Goal: Information Seeking & Learning: Compare options

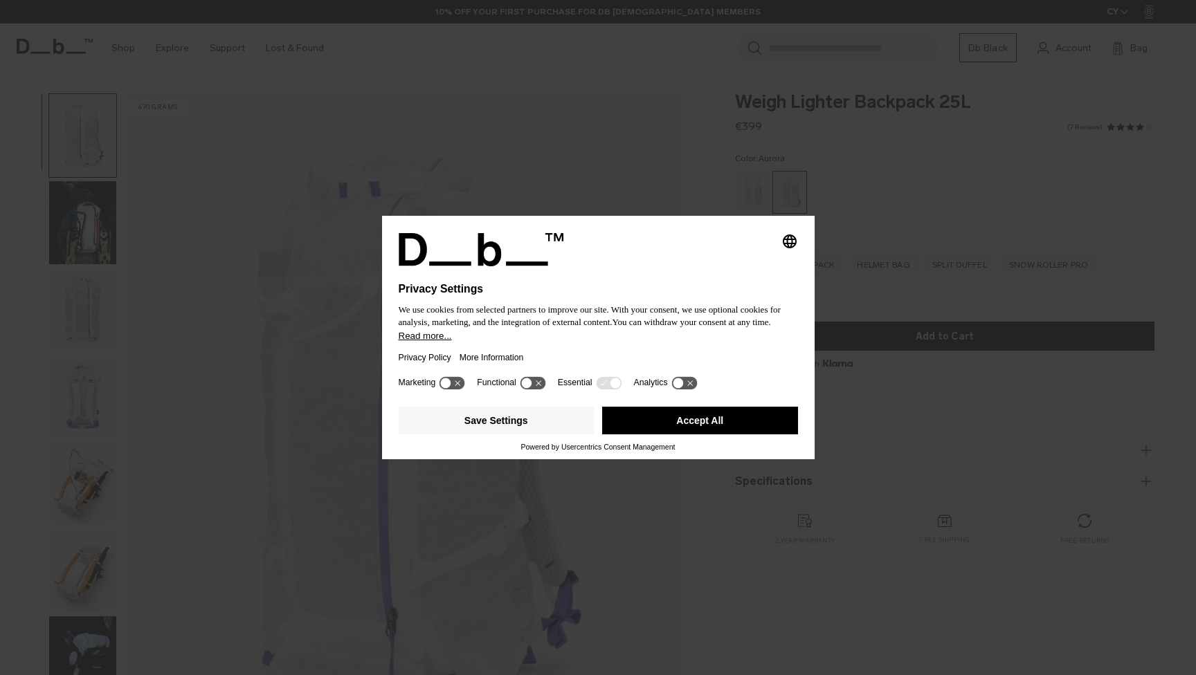
click at [704, 428] on button "Accept All" at bounding box center [700, 421] width 196 height 28
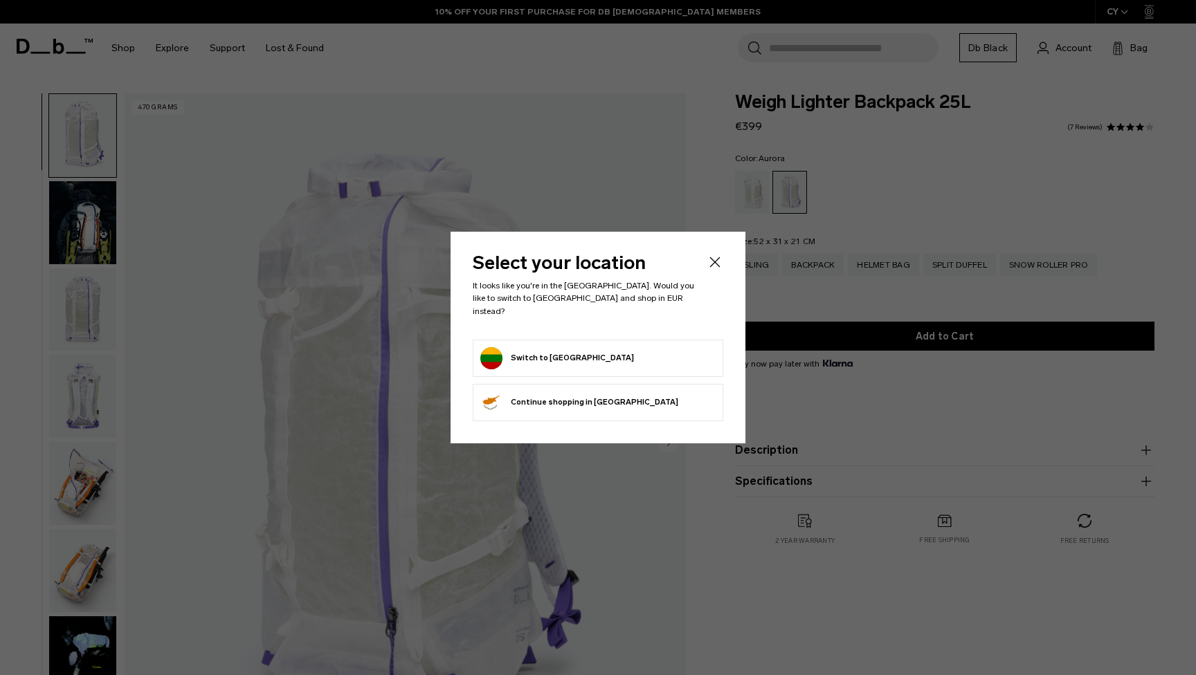
click at [596, 349] on form "Switch to Lithuania" at bounding box center [597, 358] width 235 height 22
click at [552, 351] on button "Switch to Lithuania" at bounding box center [557, 358] width 154 height 22
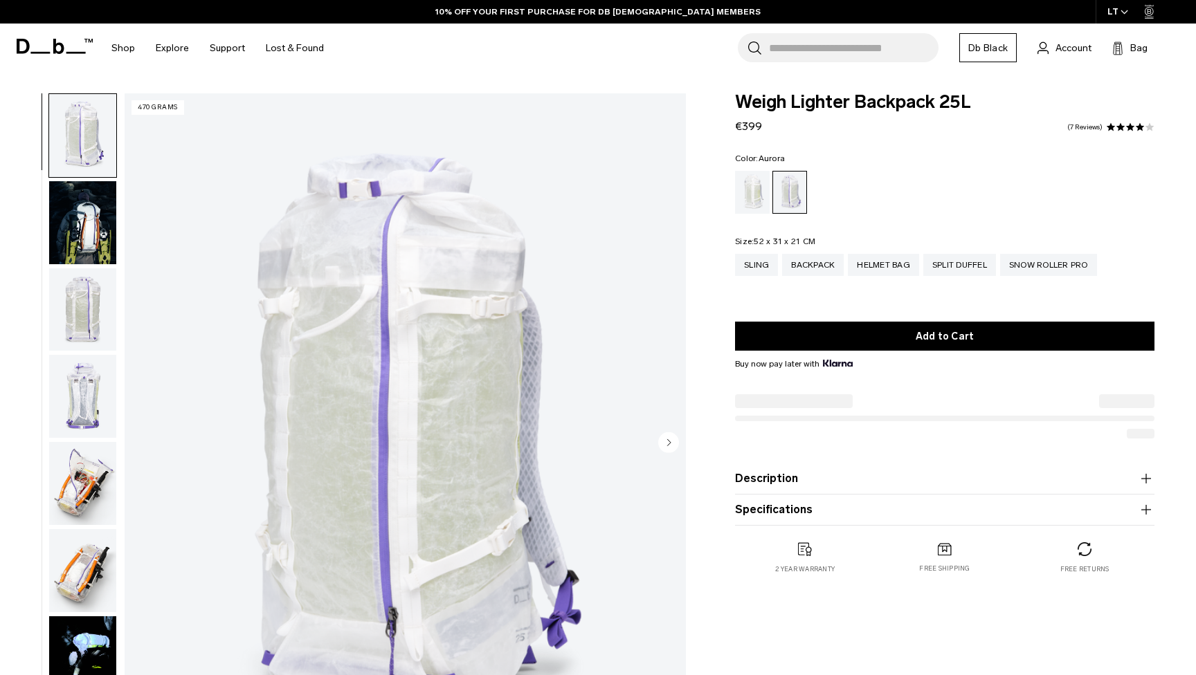
click at [104, 226] on img "button" at bounding box center [82, 222] width 67 height 83
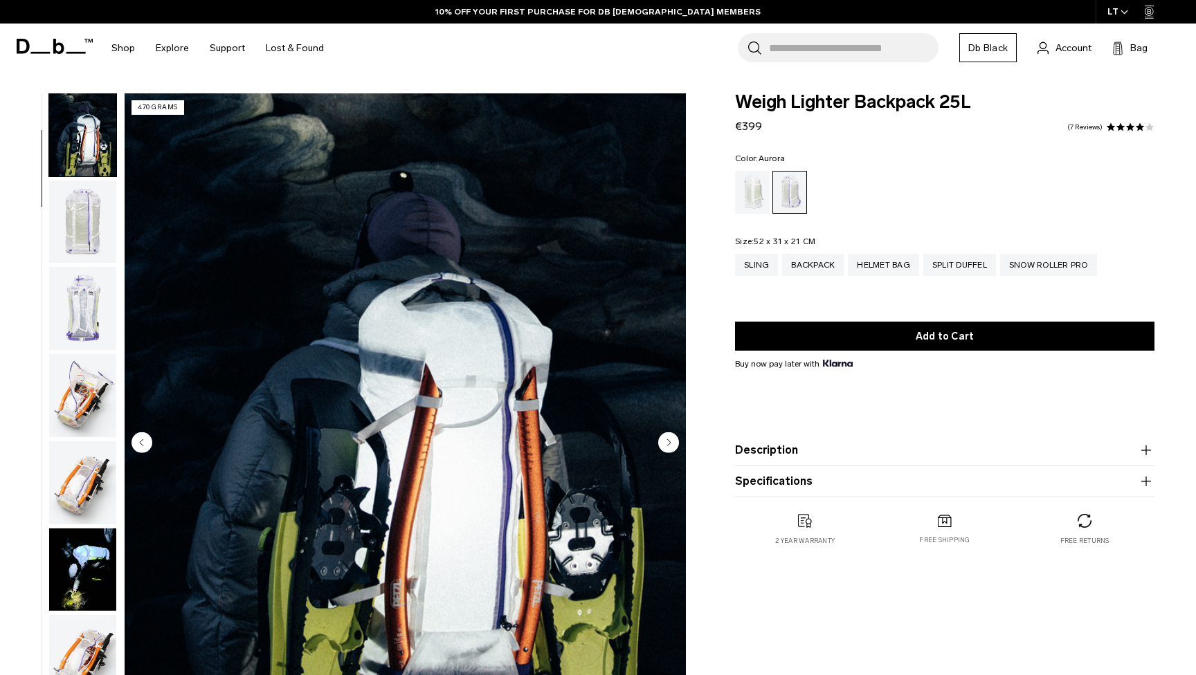
click at [68, 248] on img "button" at bounding box center [82, 222] width 67 height 83
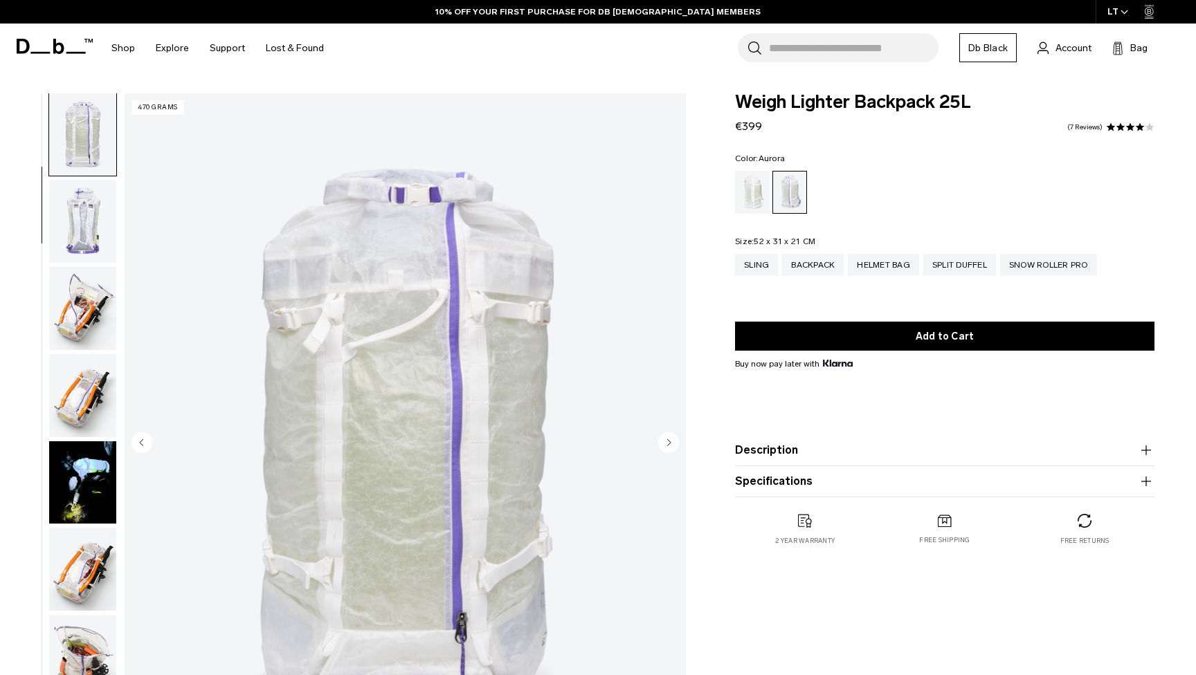
click at [71, 246] on img "button" at bounding box center [82, 221] width 67 height 83
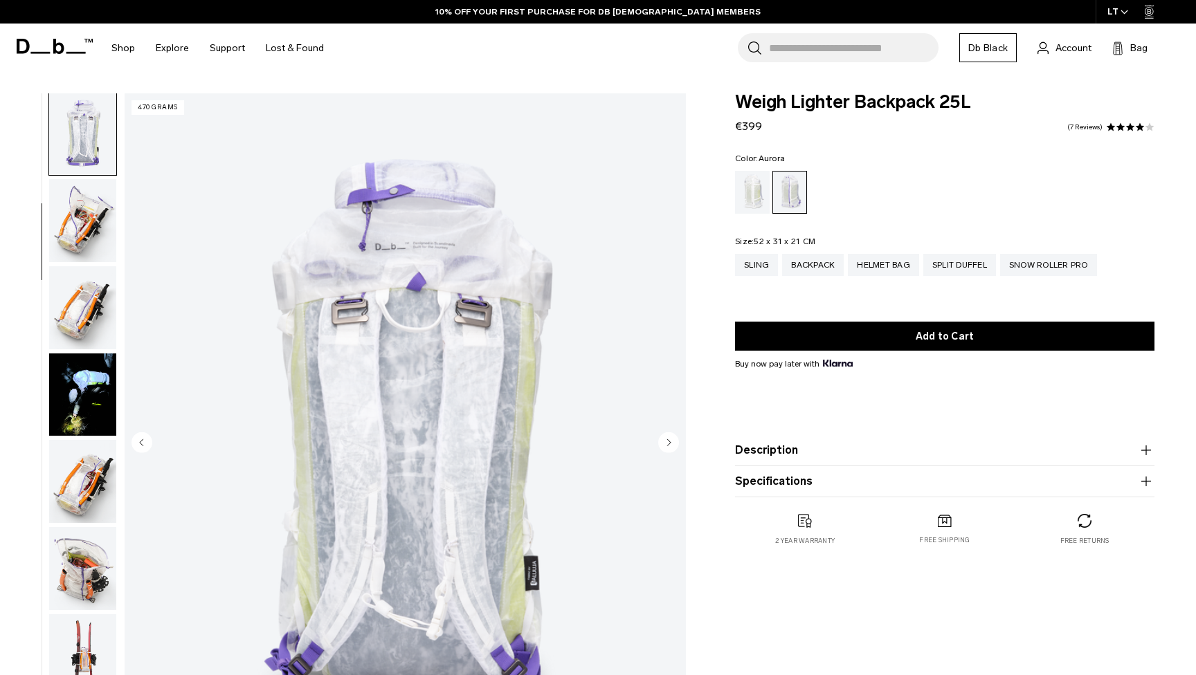
click at [71, 246] on img "button" at bounding box center [82, 220] width 67 height 83
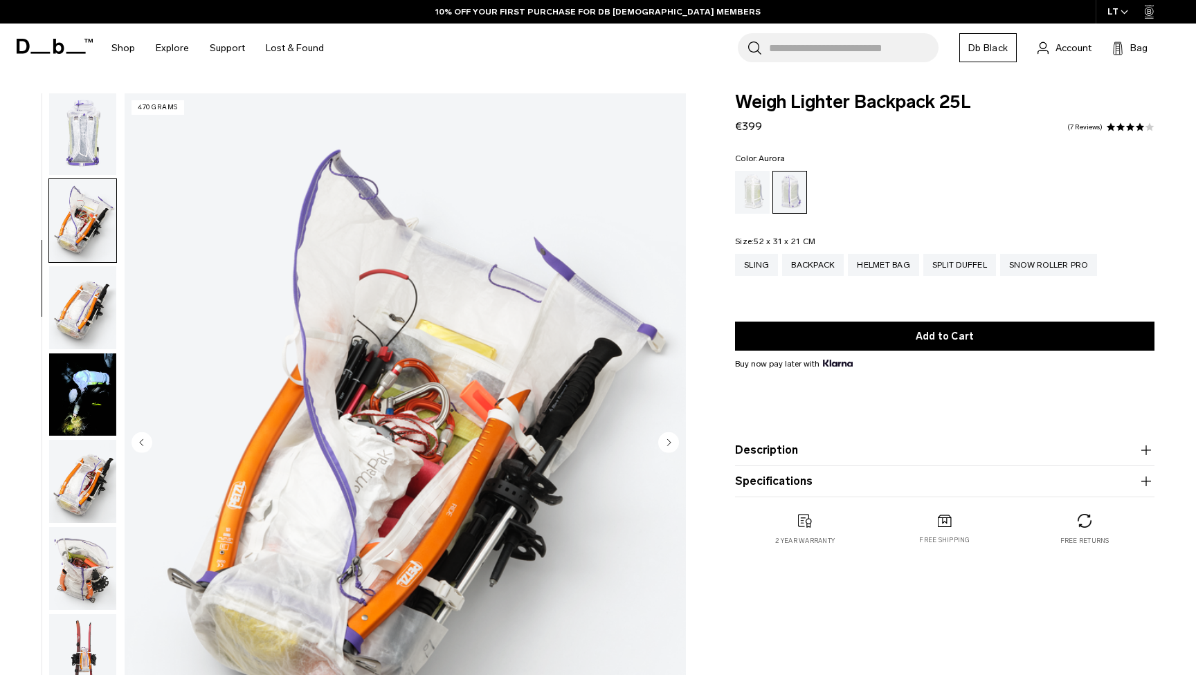
scroll to position [351, 0]
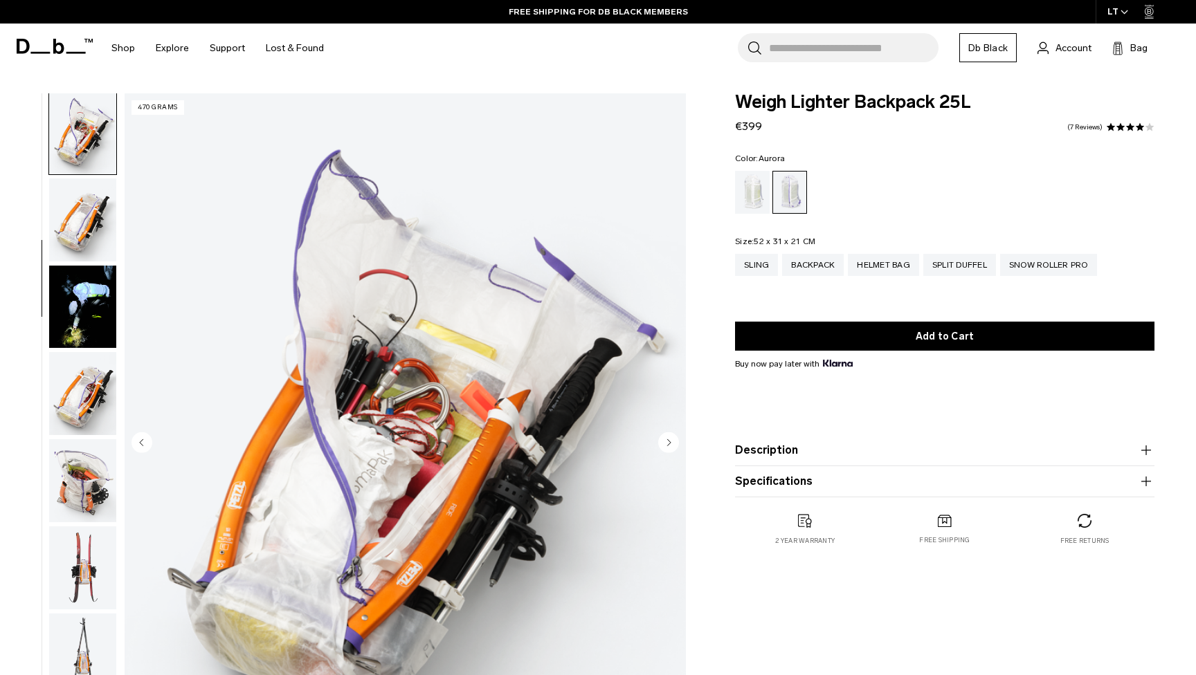
click at [77, 246] on img "button" at bounding box center [82, 220] width 67 height 83
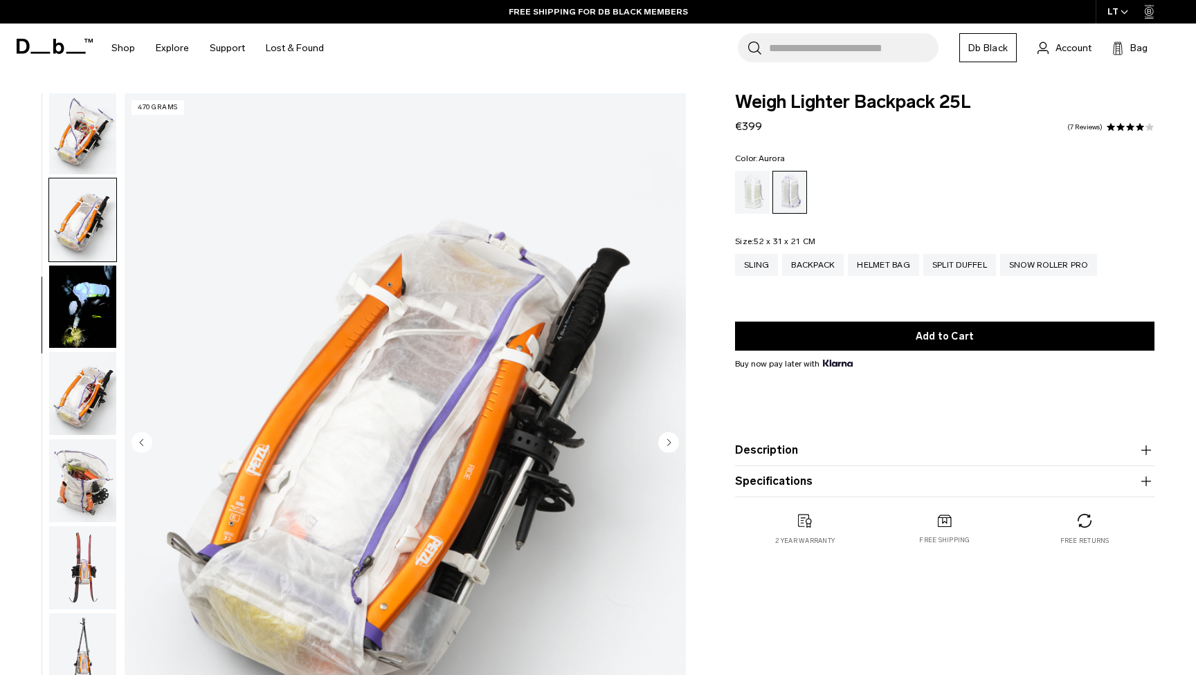
scroll to position [439, 0]
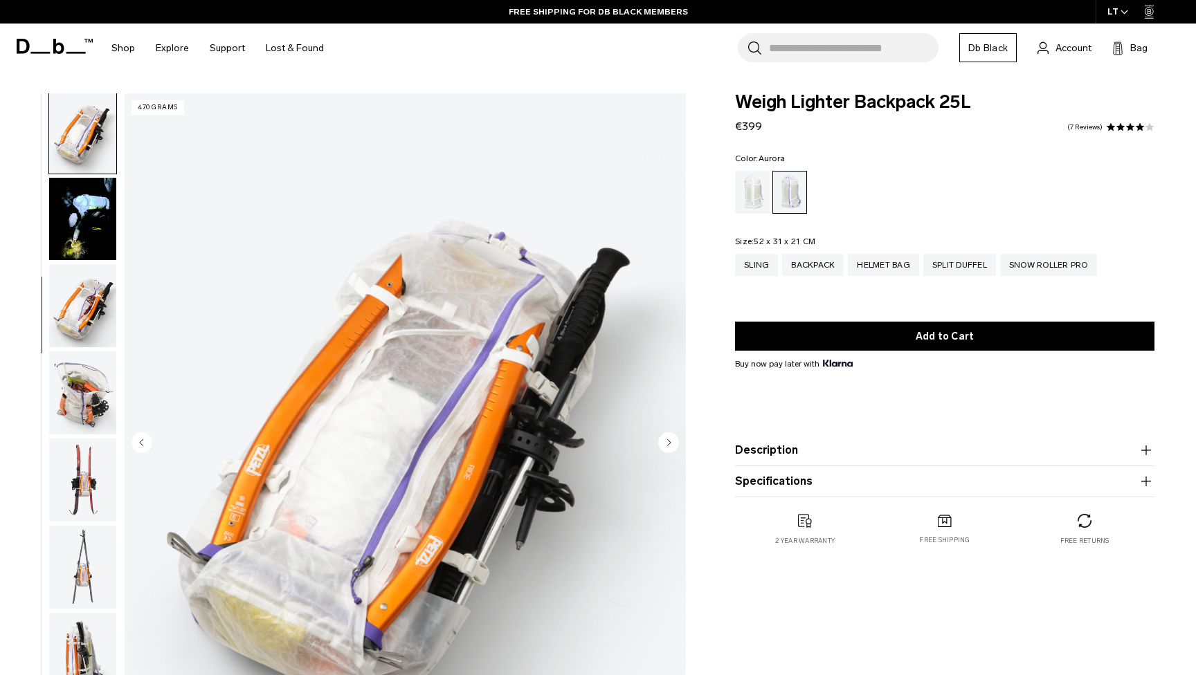
click at [83, 253] on img "button" at bounding box center [82, 219] width 67 height 83
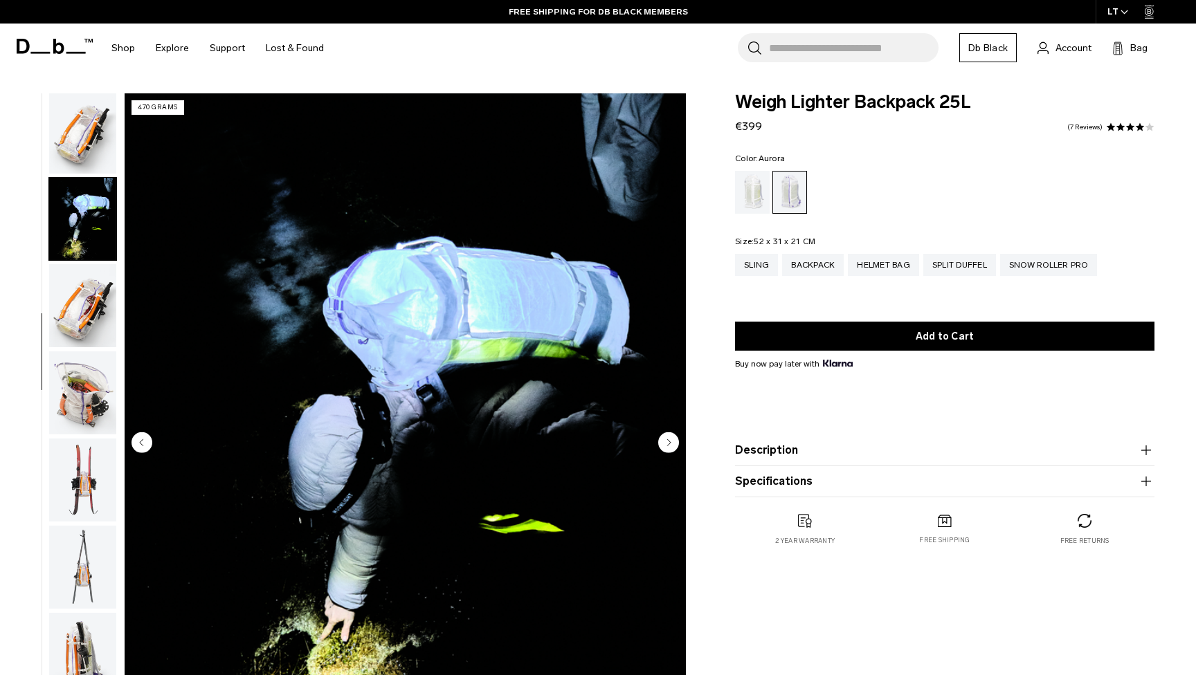
scroll to position [526, 0]
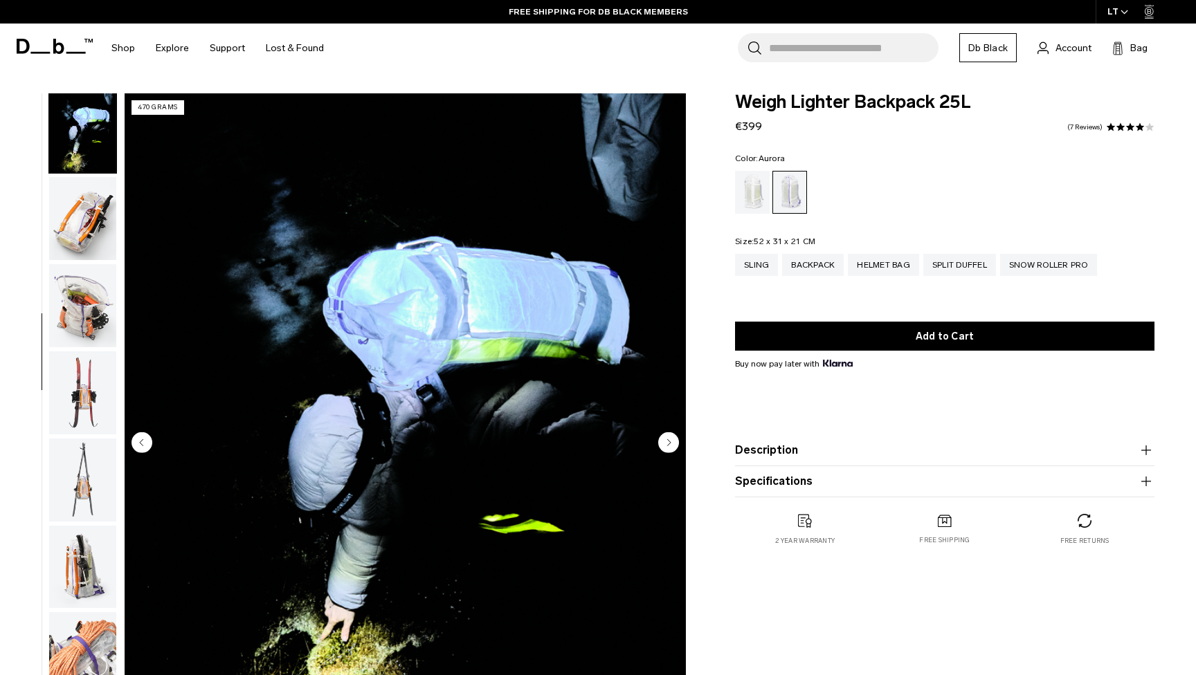
click at [83, 253] on img "button" at bounding box center [82, 218] width 67 height 83
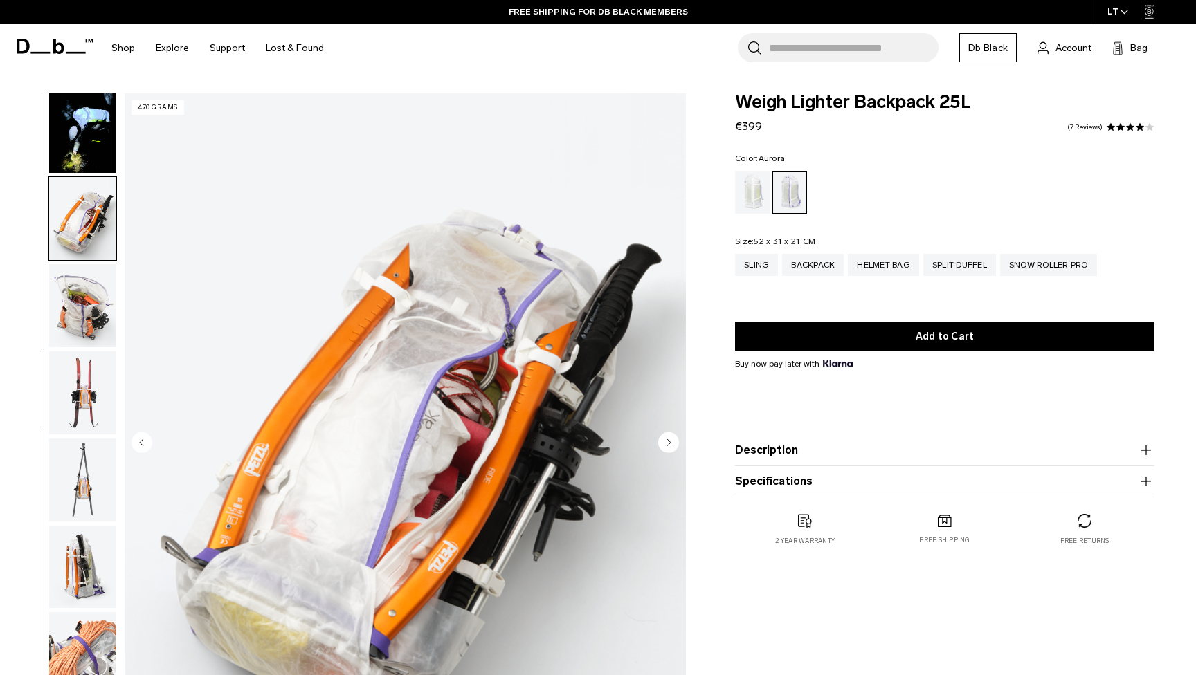
scroll to position [614, 0]
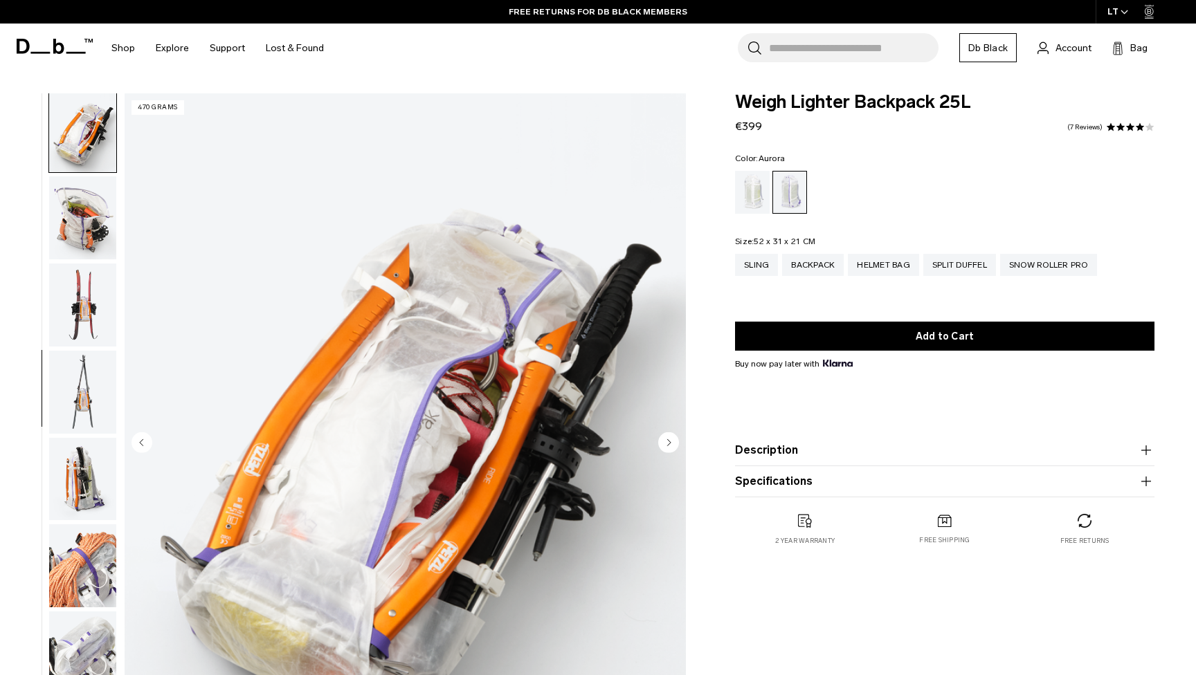
click at [83, 253] on img "button" at bounding box center [82, 217] width 67 height 83
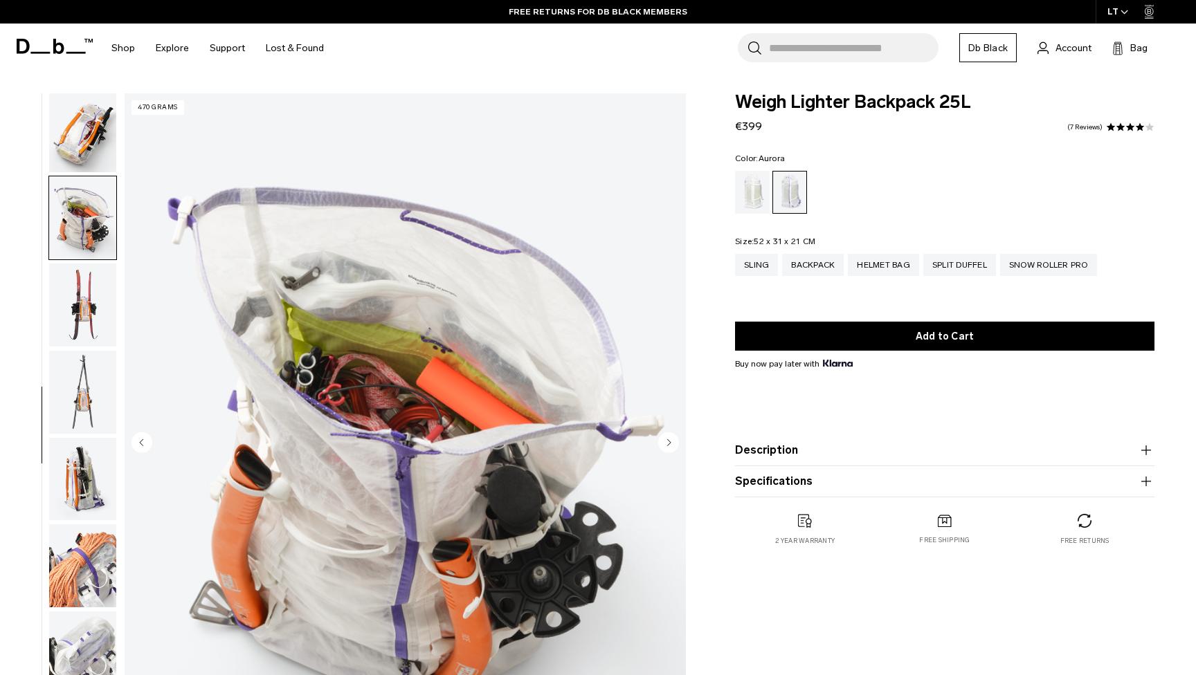
scroll to position [702, 0]
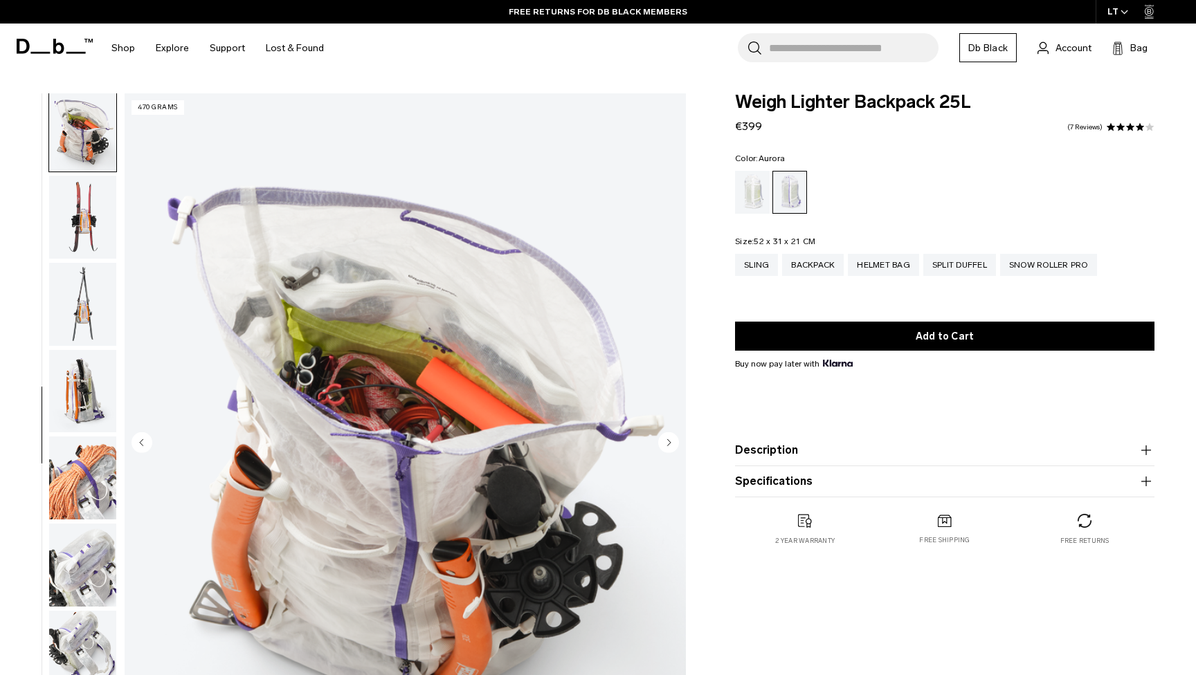
click at [83, 253] on img "button" at bounding box center [82, 217] width 67 height 83
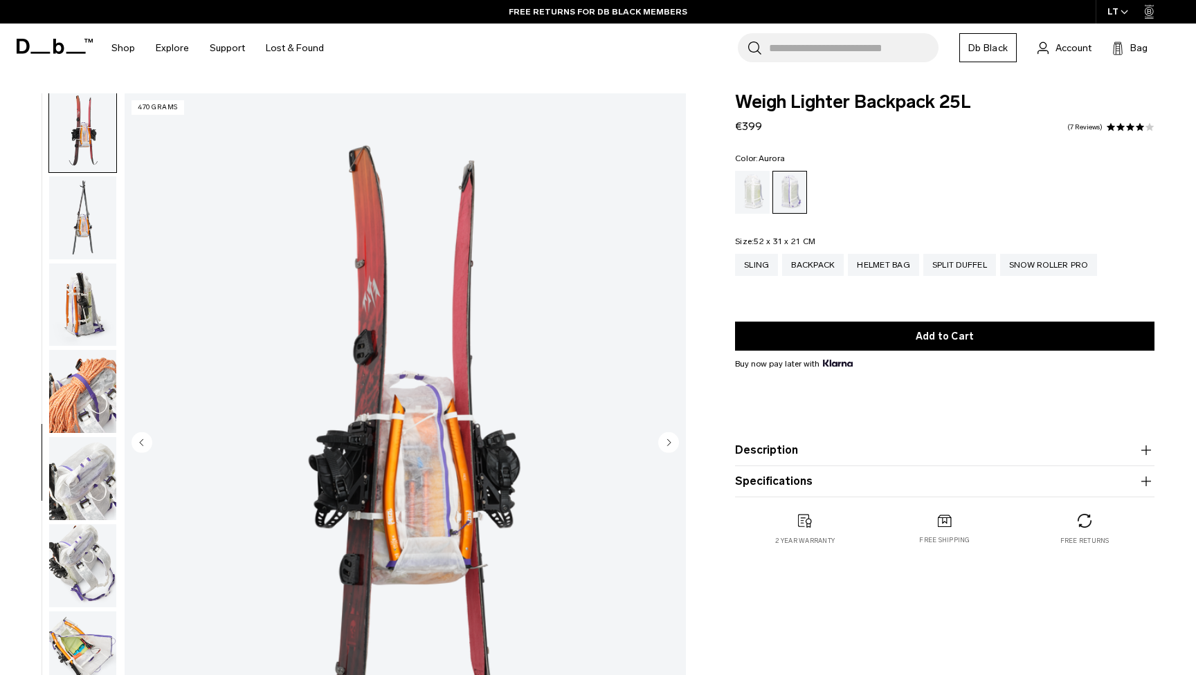
scroll to position [789, 0]
click at [83, 253] on img "button" at bounding box center [82, 217] width 67 height 83
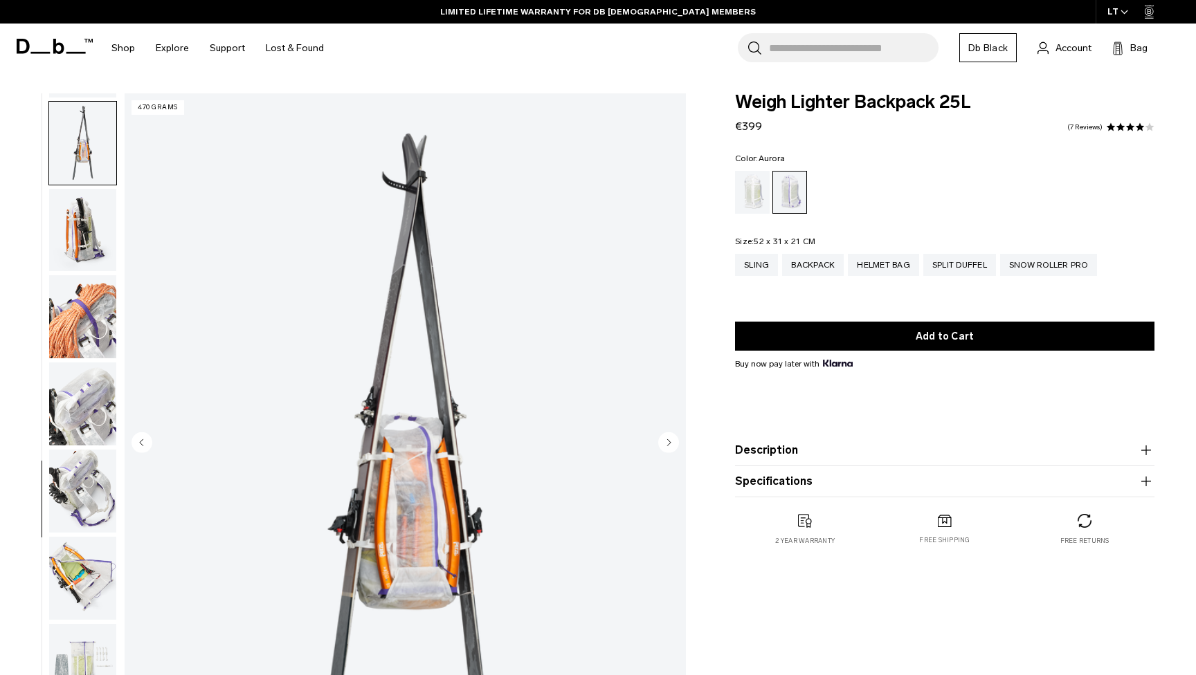
scroll to position [875, 0]
click at [83, 253] on img "button" at bounding box center [82, 230] width 67 height 83
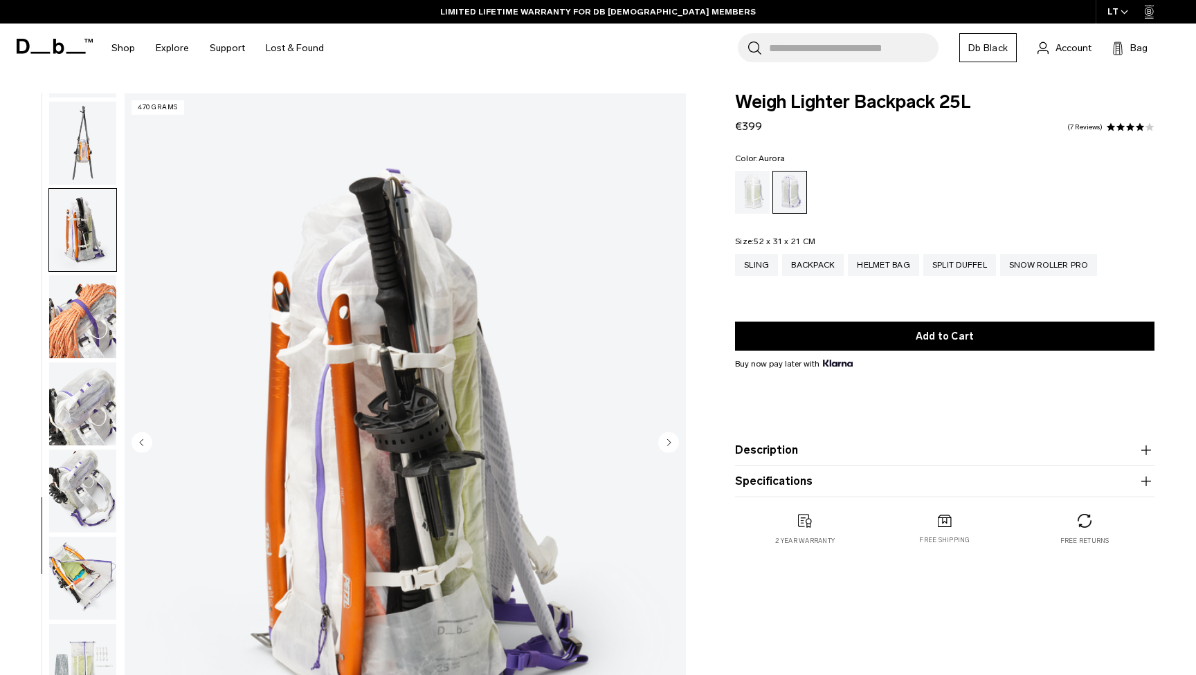
click at [83, 253] on img "button" at bounding box center [82, 230] width 67 height 83
click at [83, 307] on img "button" at bounding box center [82, 316] width 67 height 83
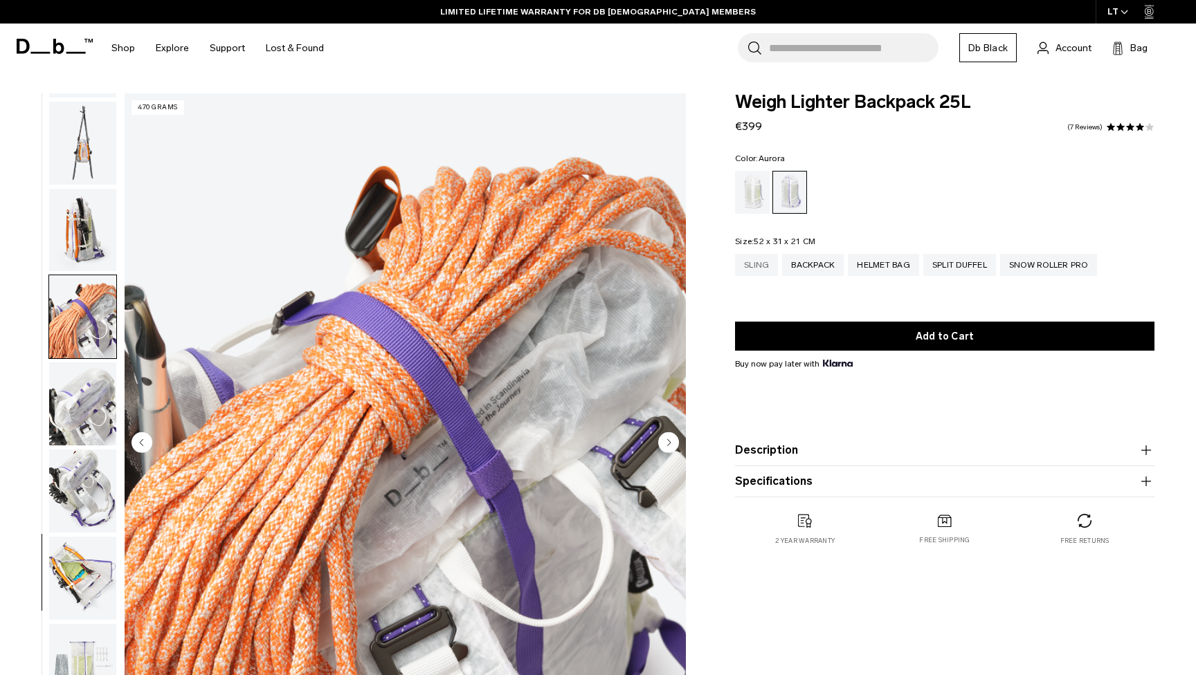
scroll to position [0, 0]
click at [765, 266] on div "Sling" at bounding box center [756, 265] width 43 height 22
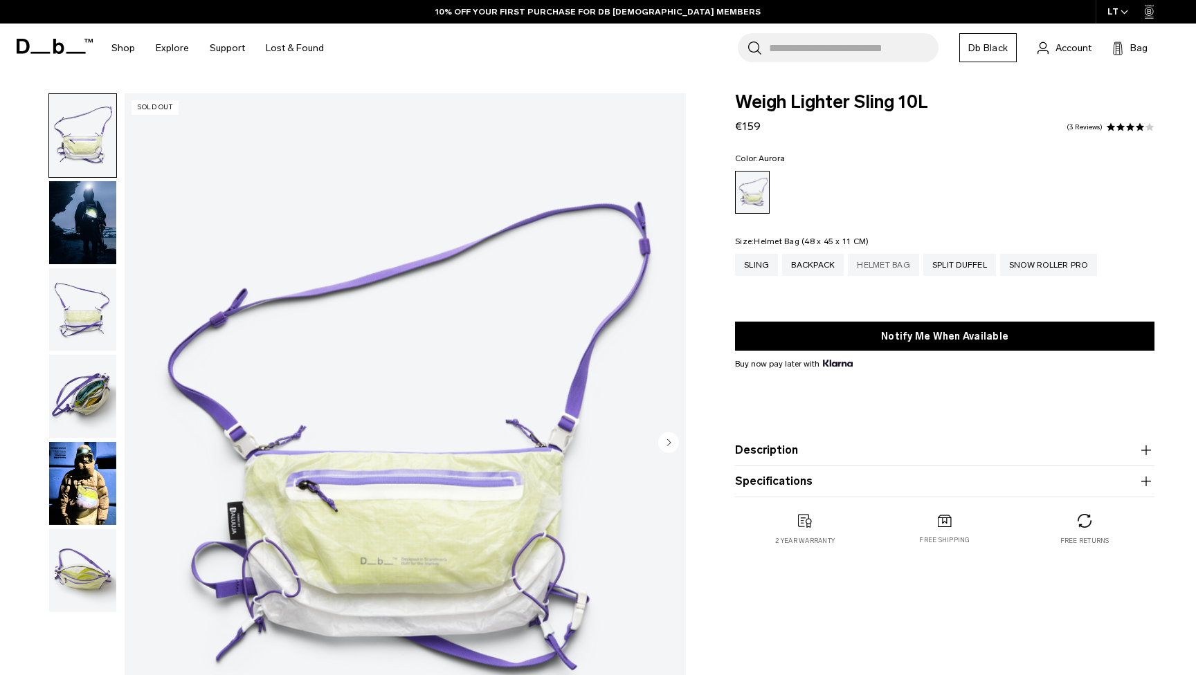
click at [857, 263] on div "Helmet Bag" at bounding box center [883, 265] width 71 height 22
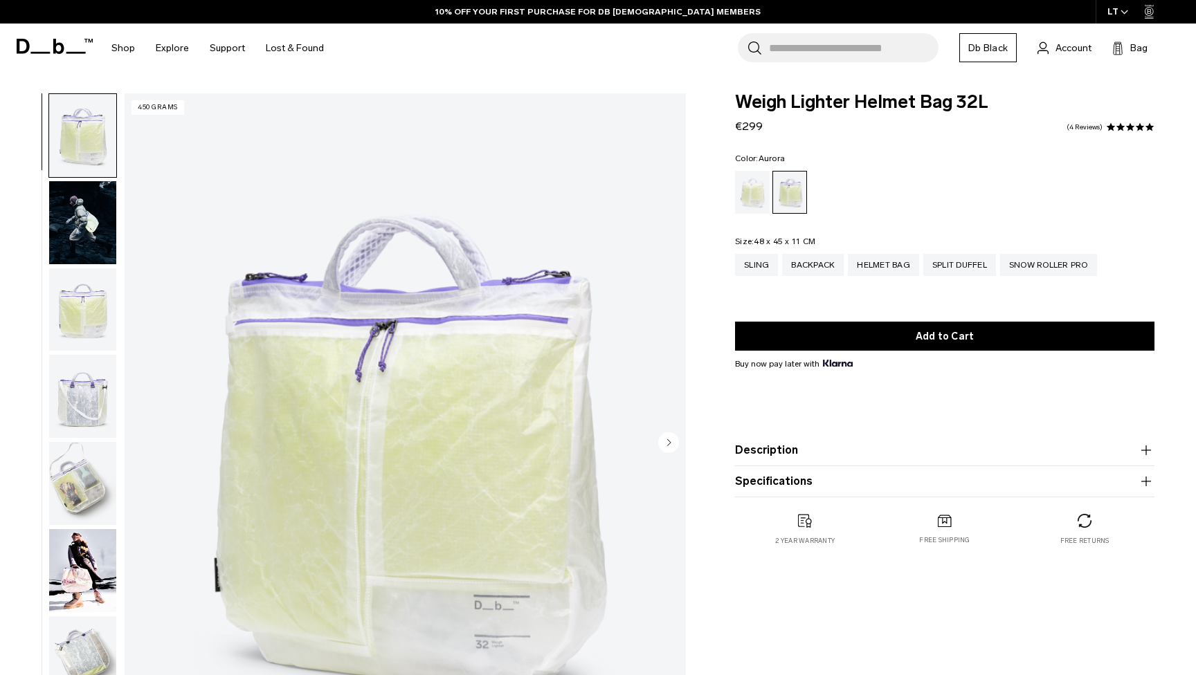
click at [73, 501] on img "button" at bounding box center [82, 483] width 67 height 83
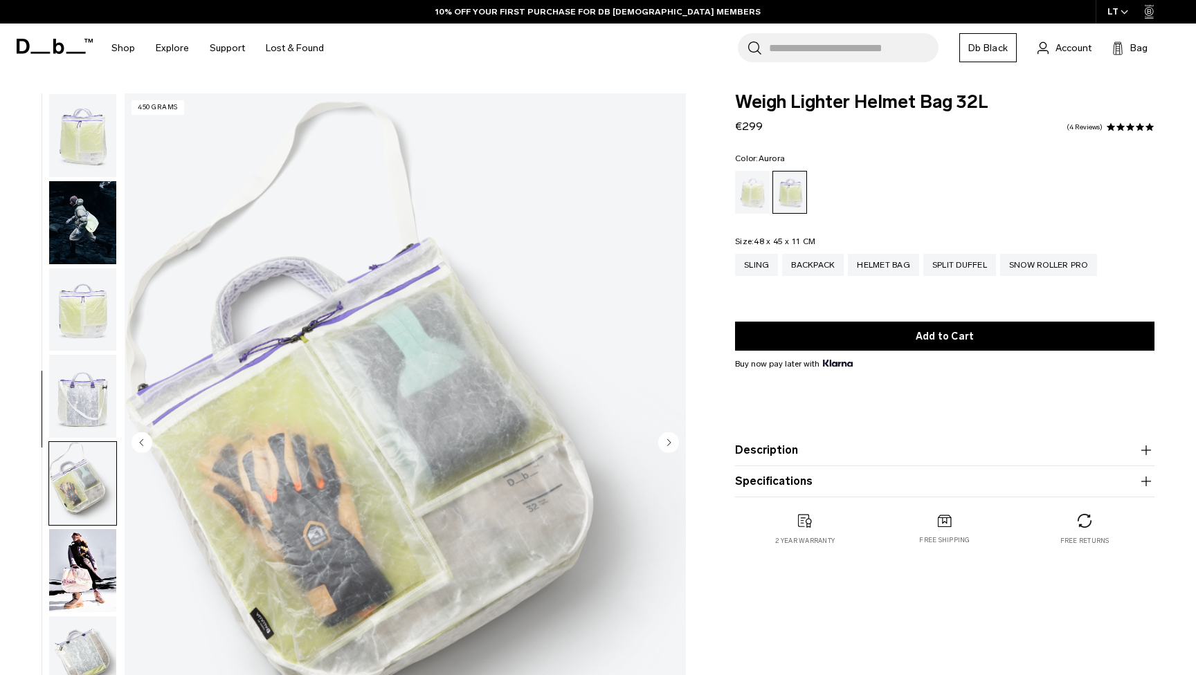
scroll to position [176, 0]
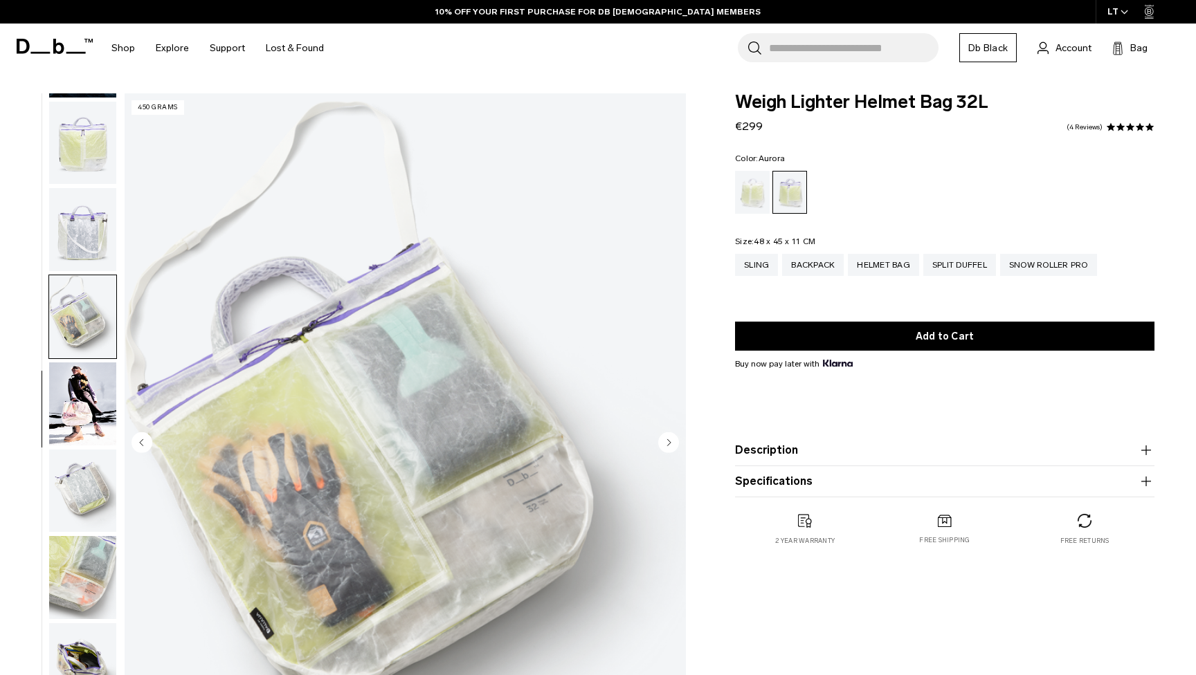
click at [73, 501] on img "button" at bounding box center [82, 491] width 67 height 83
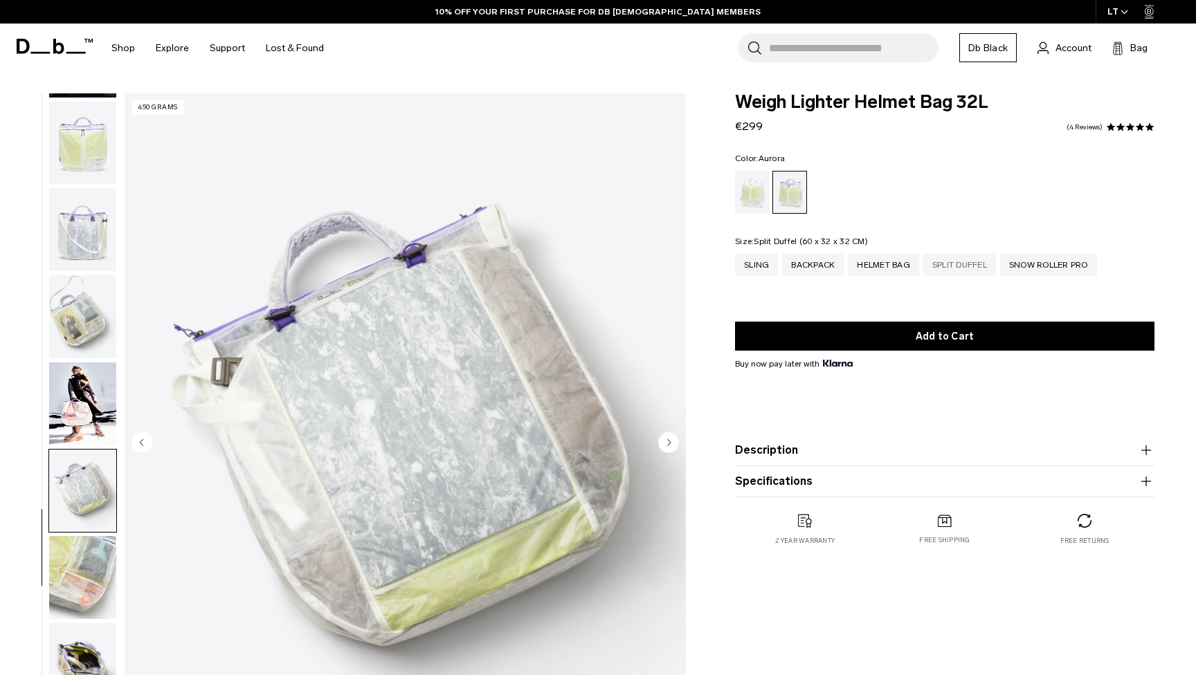
click at [949, 261] on div "Split Duffel" at bounding box center [959, 265] width 73 height 22
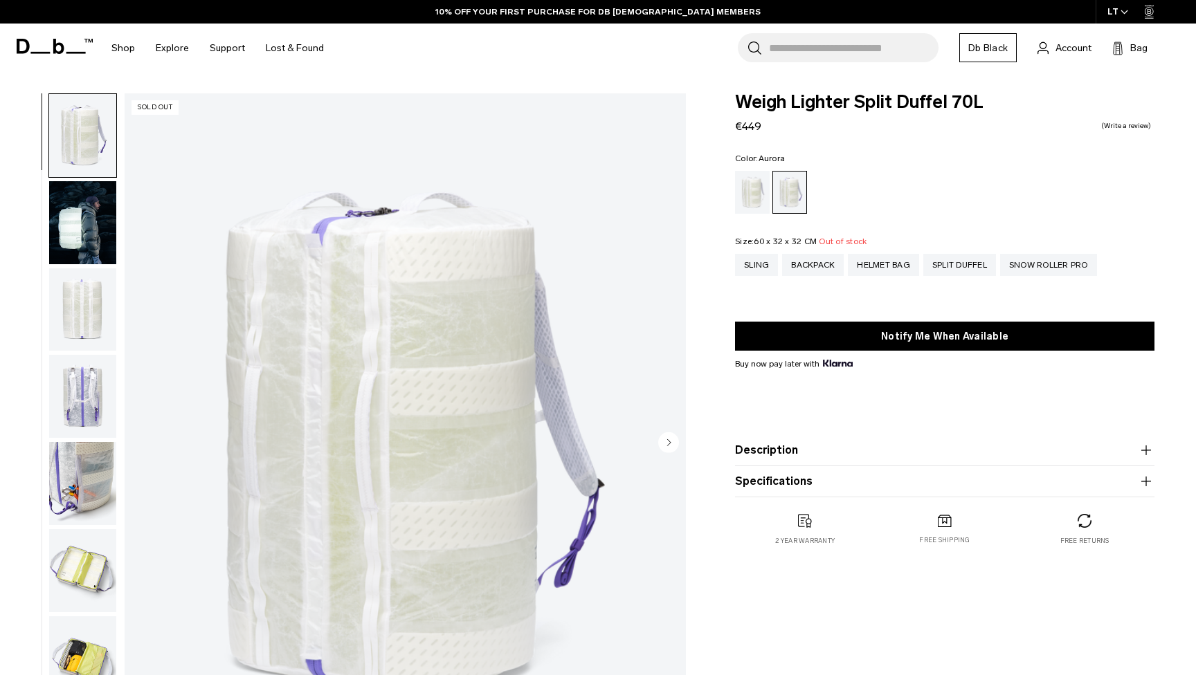
click at [71, 221] on img "button" at bounding box center [82, 222] width 67 height 83
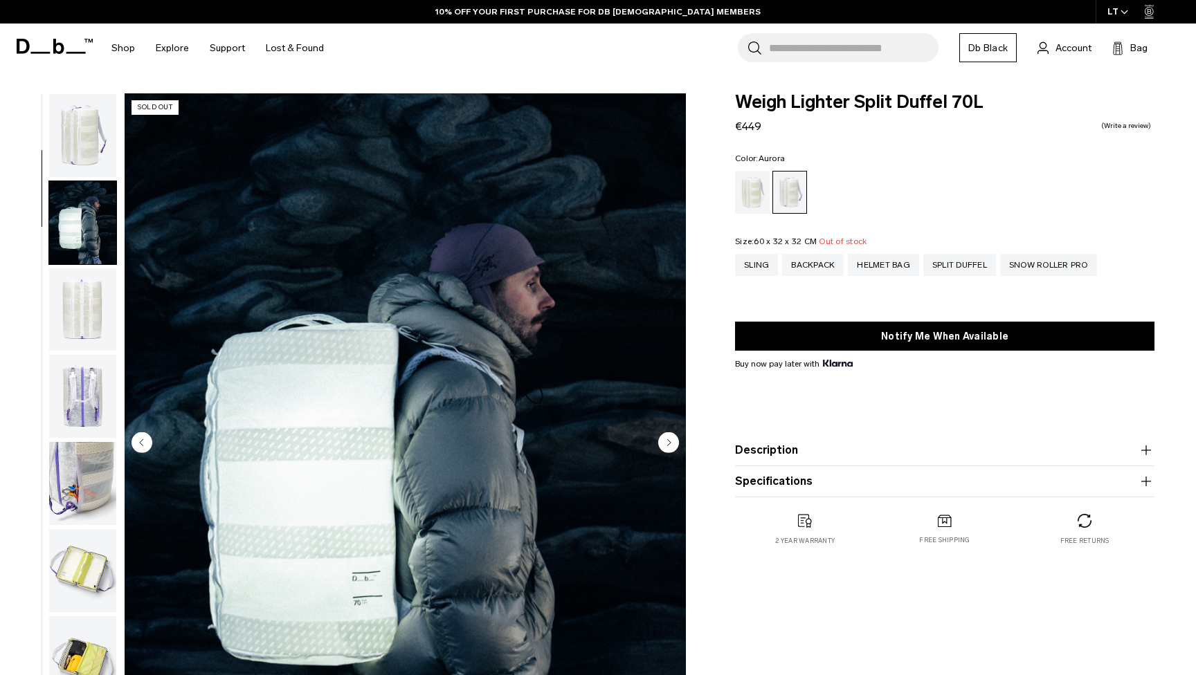
scroll to position [88, 0]
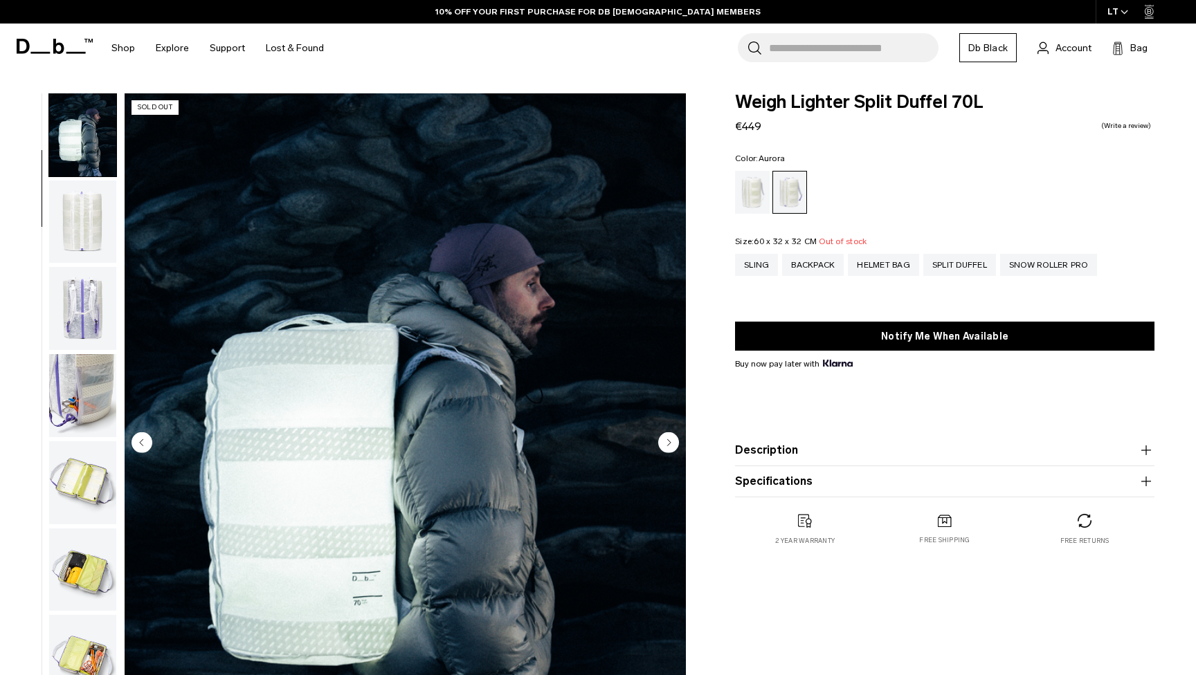
click at [80, 222] on img "button" at bounding box center [82, 222] width 67 height 83
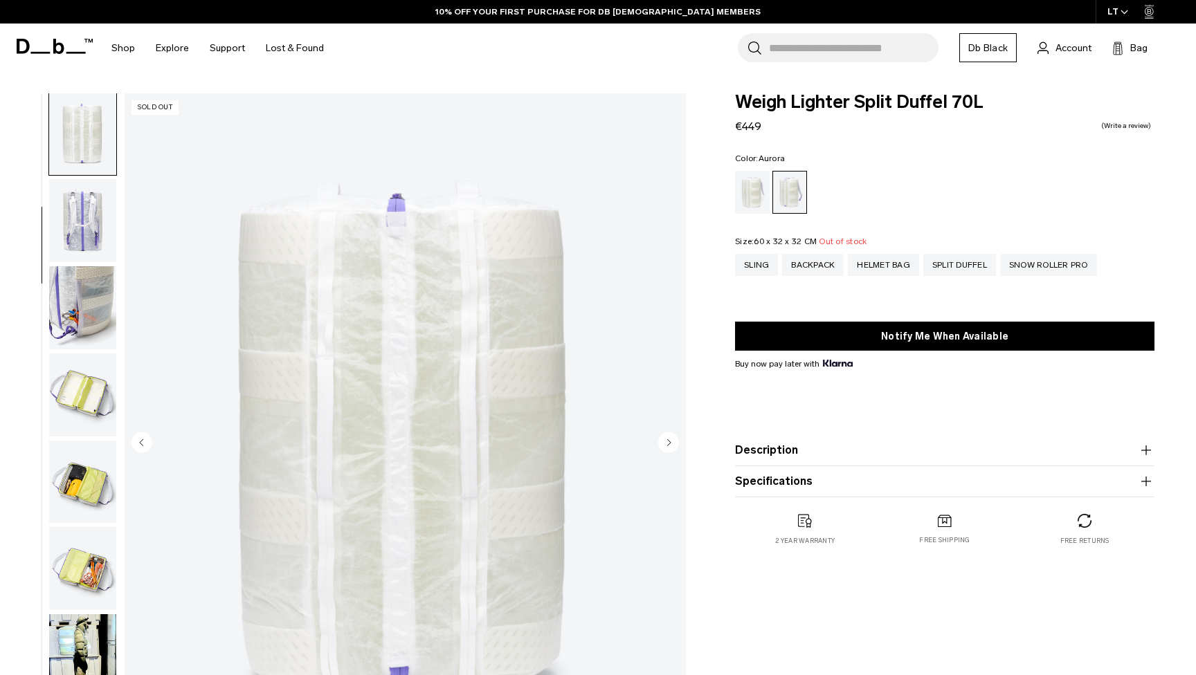
click at [80, 232] on img "button" at bounding box center [82, 220] width 67 height 83
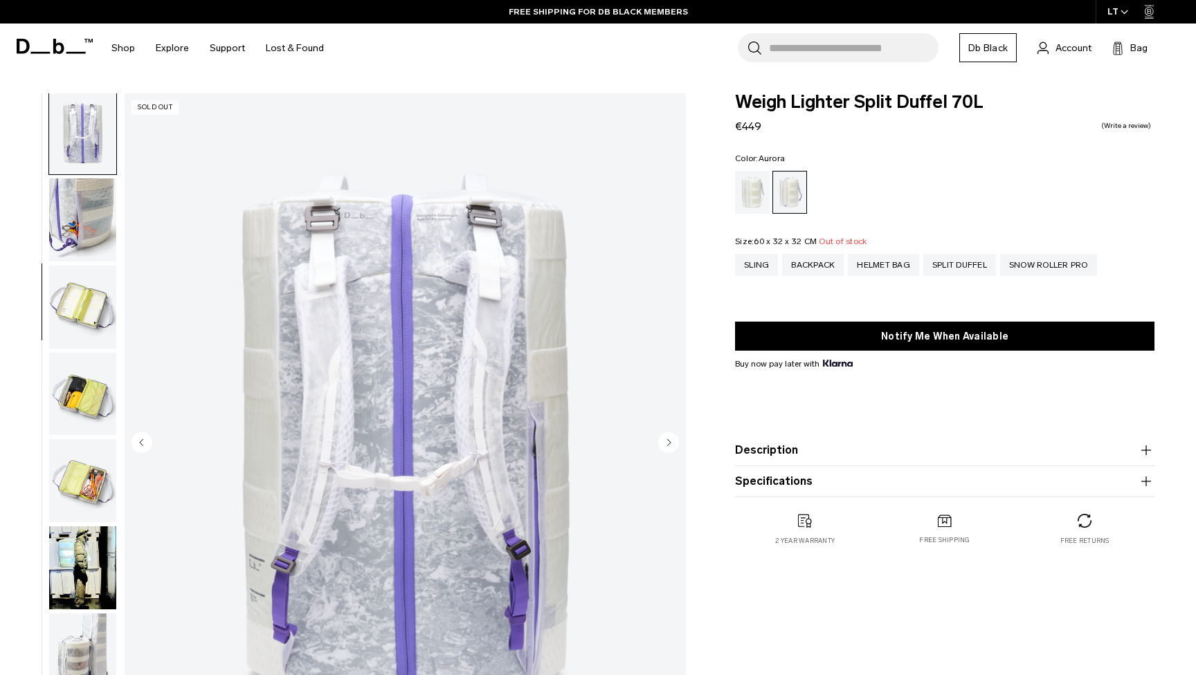
click at [80, 232] on img "button" at bounding box center [82, 220] width 67 height 83
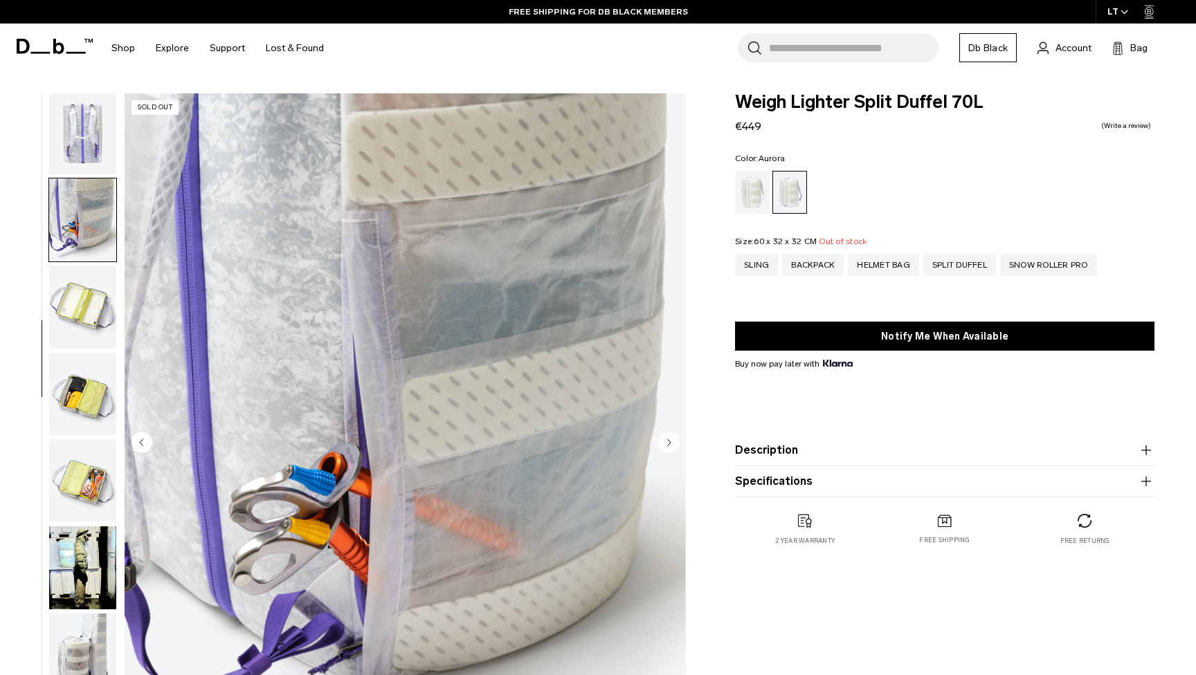
scroll to position [351, 0]
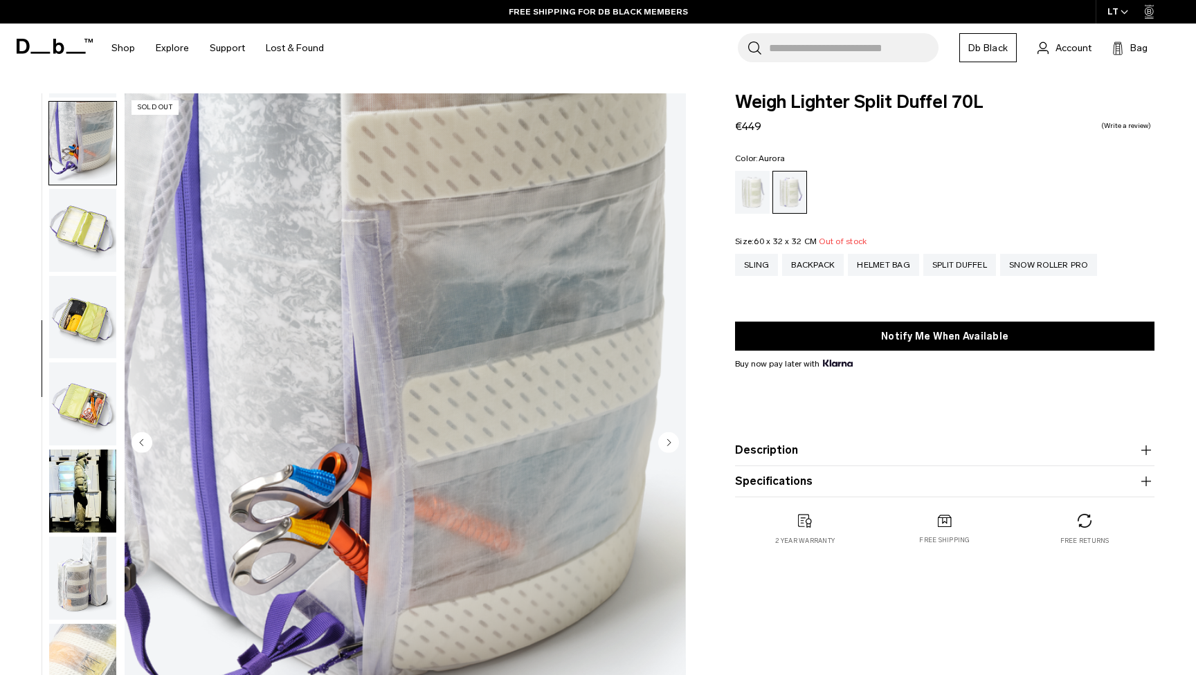
click at [79, 236] on img "button" at bounding box center [82, 230] width 67 height 83
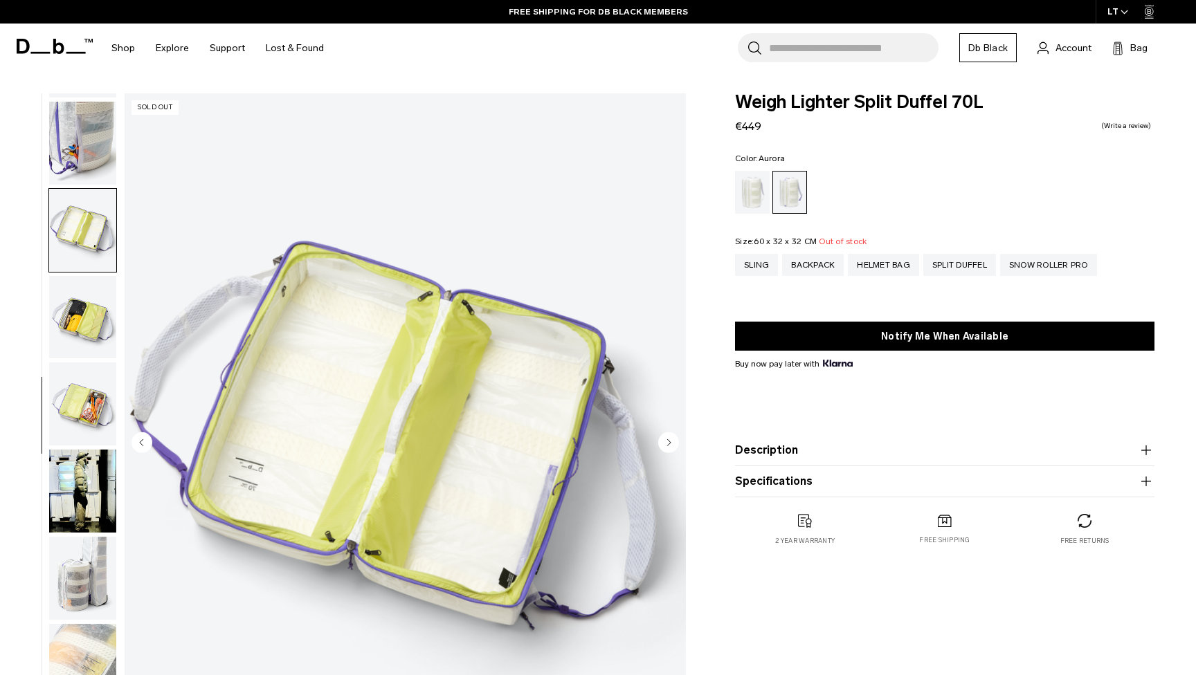
click at [82, 288] on img "button" at bounding box center [82, 317] width 67 height 83
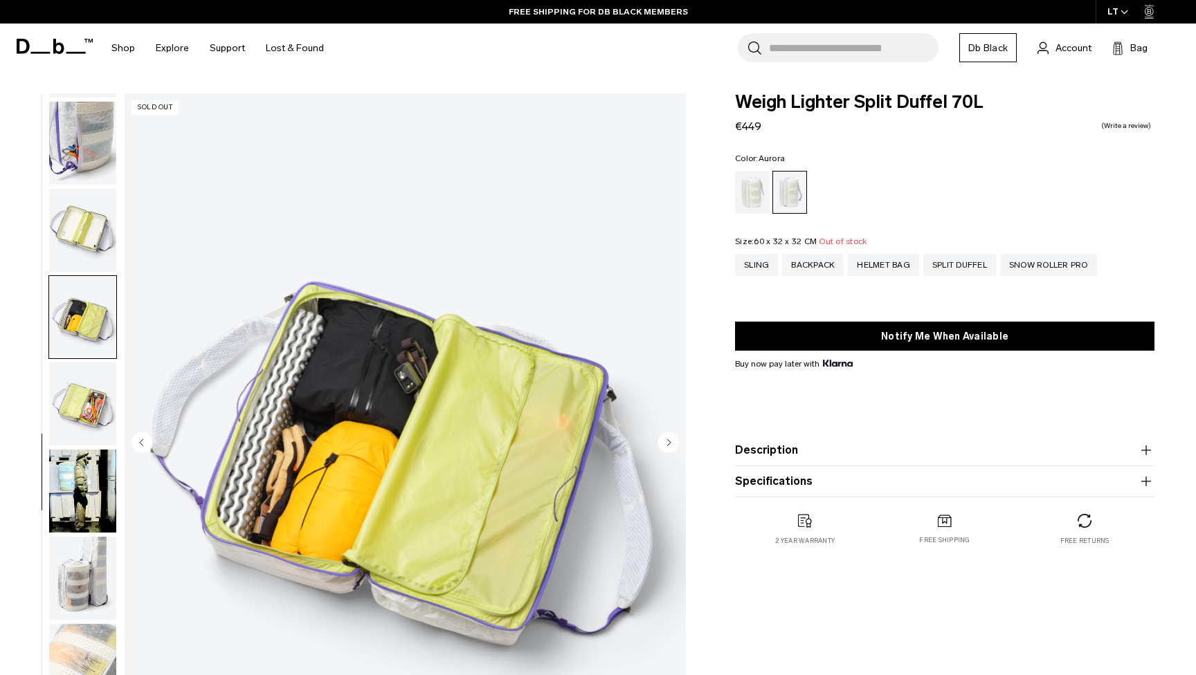
click at [77, 396] on img "button" at bounding box center [82, 404] width 67 height 83
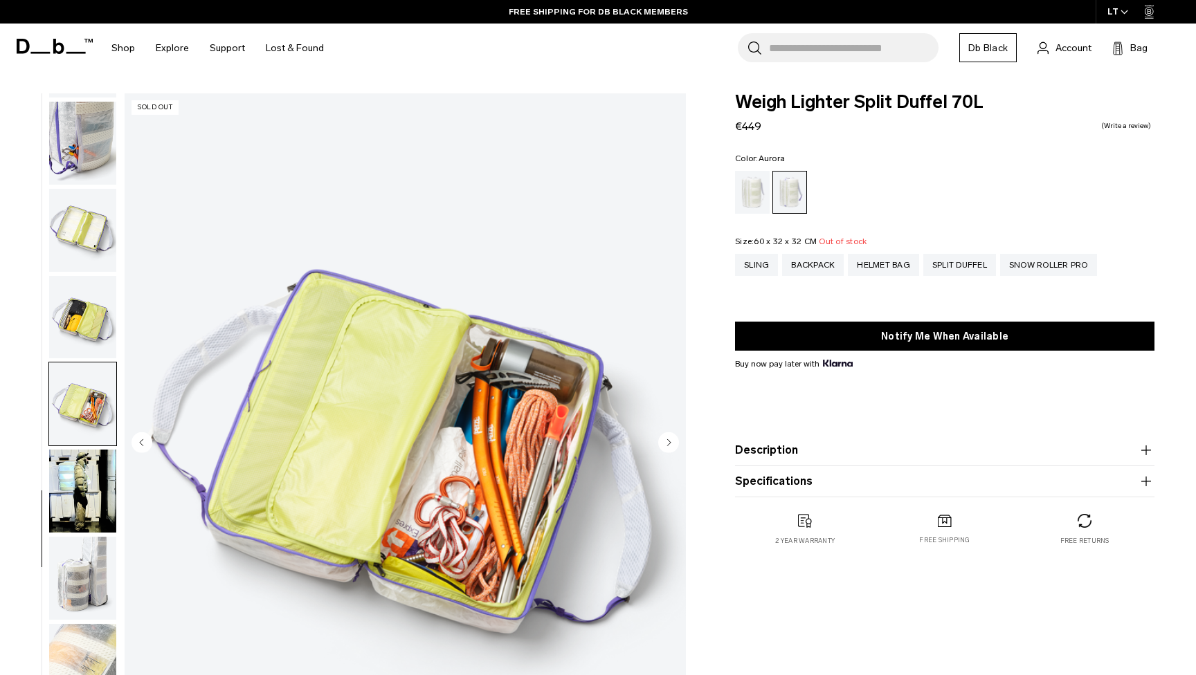
click at [78, 473] on img "button" at bounding box center [82, 491] width 67 height 83
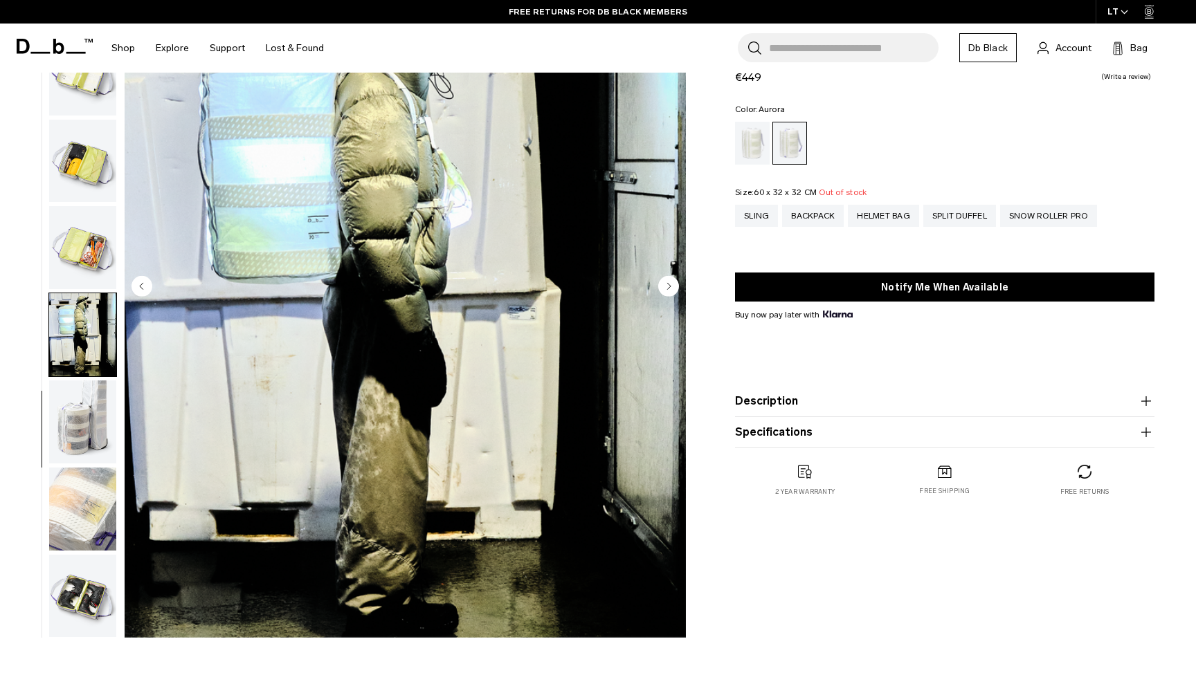
scroll to position [199, 0]
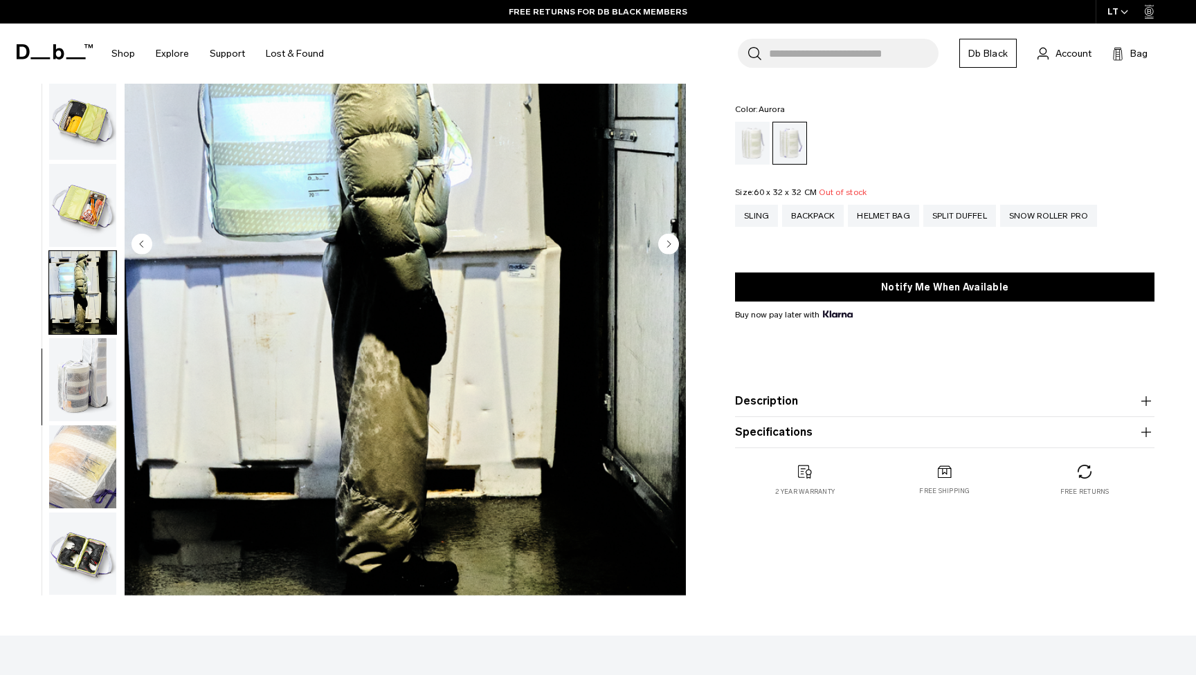
click at [80, 479] on img "button" at bounding box center [82, 467] width 67 height 83
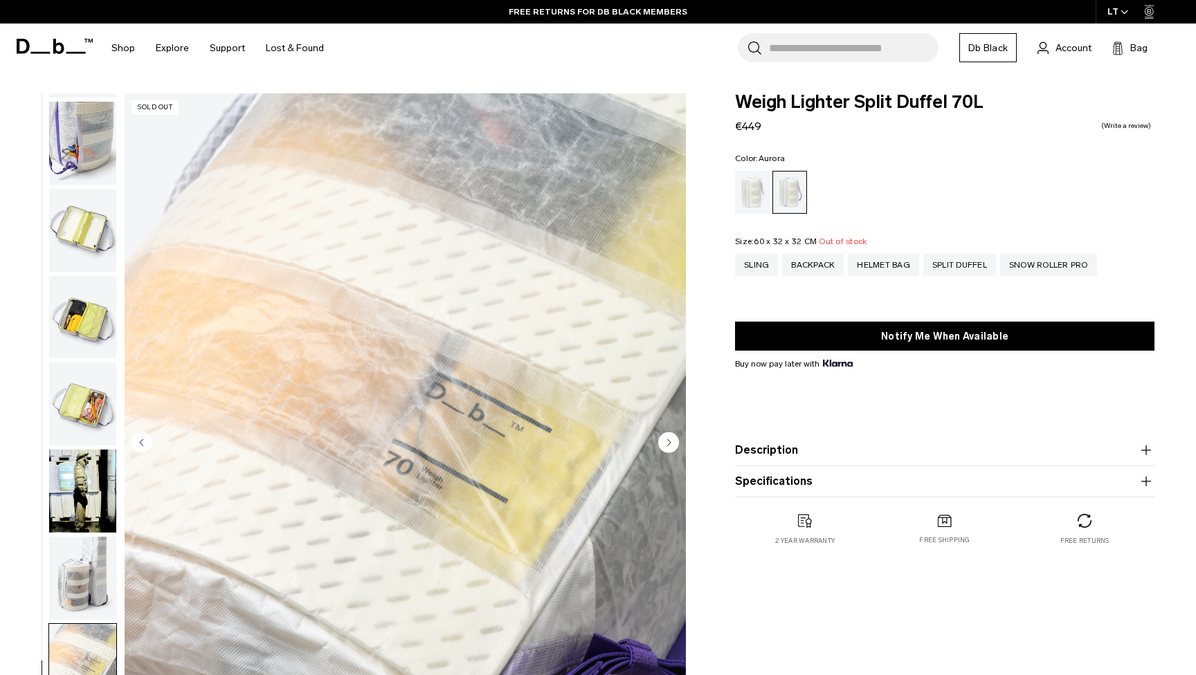
scroll to position [0, 0]
click at [1079, 271] on div "Snow Roller Pro" at bounding box center [1048, 265] width 97 height 22
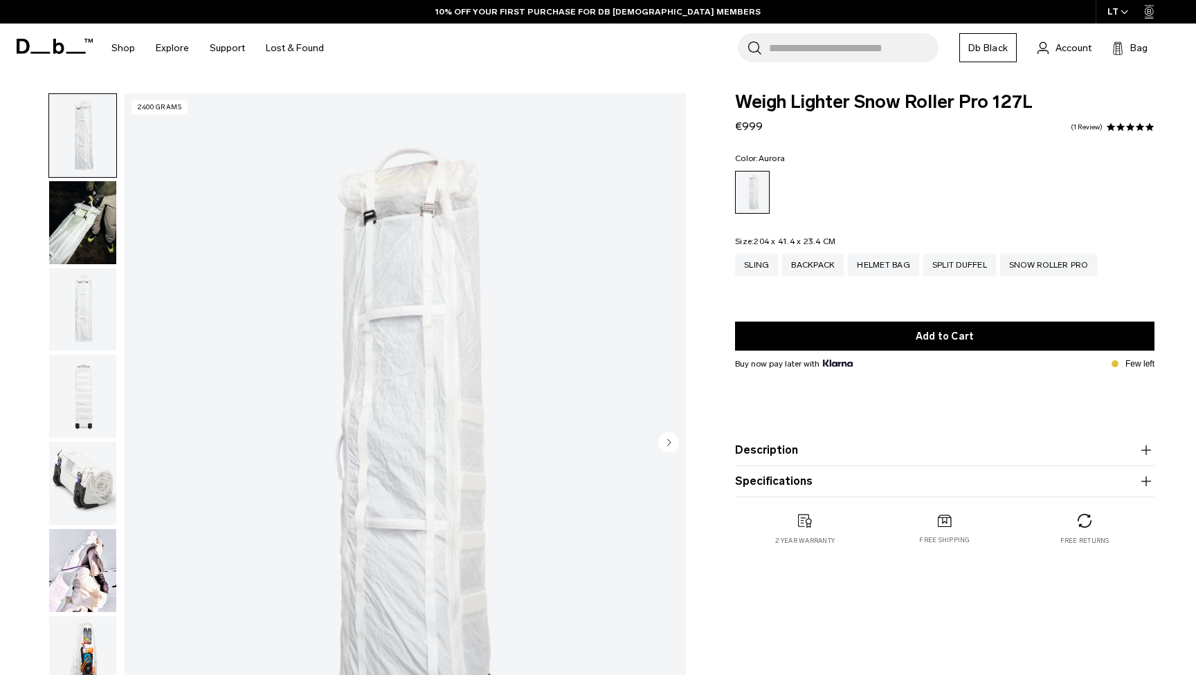
click at [59, 46] on icon at bounding box center [55, 46] width 76 height 15
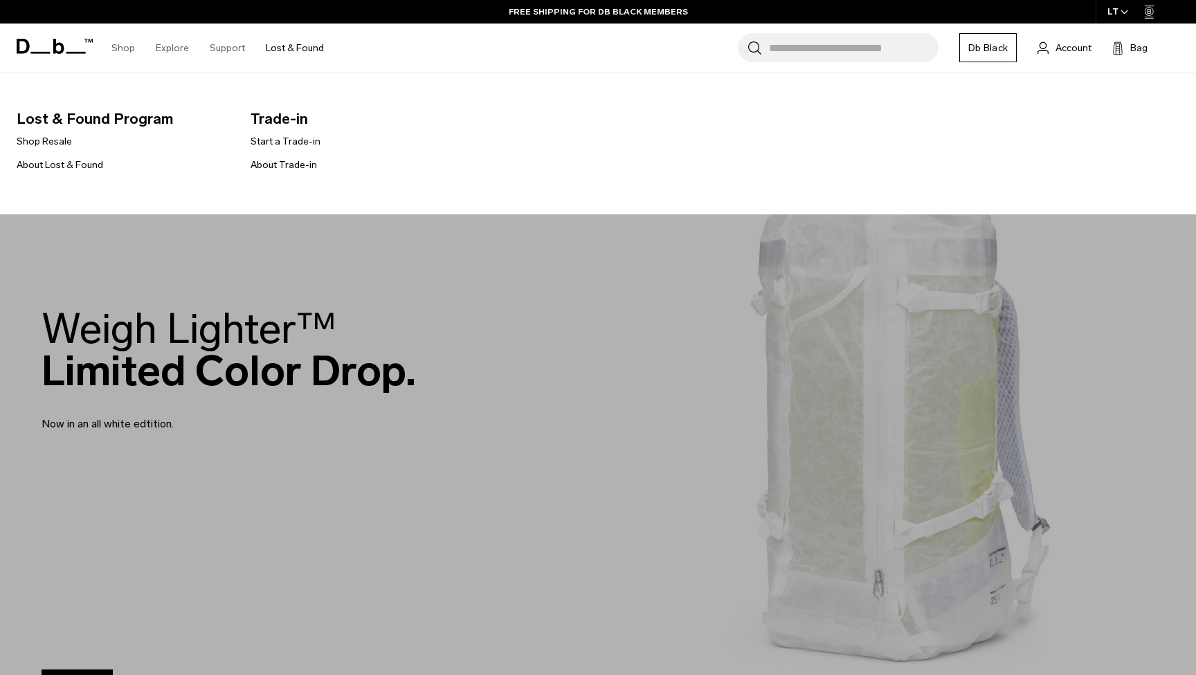
click at [288, 46] on link "Lost & Found" at bounding box center [295, 48] width 58 height 49
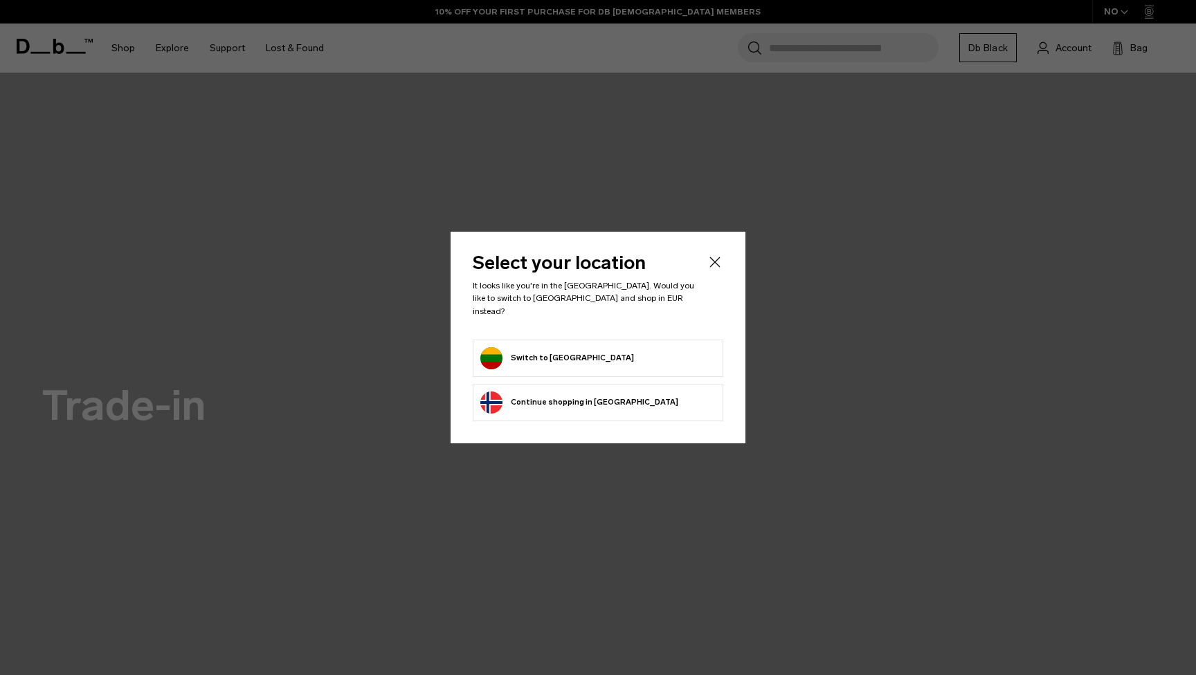
click at [601, 356] on form "Switch to Lithuania" at bounding box center [597, 358] width 235 height 22
click at [540, 347] on button "Switch to Lithuania" at bounding box center [557, 358] width 154 height 22
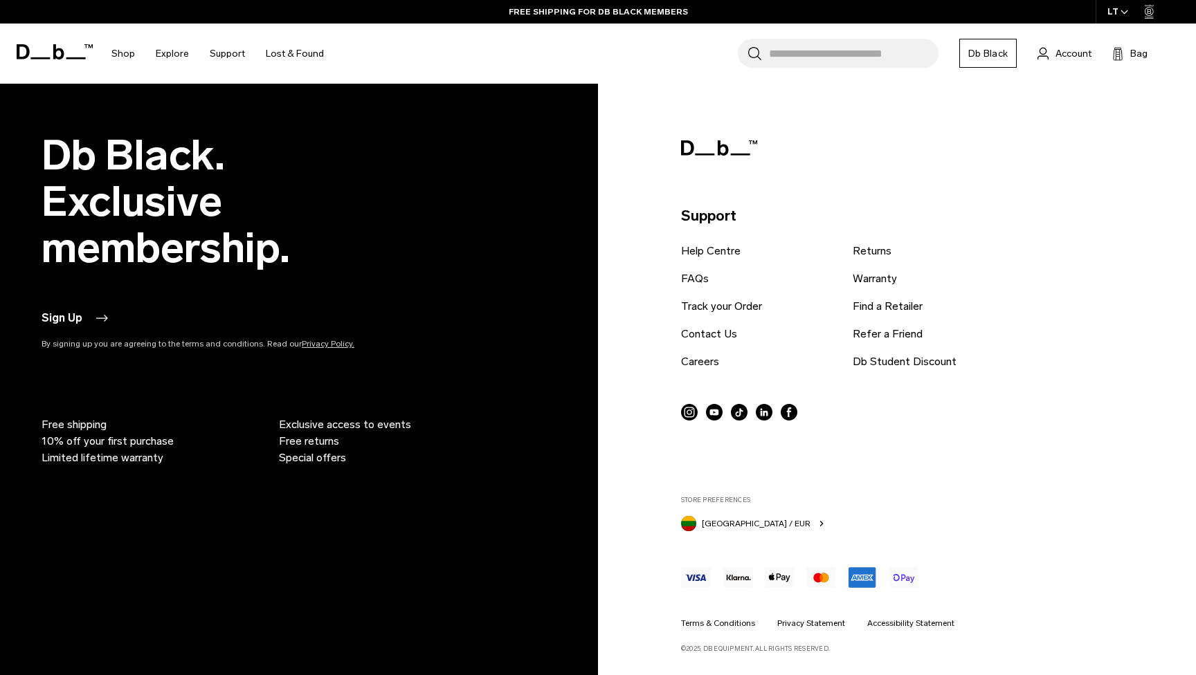
scroll to position [2979, 0]
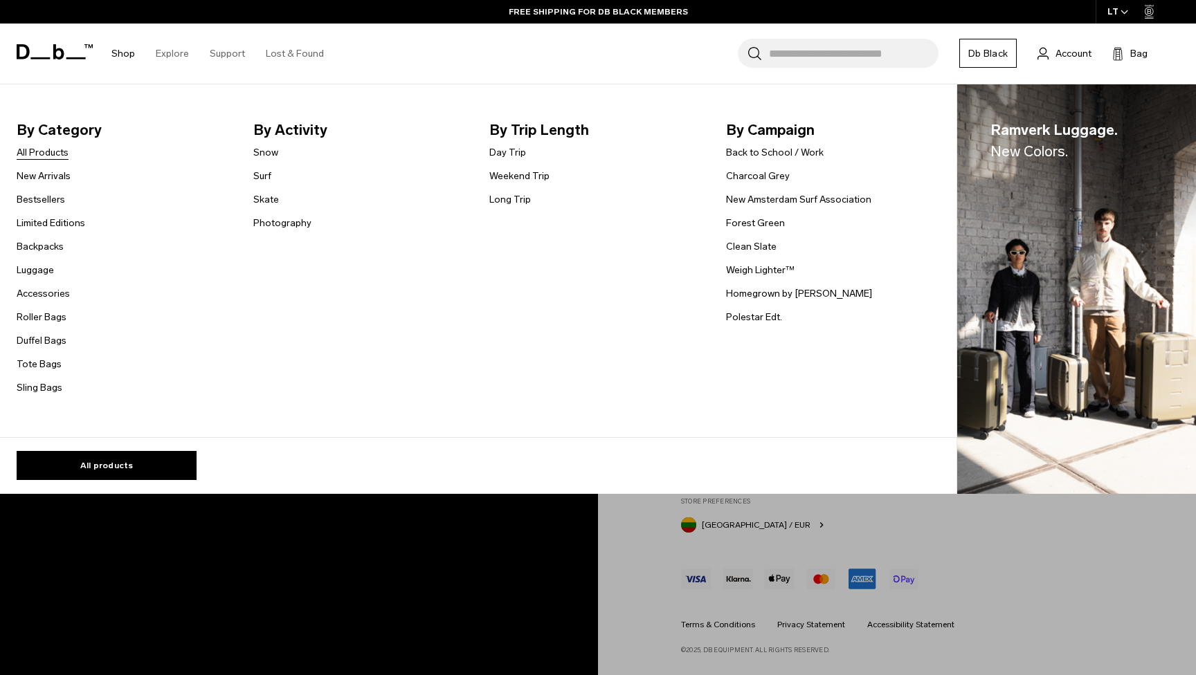
click at [51, 153] on link "All Products" at bounding box center [43, 152] width 52 height 15
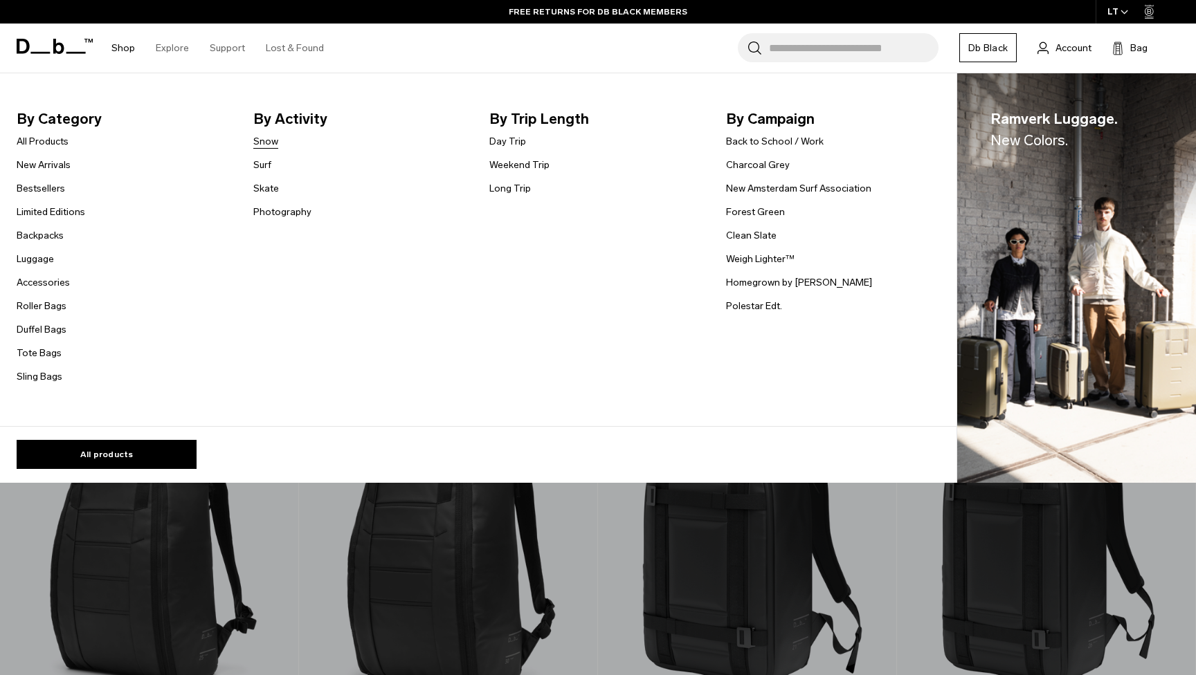
click at [262, 141] on link "Snow" at bounding box center [265, 141] width 25 height 15
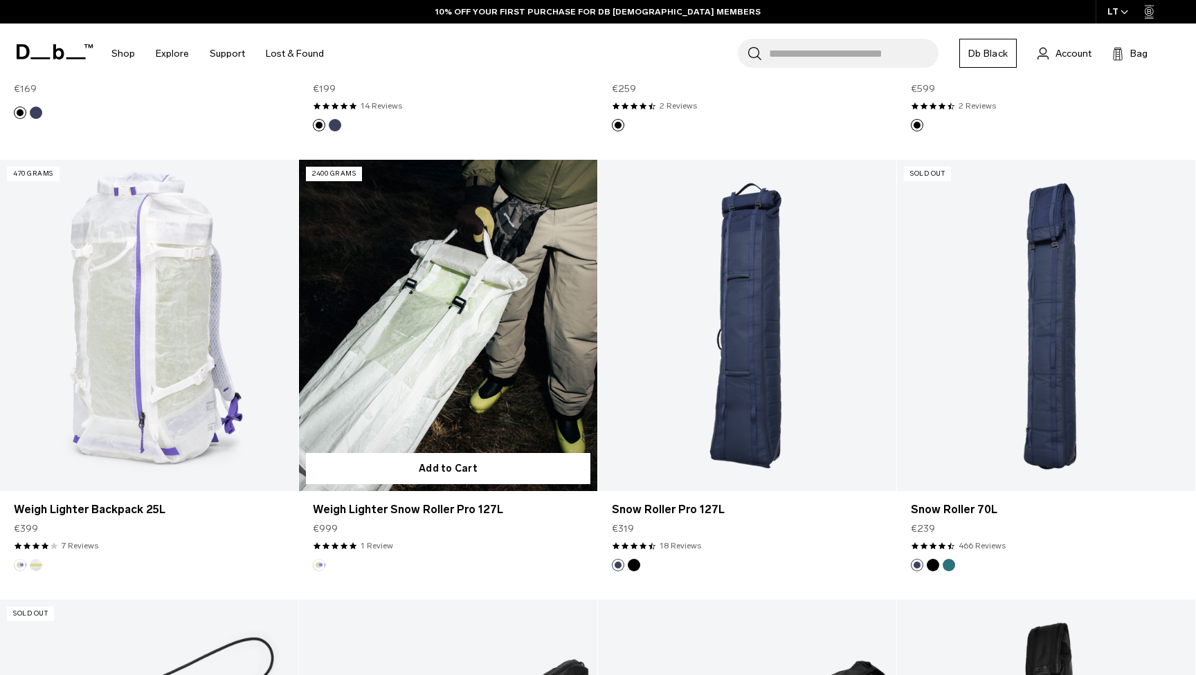
scroll to position [1103, 0]
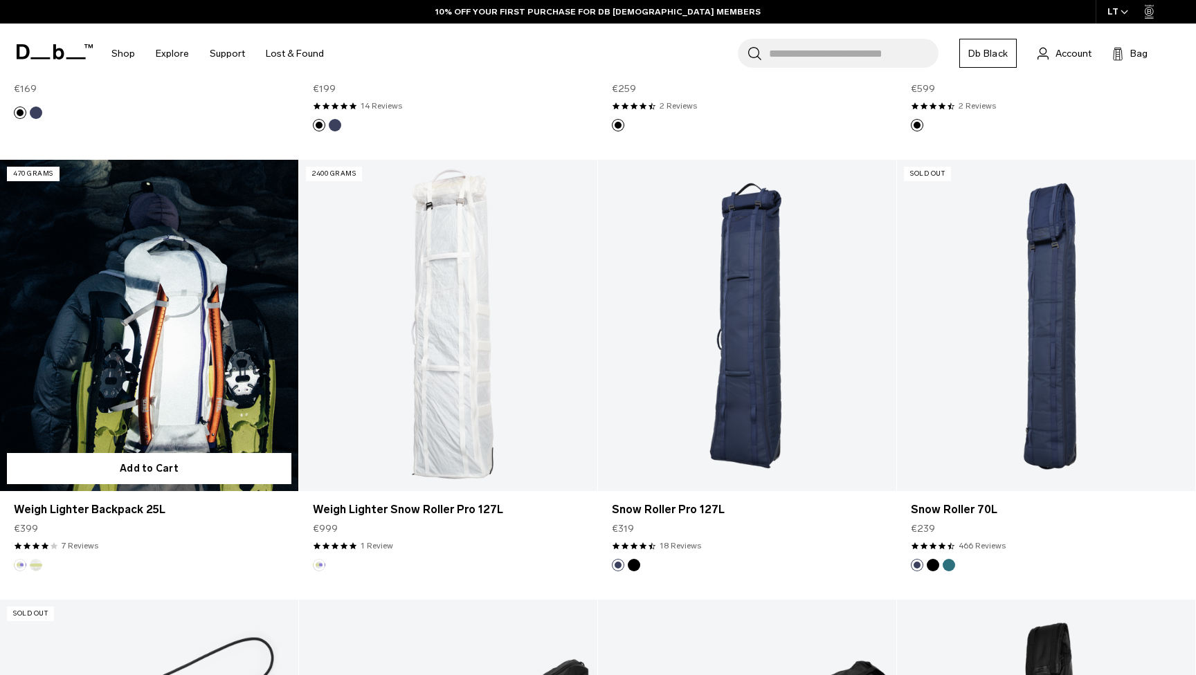
click at [39, 565] on button "Diffusion" at bounding box center [36, 565] width 12 height 12
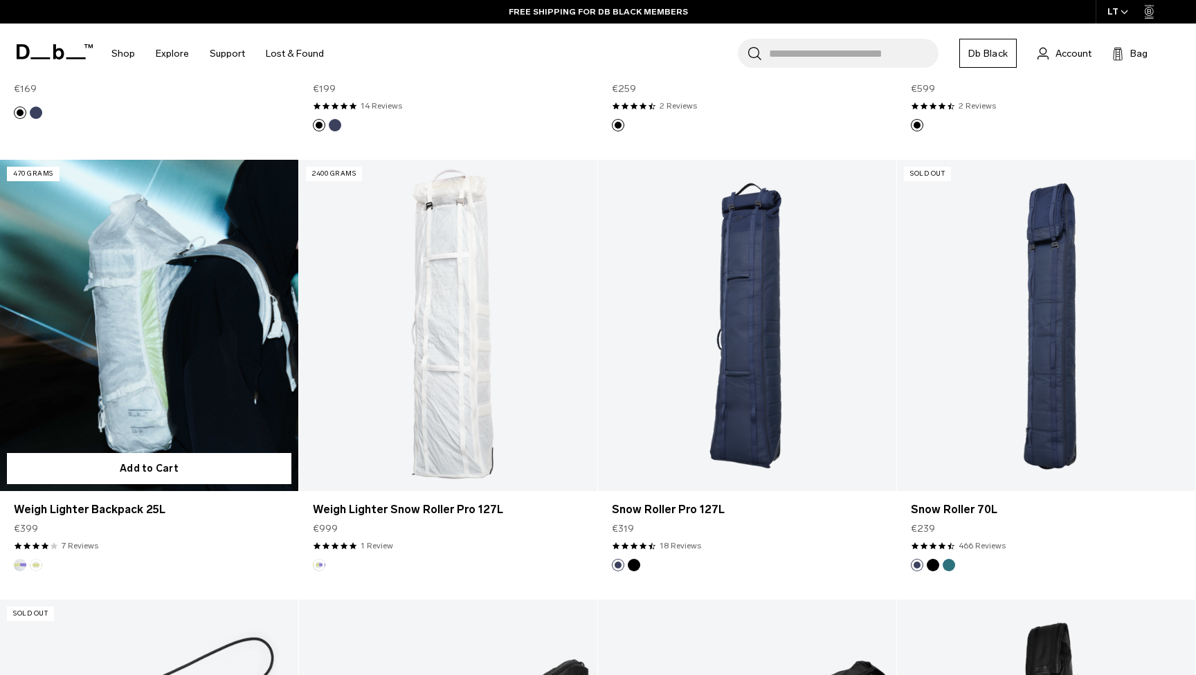
click at [172, 374] on link "Weigh Lighter Backpack 25L Diffusion" at bounding box center [149, 325] width 298 height 331
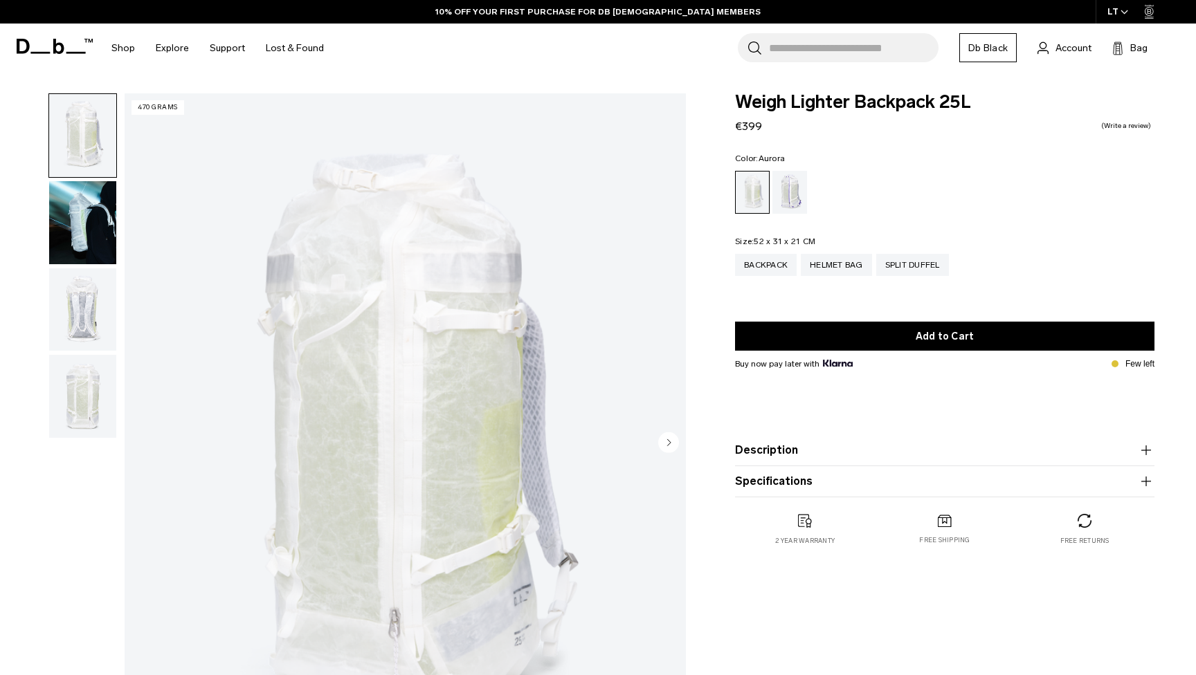
click at [792, 190] on div "Aurora" at bounding box center [789, 192] width 35 height 43
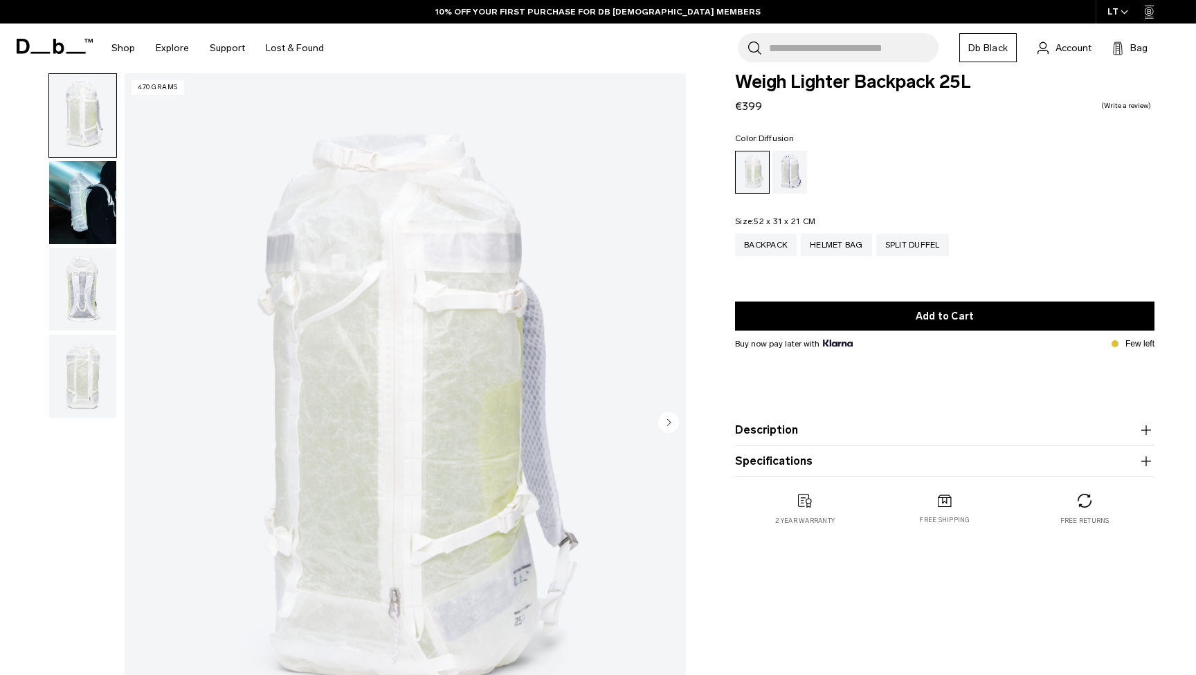
scroll to position [24, 0]
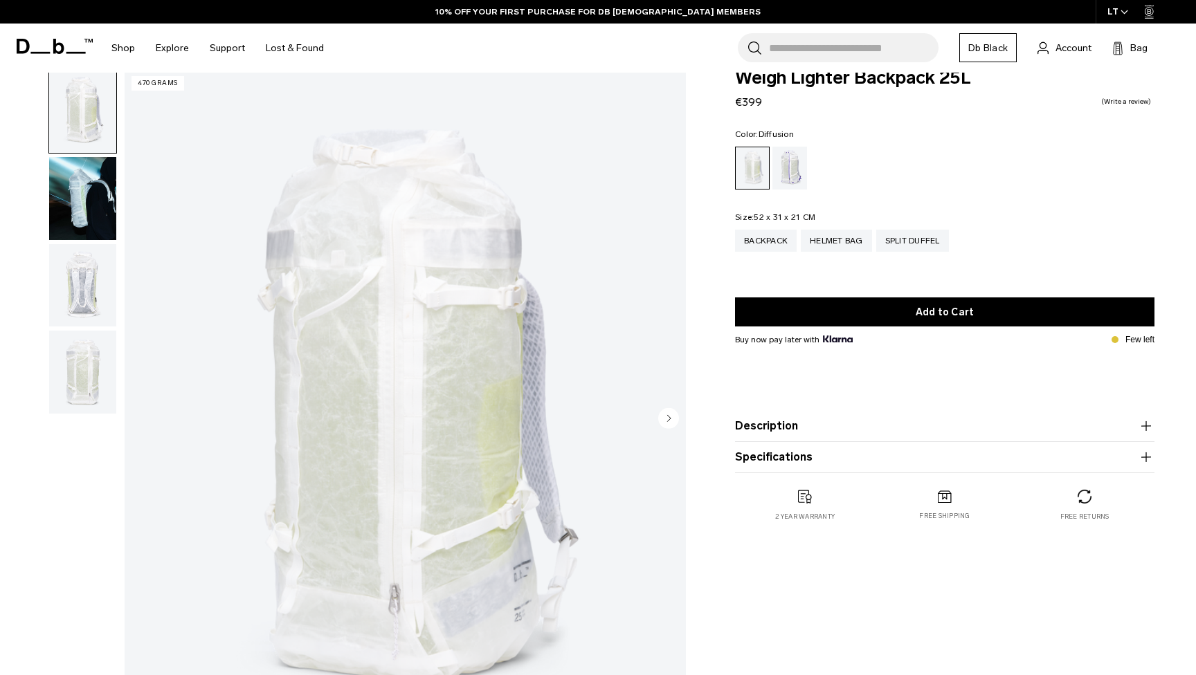
click at [66, 303] on img "button" at bounding box center [82, 285] width 67 height 83
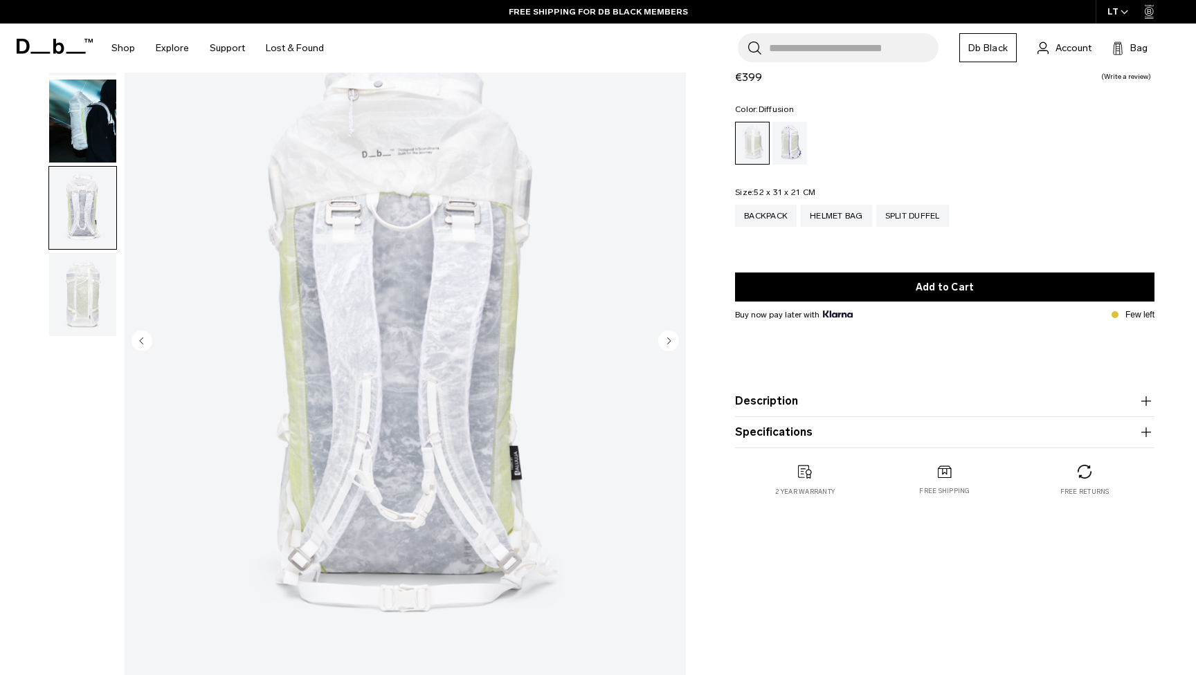
scroll to position [98, 0]
drag, startPoint x: 643, startPoint y: 197, endPoint x: 675, endPoint y: 343, distance: 149.6
click at [675, 343] on circle "Next slide" at bounding box center [668, 343] width 21 height 21
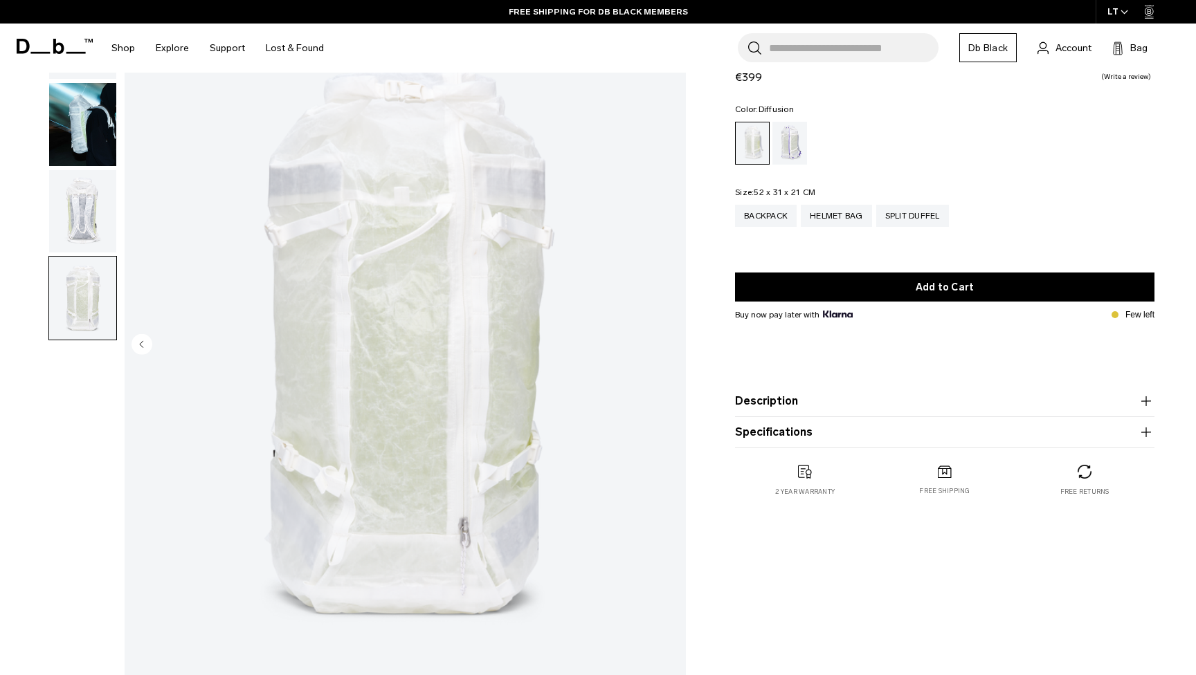
click at [675, 343] on img "4 / 4" at bounding box center [405, 345] width 561 height 701
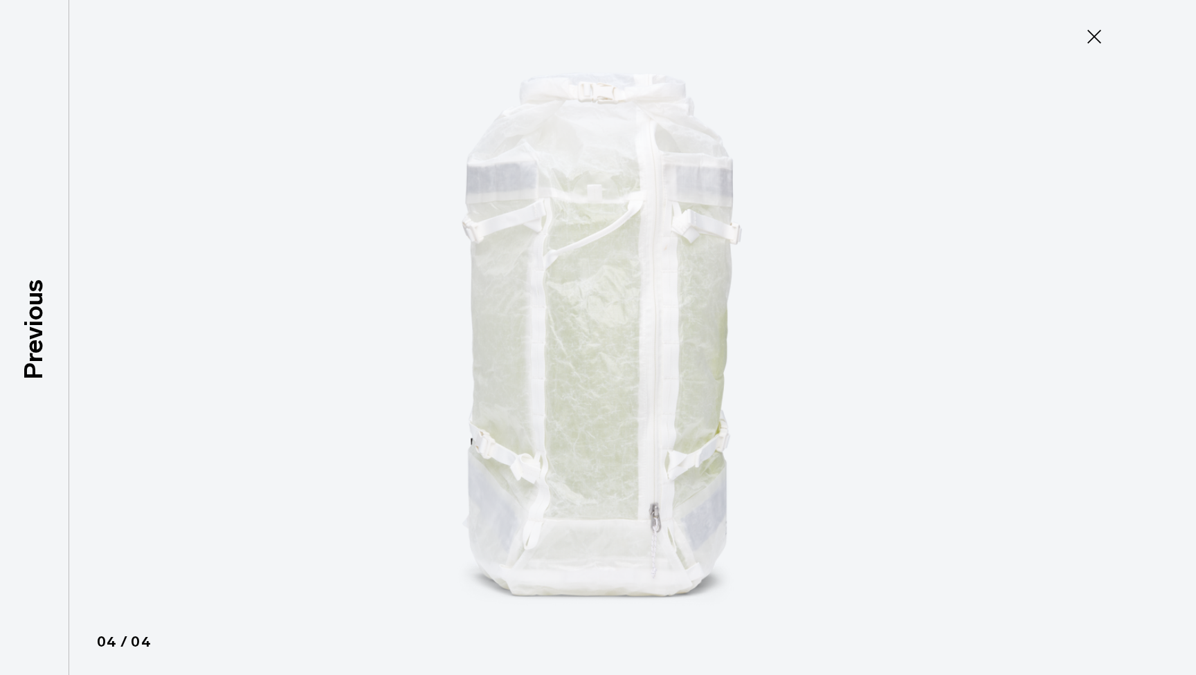
click at [1093, 38] on icon at bounding box center [1094, 37] width 14 height 14
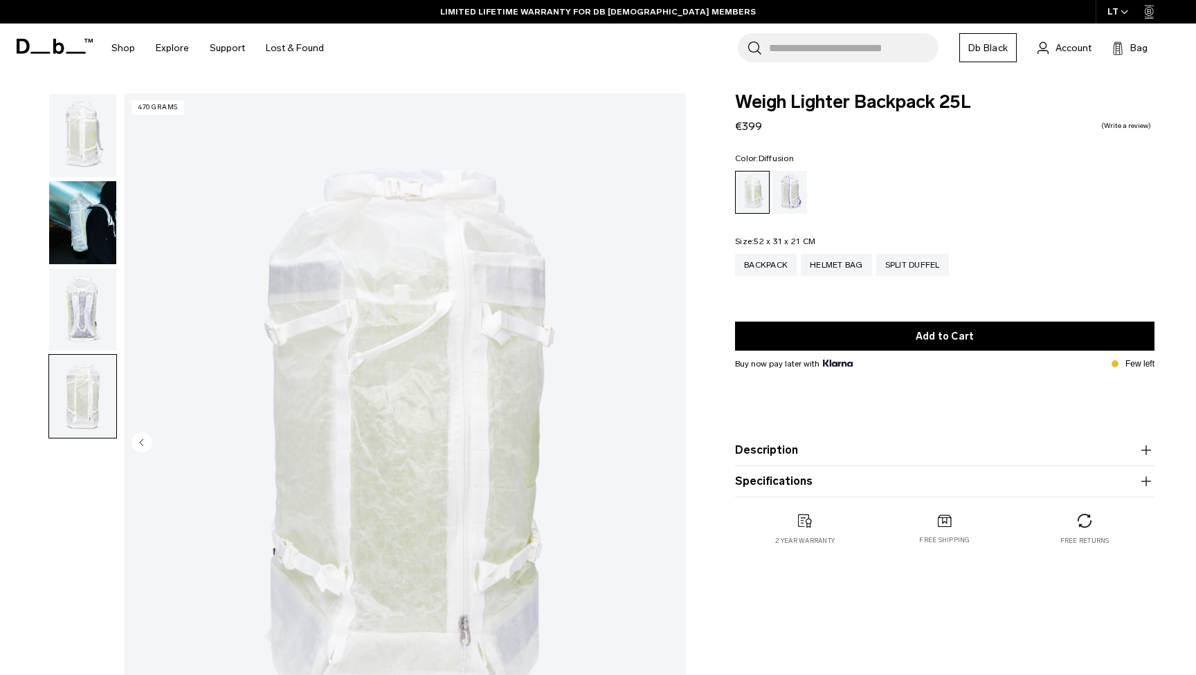
scroll to position [0, 0]
click at [78, 322] on img "button" at bounding box center [82, 309] width 67 height 83
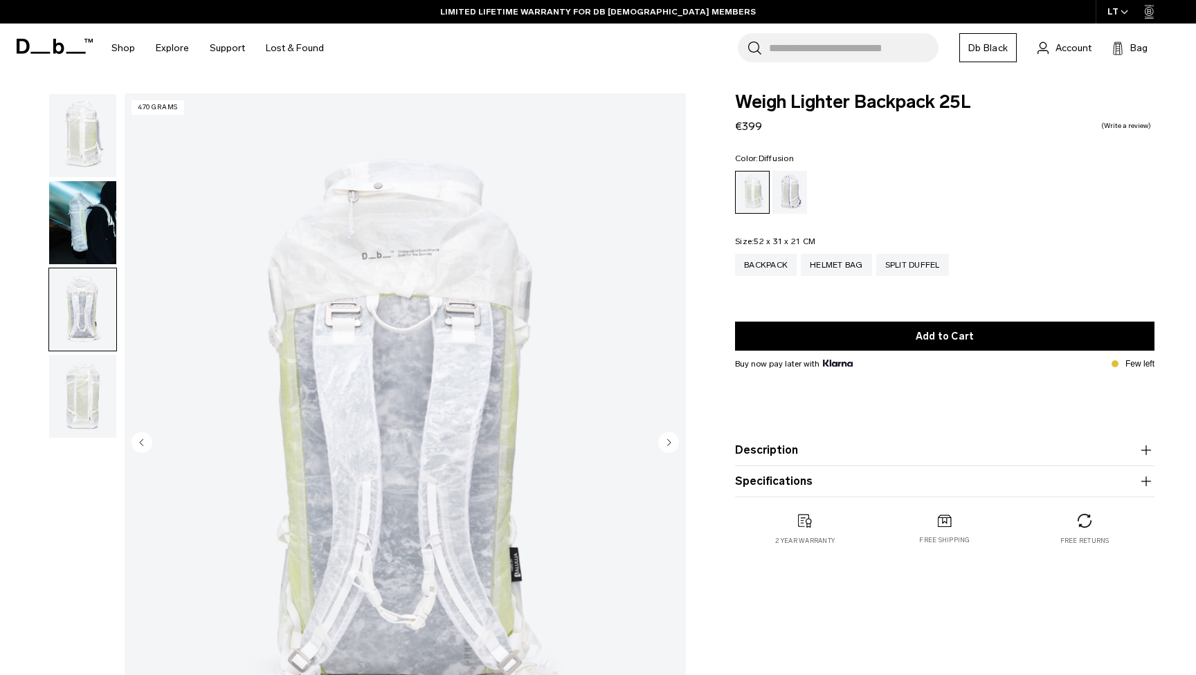
click at [76, 403] on img "button" at bounding box center [82, 396] width 67 height 83
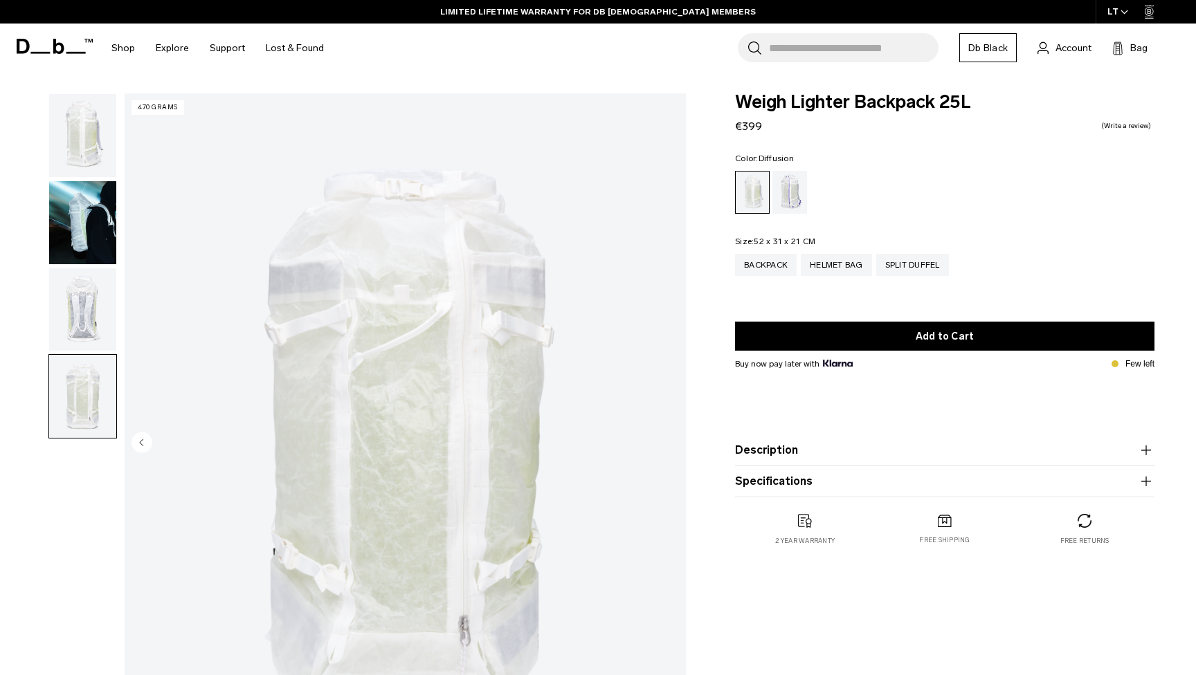
click at [78, 340] on img "button" at bounding box center [82, 309] width 67 height 83
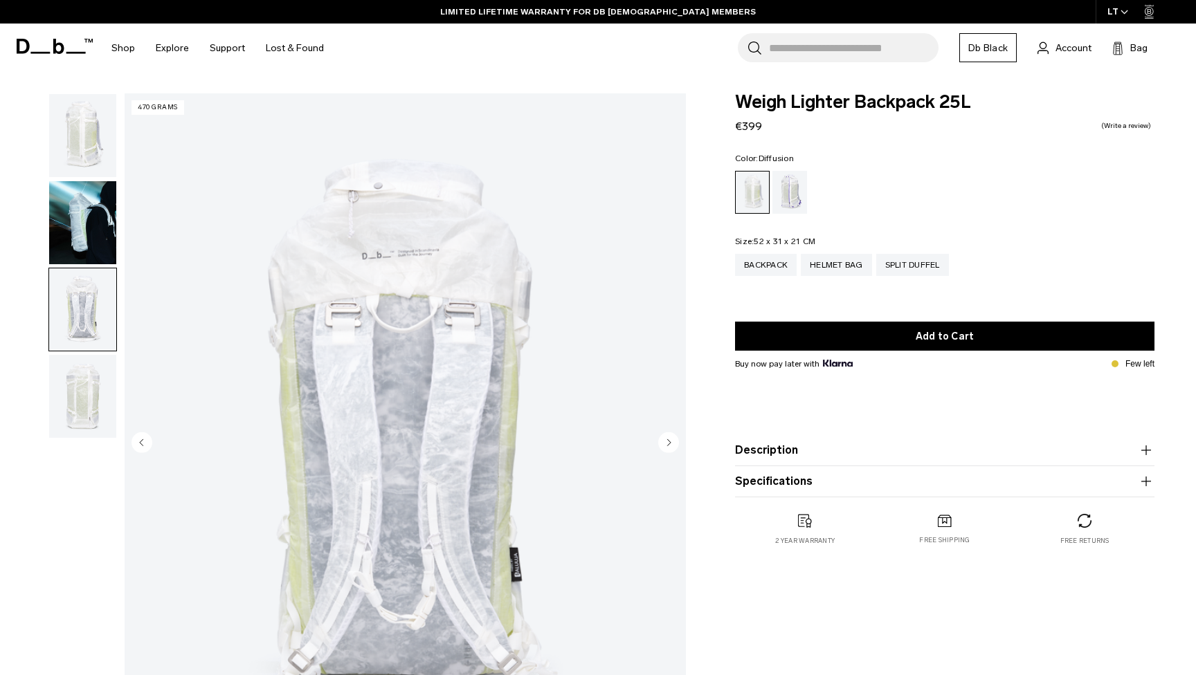
click at [77, 251] on img "button" at bounding box center [82, 222] width 67 height 83
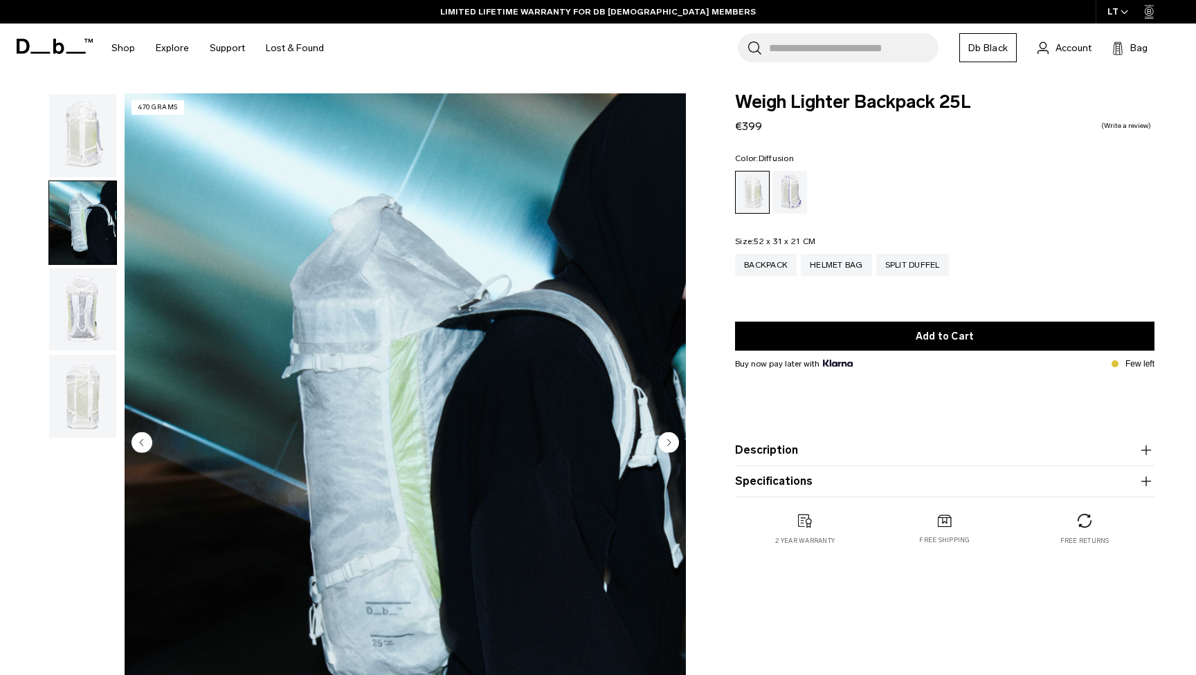
click at [93, 143] on img "button" at bounding box center [82, 135] width 67 height 83
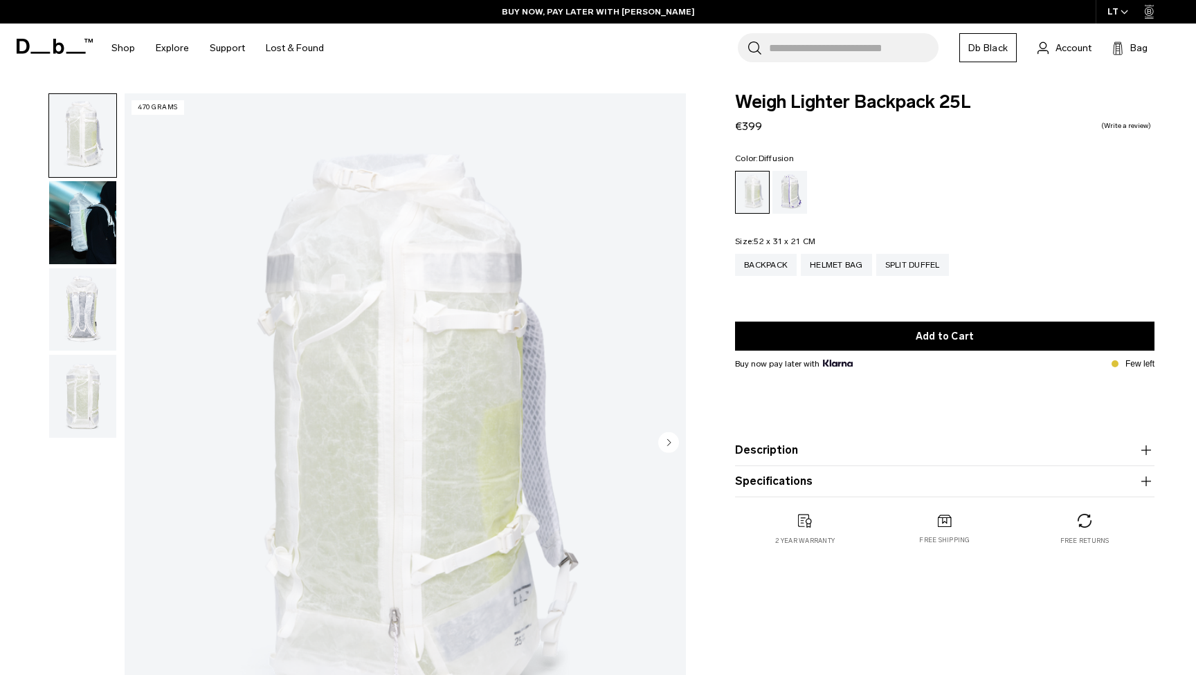
click at [74, 235] on img "button" at bounding box center [82, 222] width 67 height 83
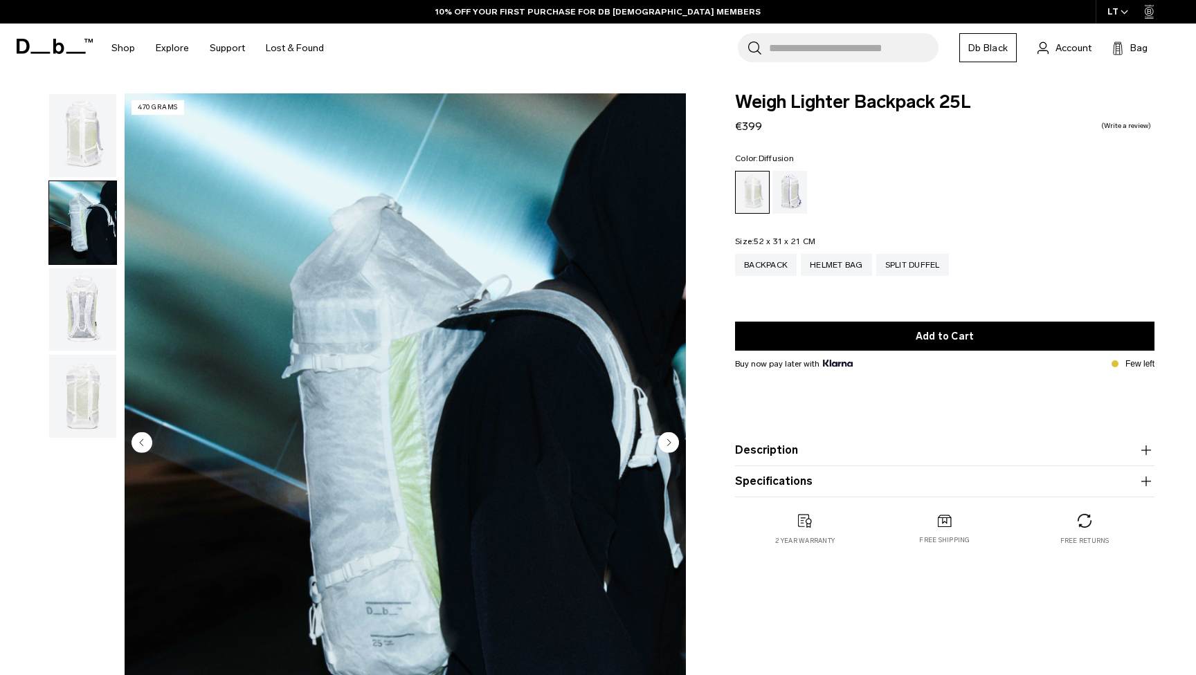
click at [61, 288] on img "button" at bounding box center [82, 309] width 67 height 83
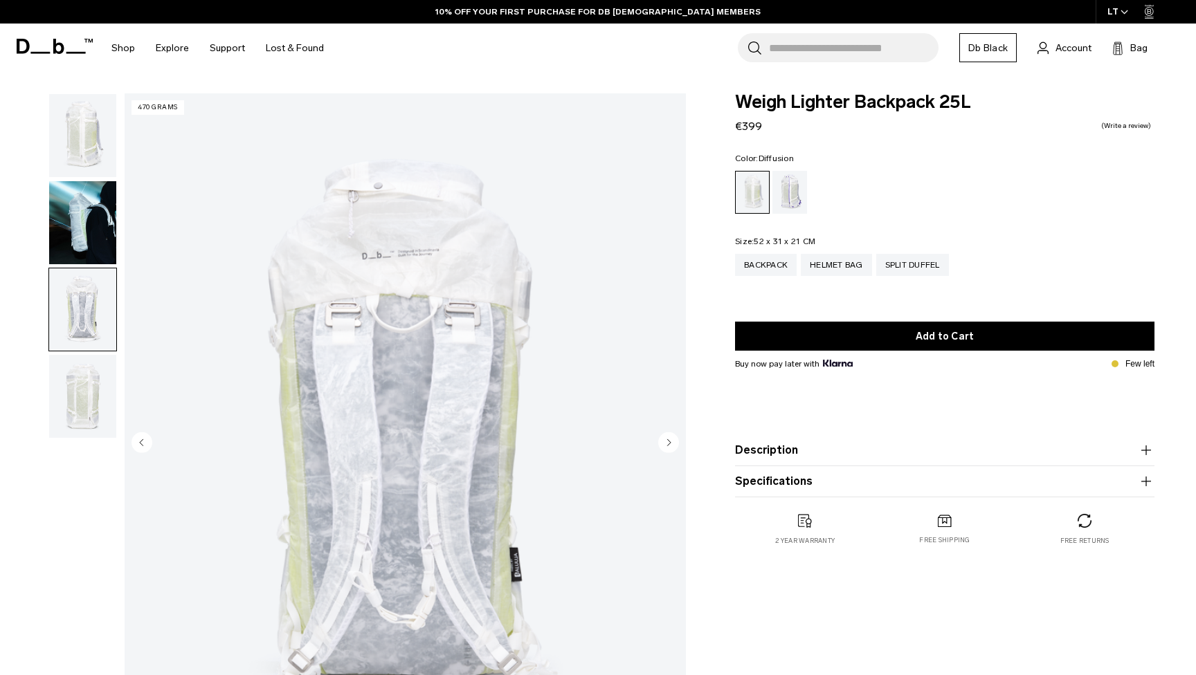
click at [114, 365] on img "button" at bounding box center [82, 396] width 67 height 83
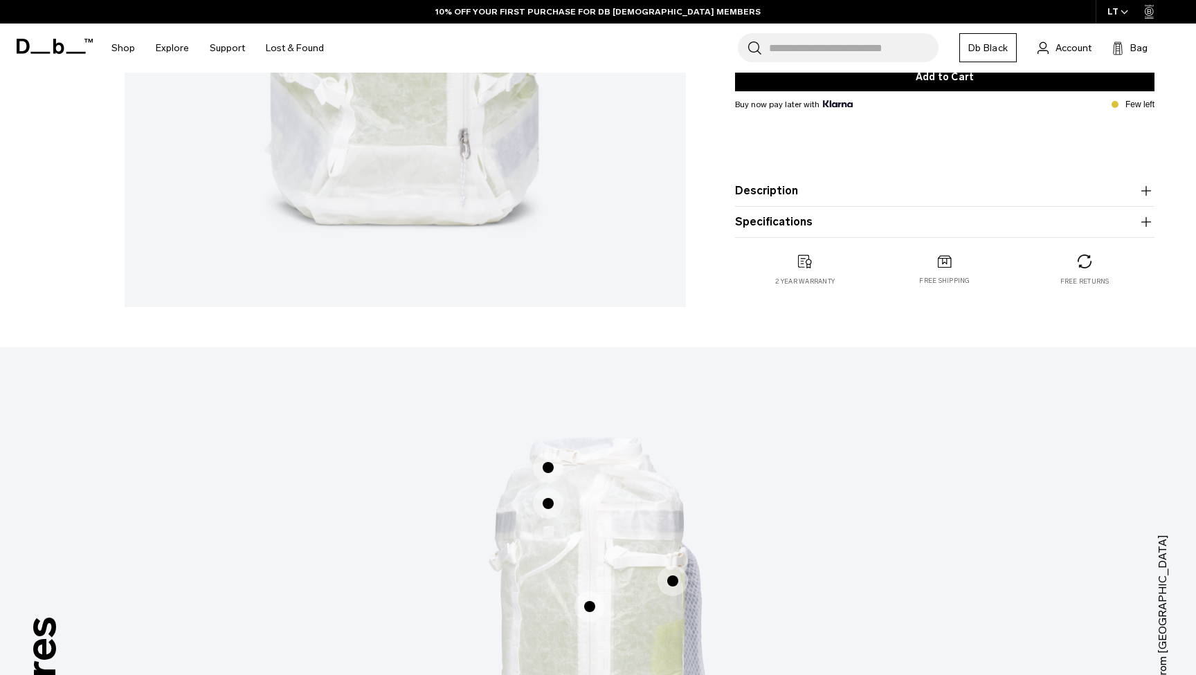
scroll to position [486, 0]
click at [908, 201] on button "Description" at bounding box center [944, 192] width 419 height 17
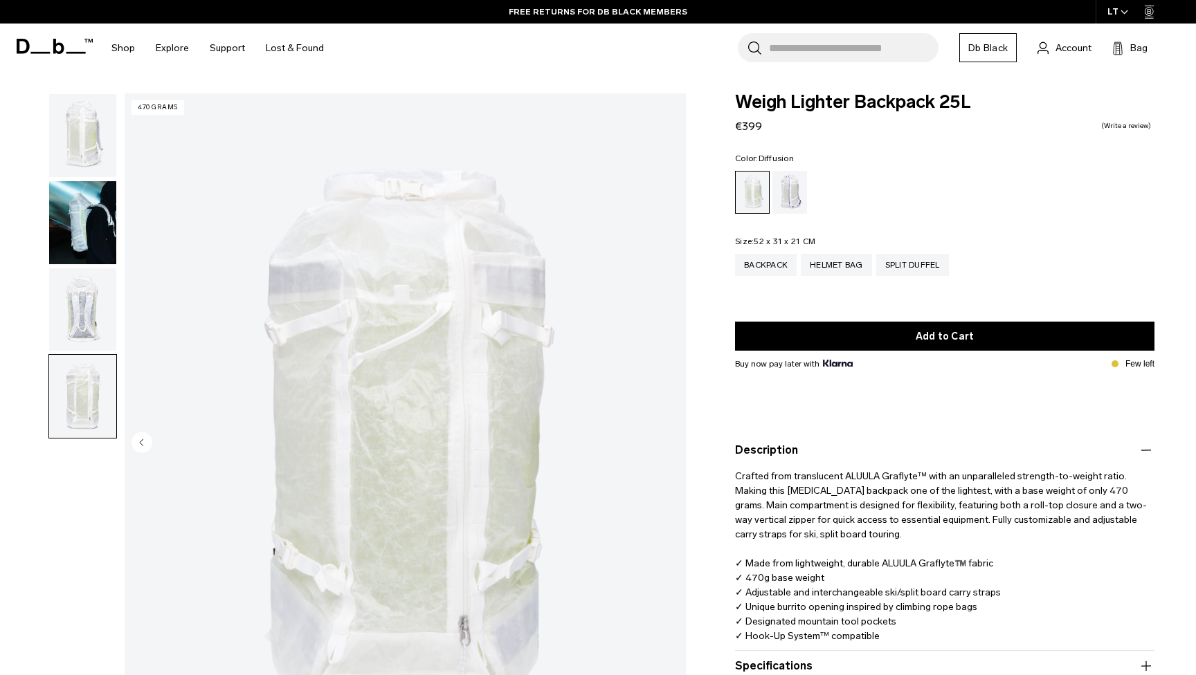
scroll to position [0, 0]
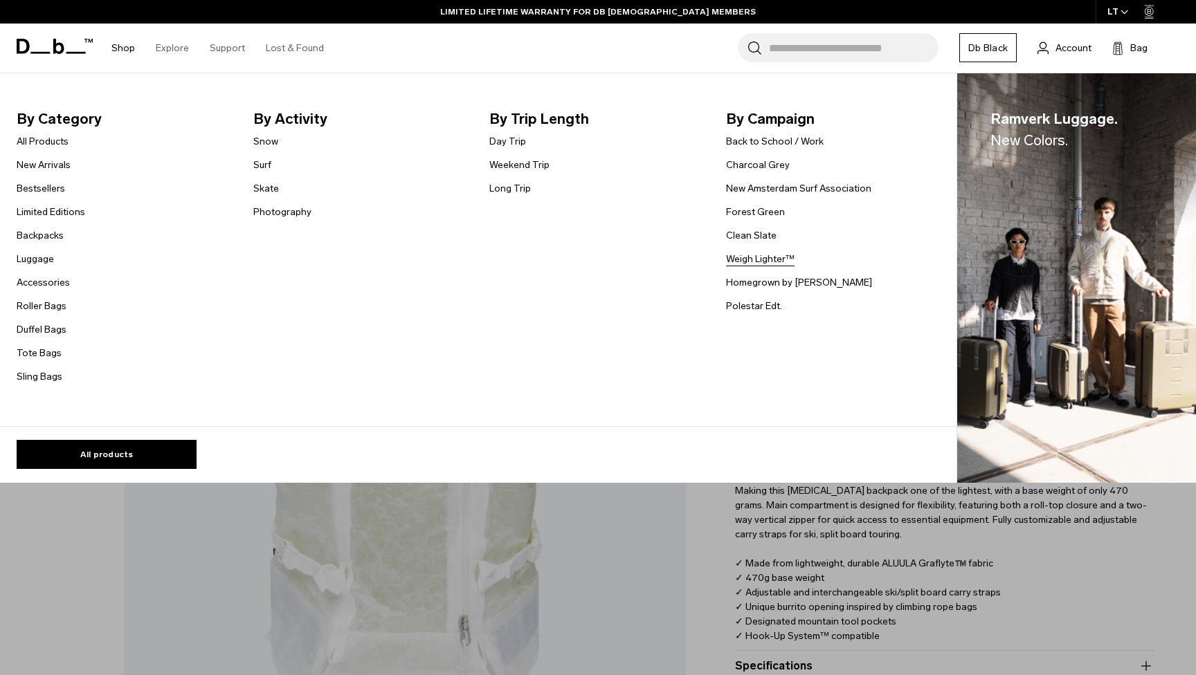
click at [760, 256] on link "Weigh Lighter™" at bounding box center [760, 259] width 68 height 15
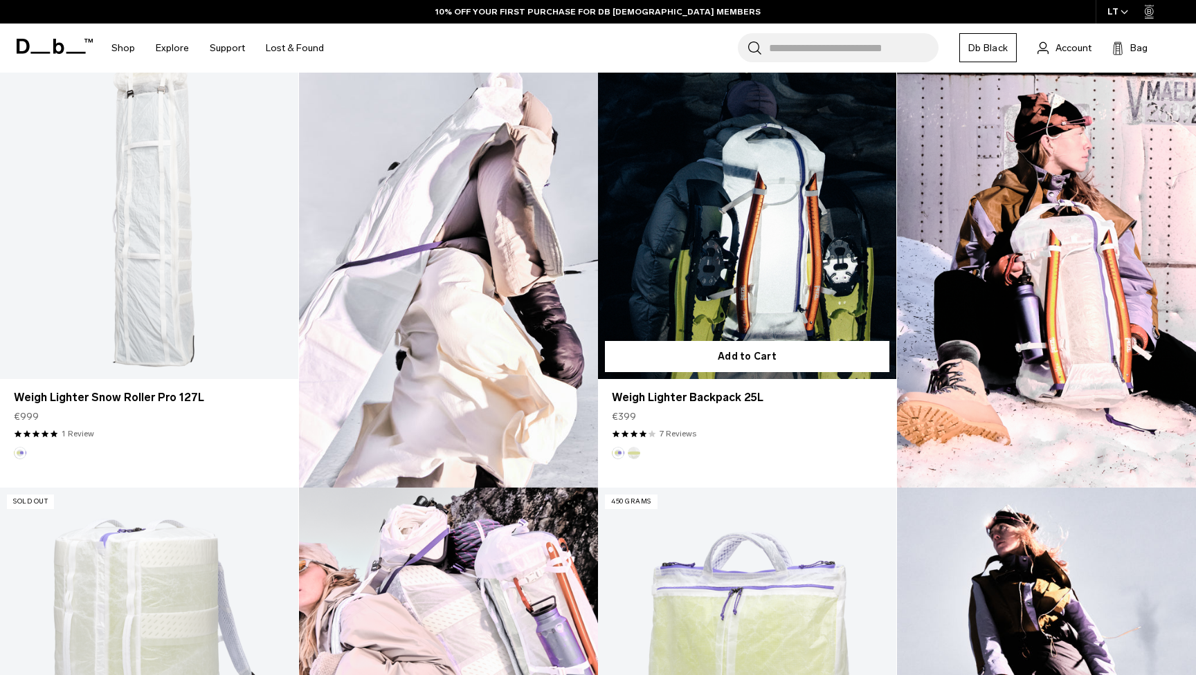
scroll to position [855, 0]
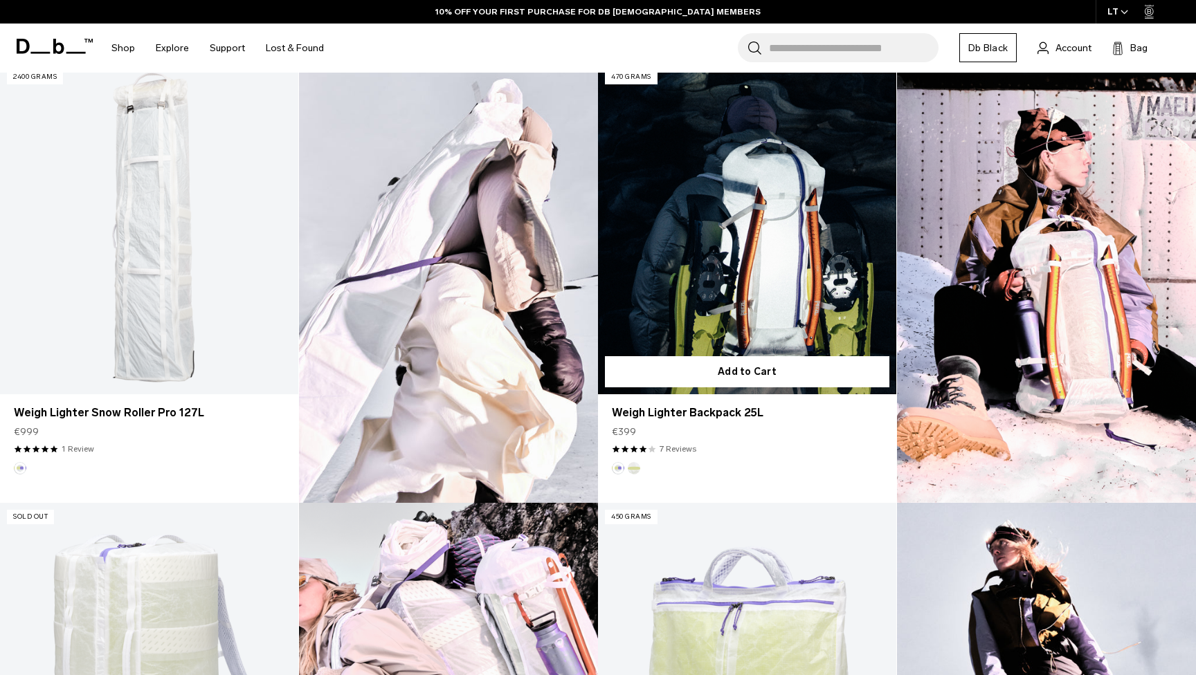
click at [753, 230] on link "Weigh Lighter Backpack 25L" at bounding box center [747, 228] width 298 height 331
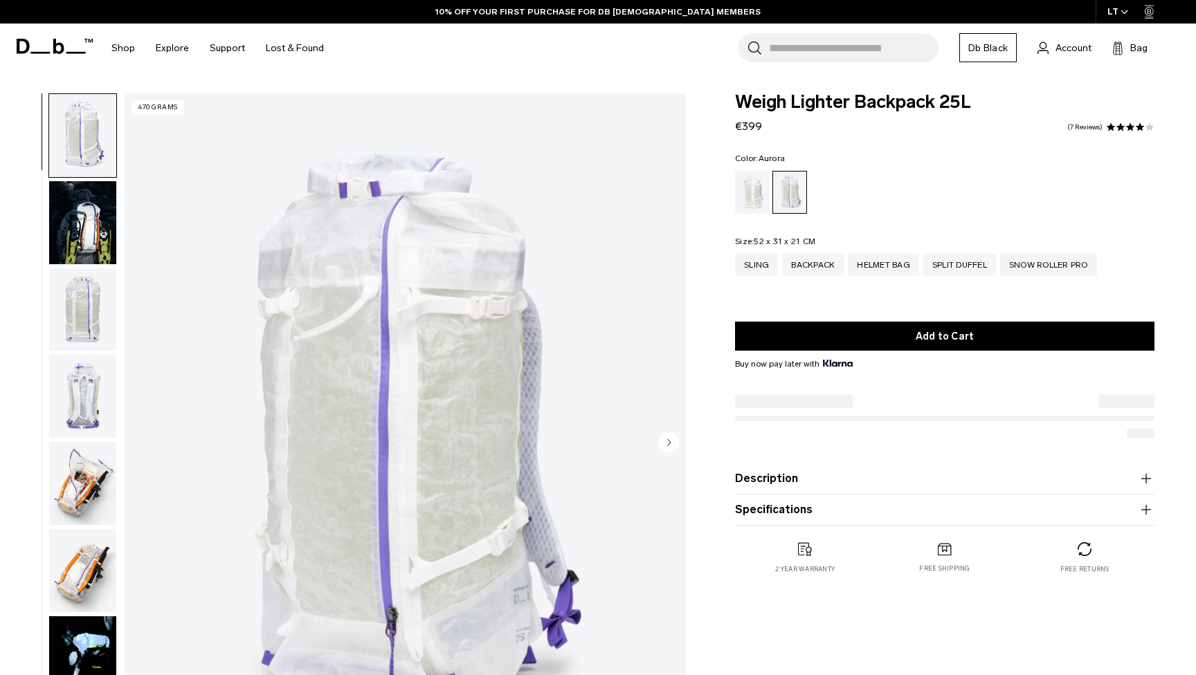
click at [88, 309] on img "button" at bounding box center [82, 309] width 67 height 83
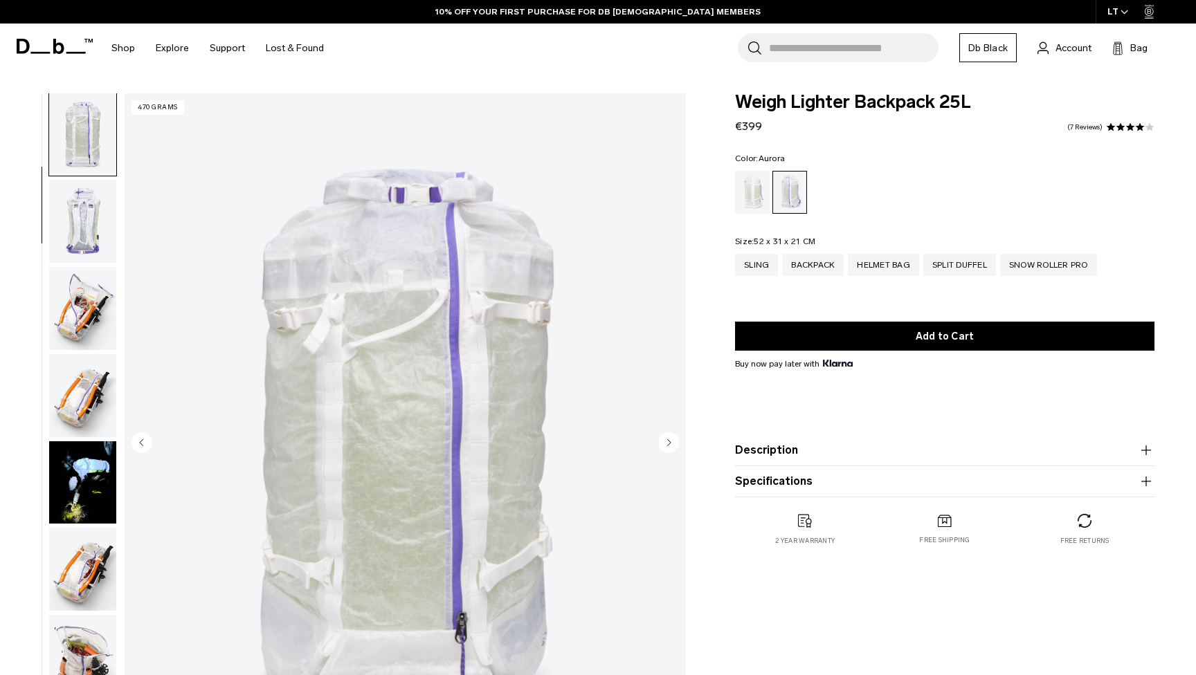
click at [95, 234] on img "button" at bounding box center [82, 221] width 67 height 83
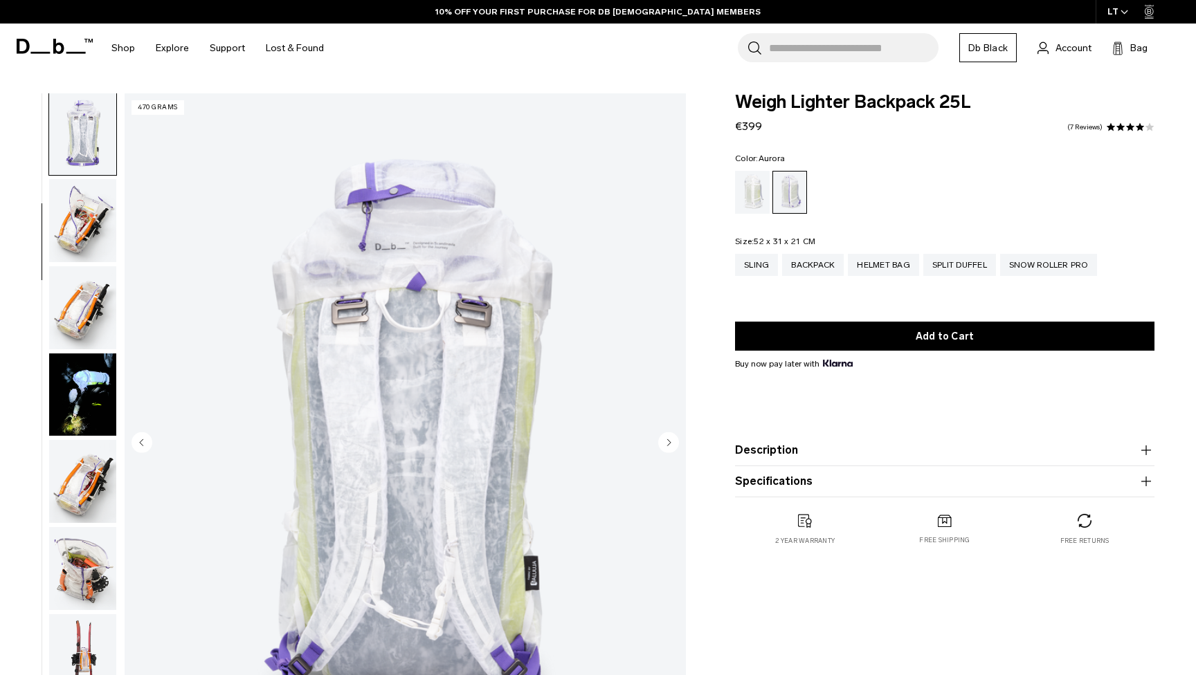
click at [95, 234] on img "button" at bounding box center [82, 220] width 67 height 83
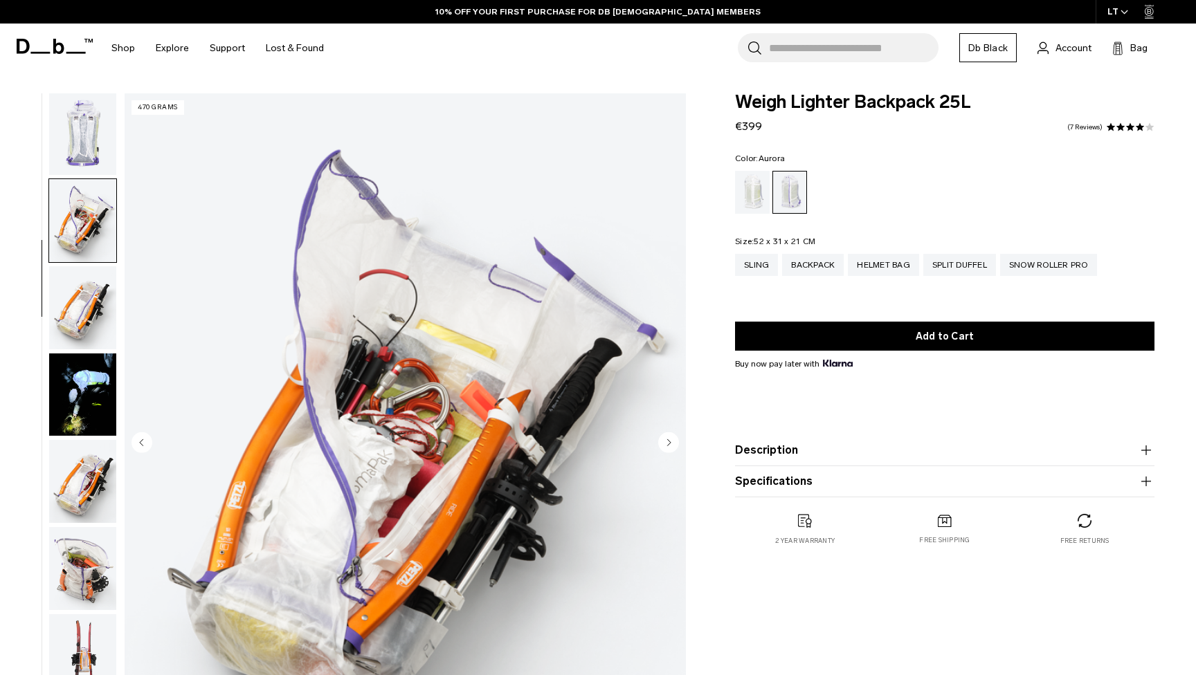
scroll to position [351, 0]
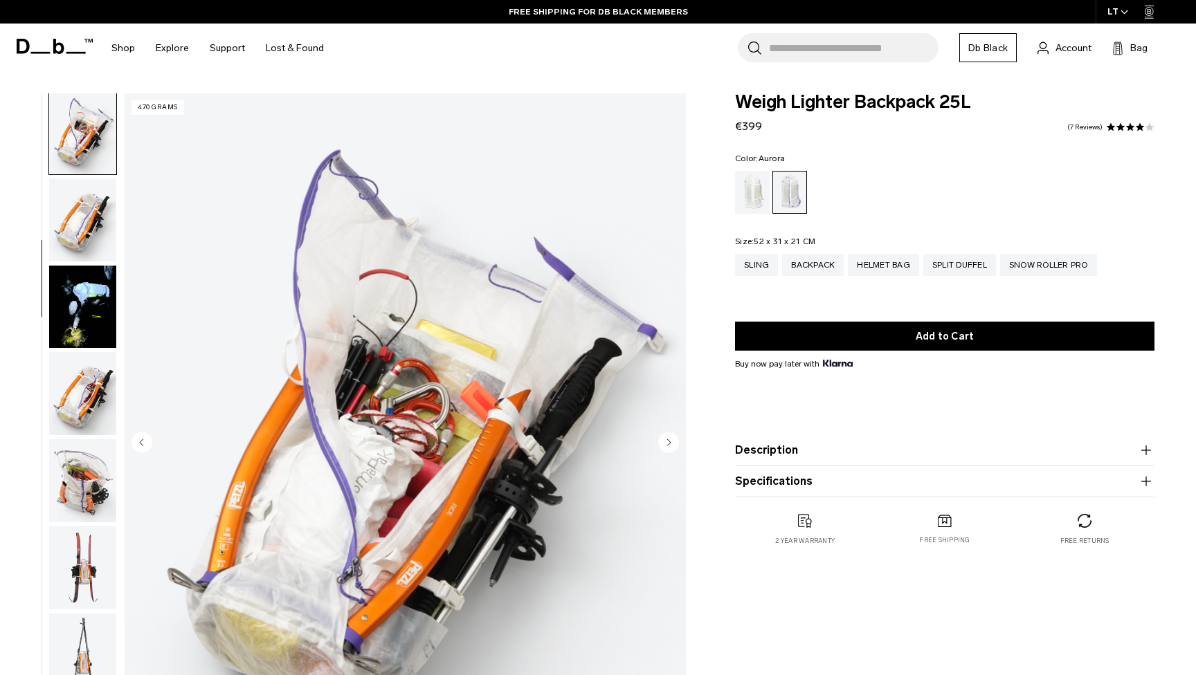
click at [76, 257] on img "button" at bounding box center [82, 220] width 67 height 83
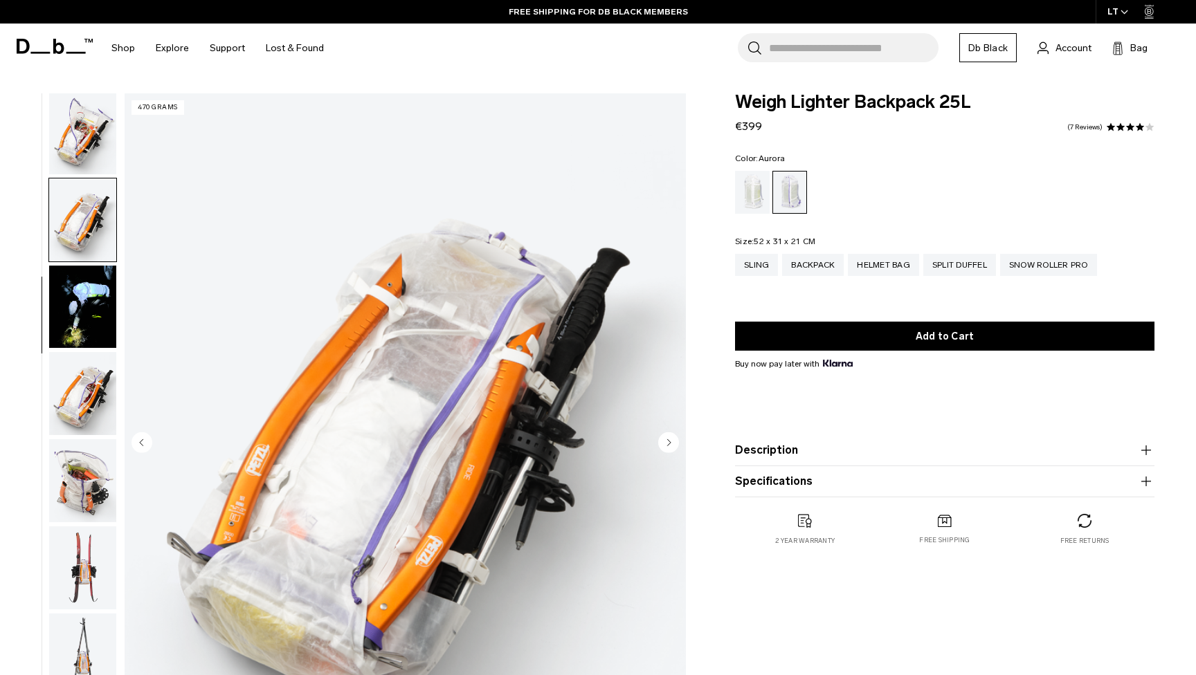
scroll to position [439, 0]
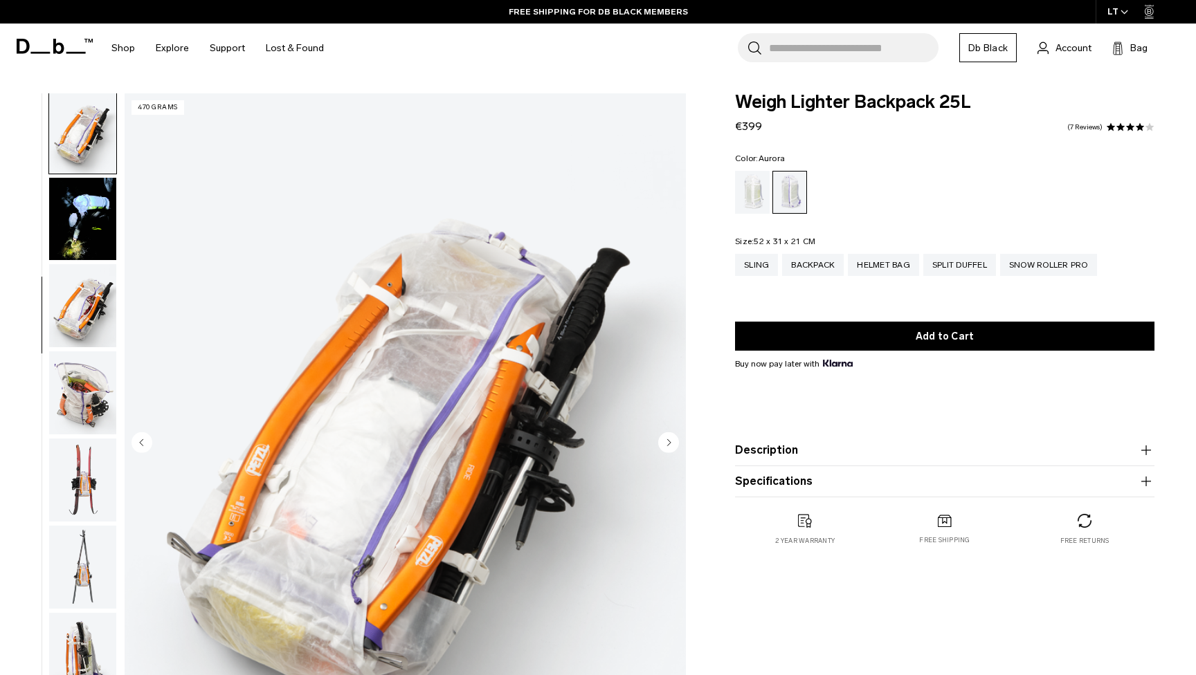
click at [80, 248] on img "button" at bounding box center [82, 219] width 67 height 83
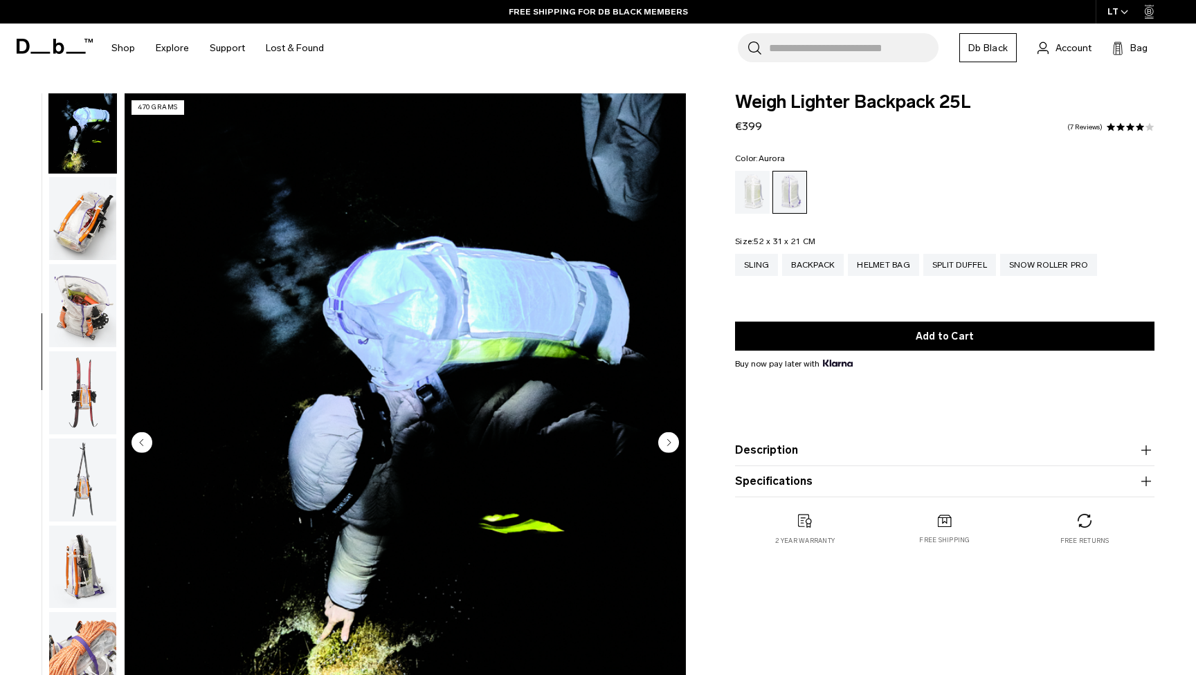
click at [80, 248] on img "button" at bounding box center [82, 218] width 67 height 83
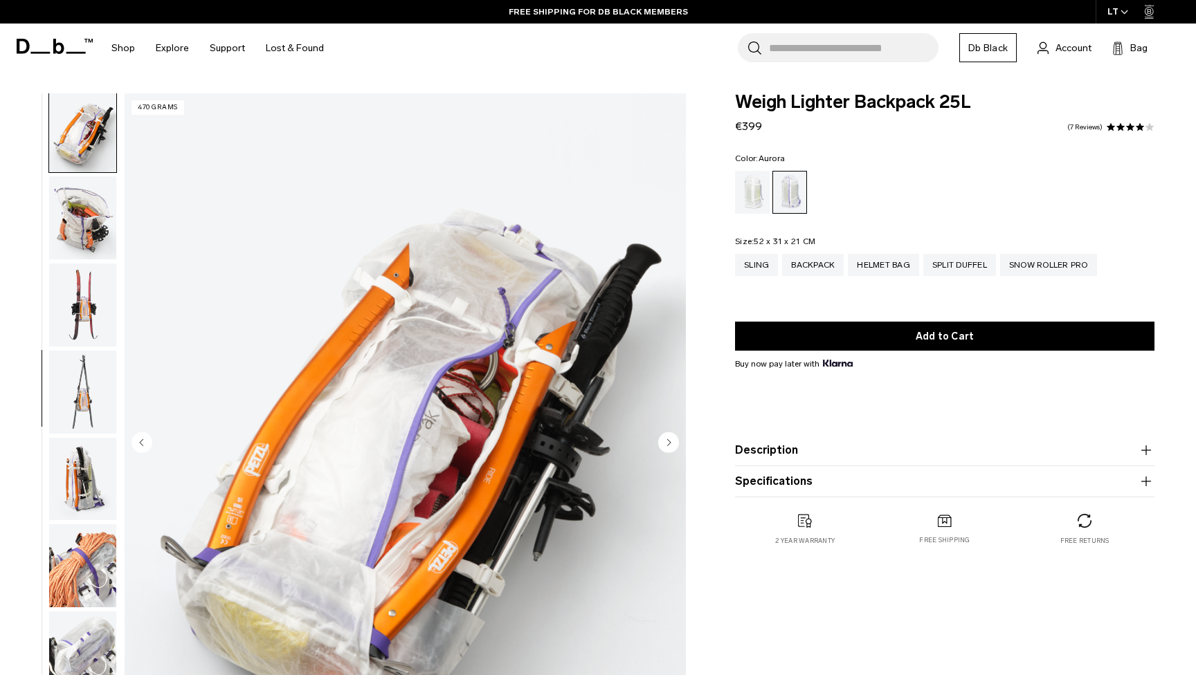
click at [80, 248] on img "button" at bounding box center [82, 217] width 67 height 83
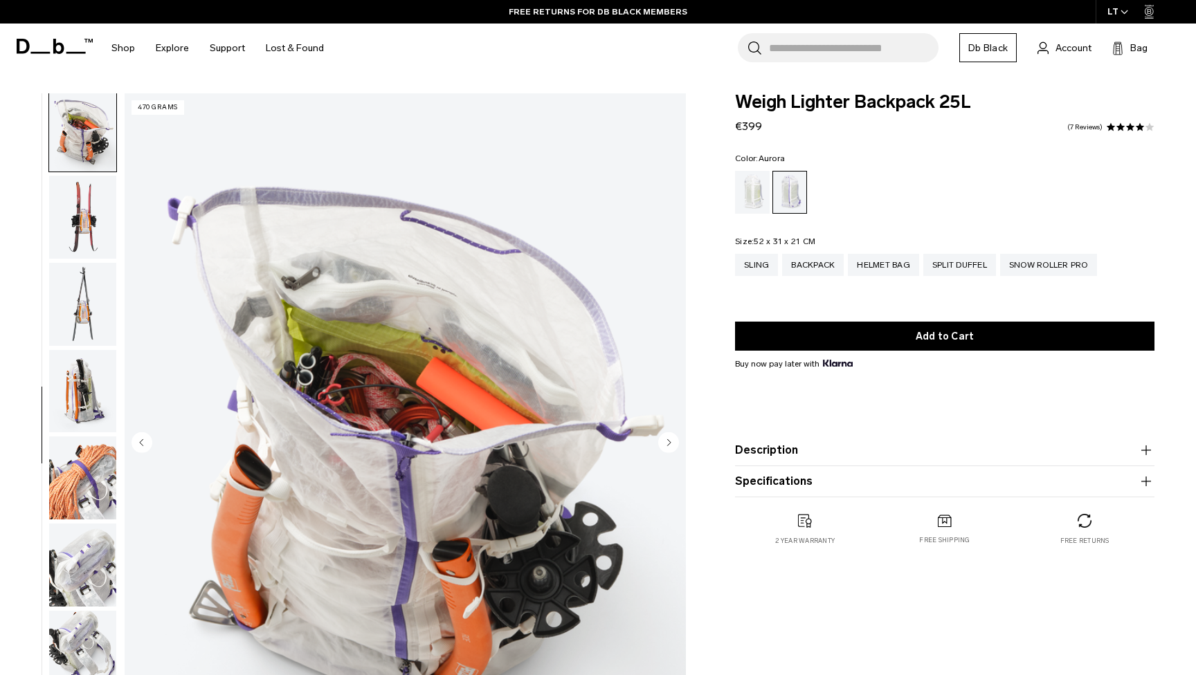
click at [80, 248] on img "button" at bounding box center [82, 217] width 67 height 83
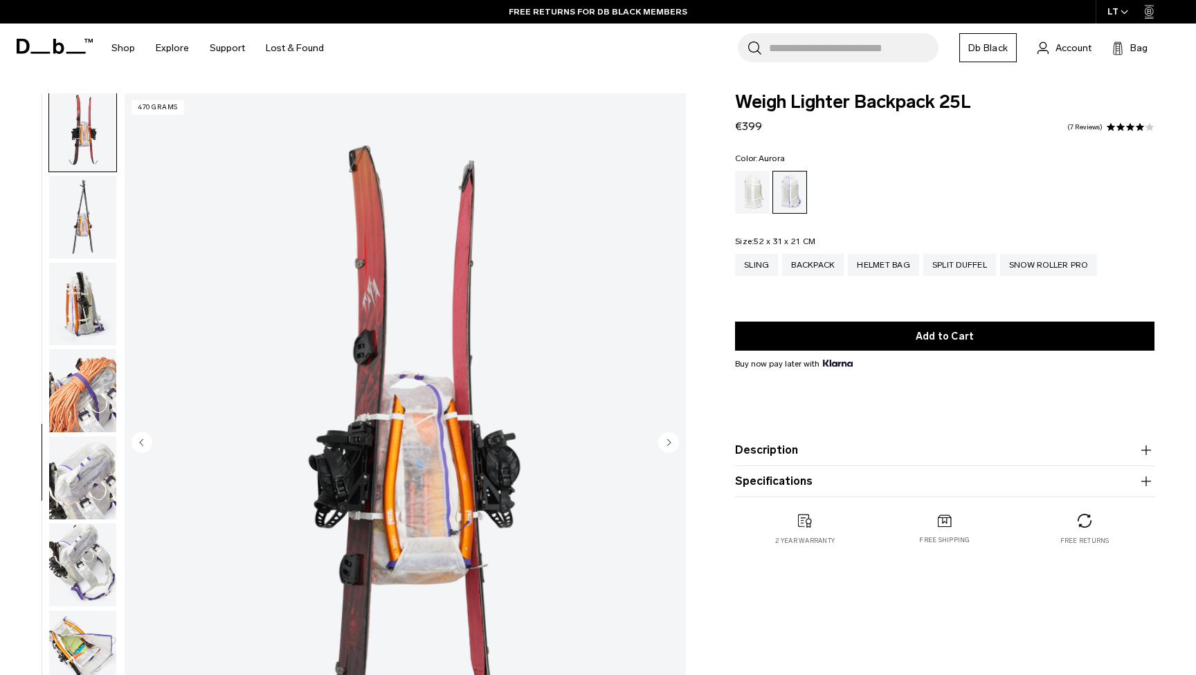
click at [80, 248] on img "button" at bounding box center [82, 217] width 67 height 83
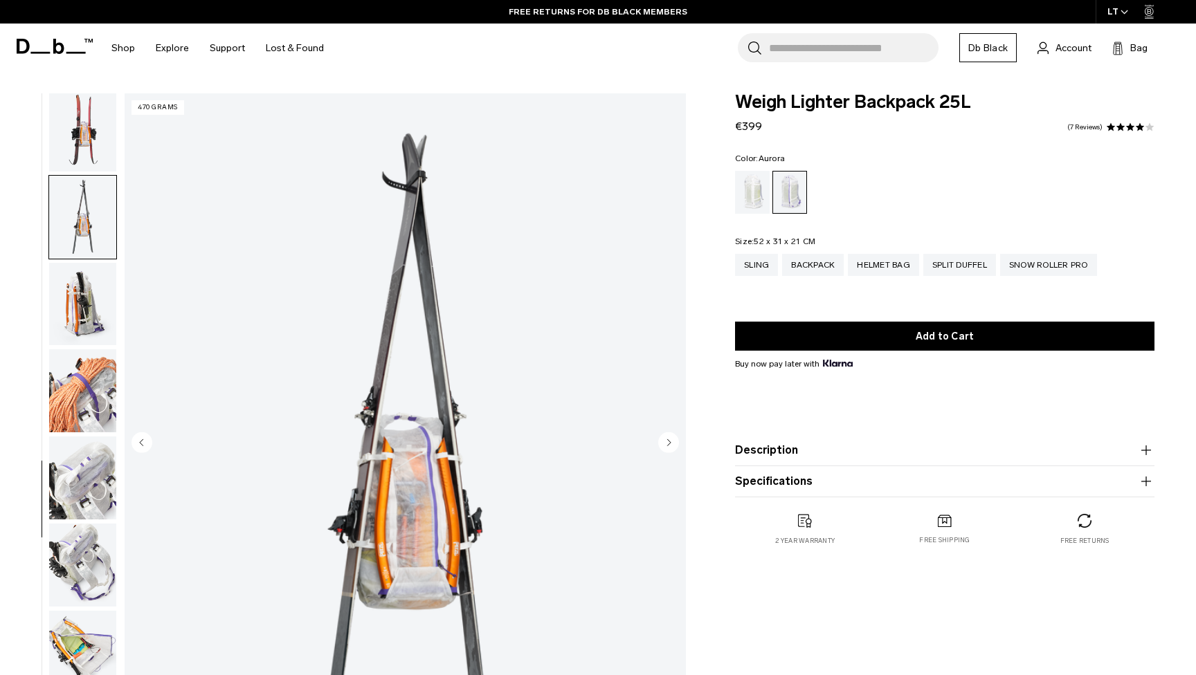
scroll to position [875, 0]
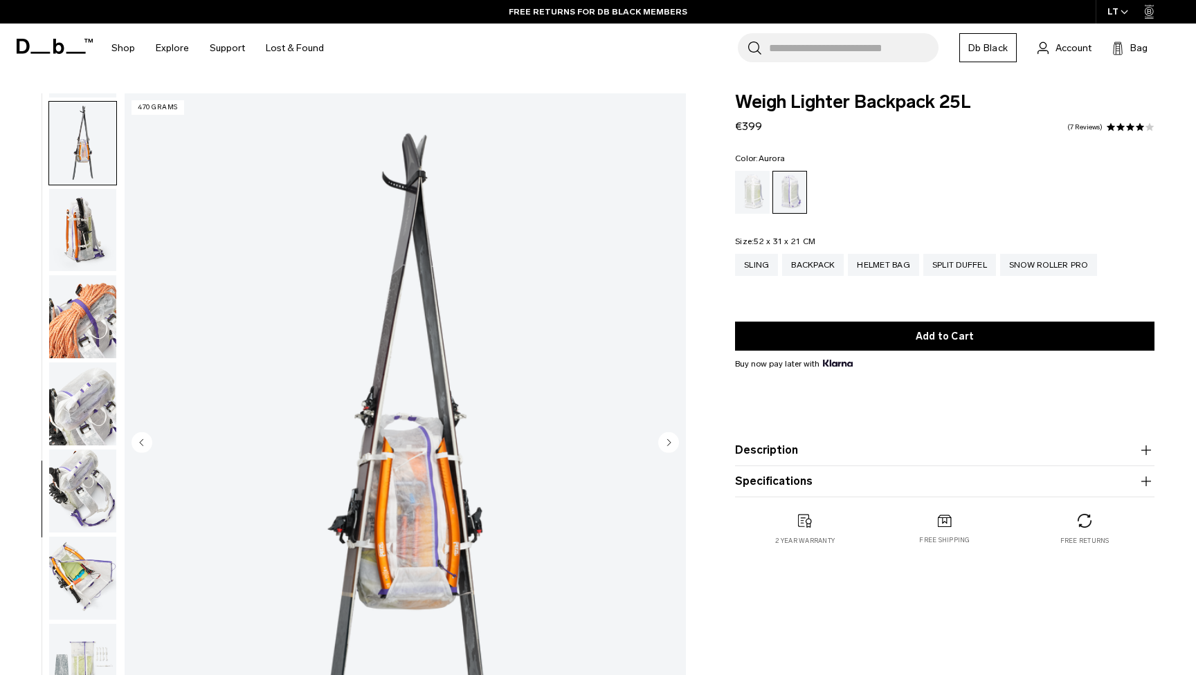
click at [80, 248] on img "button" at bounding box center [82, 230] width 67 height 83
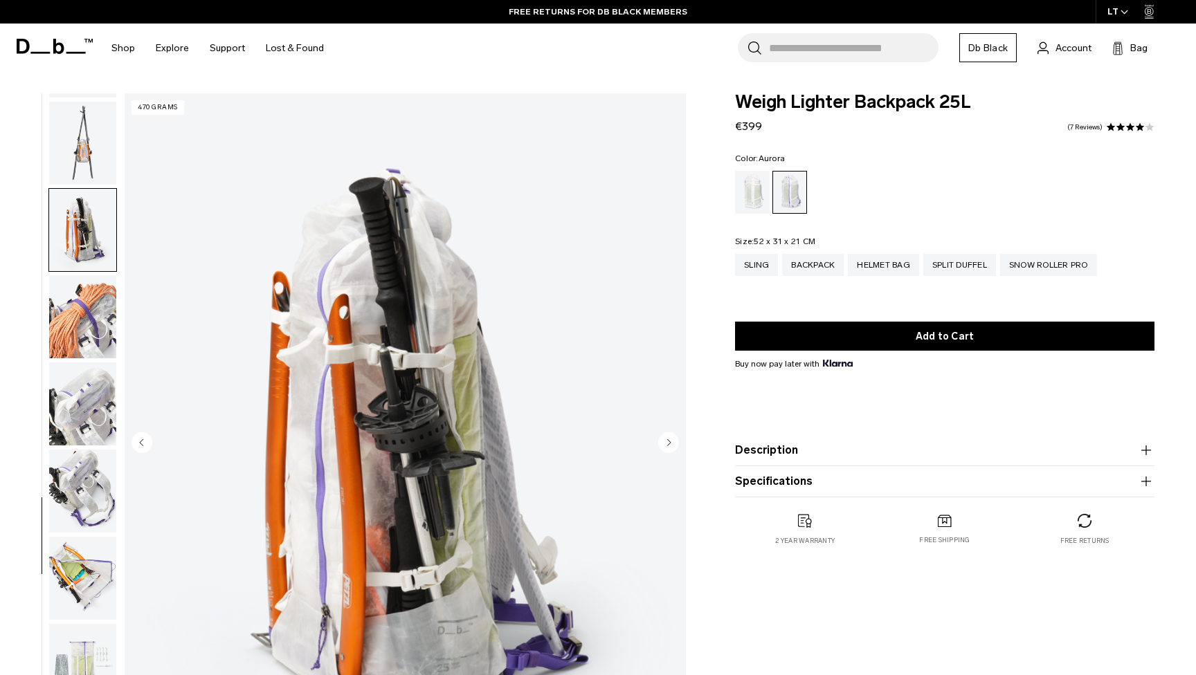
click at [80, 248] on img "button" at bounding box center [82, 230] width 67 height 83
click at [81, 358] on ul at bounding box center [82, 443] width 68 height 701
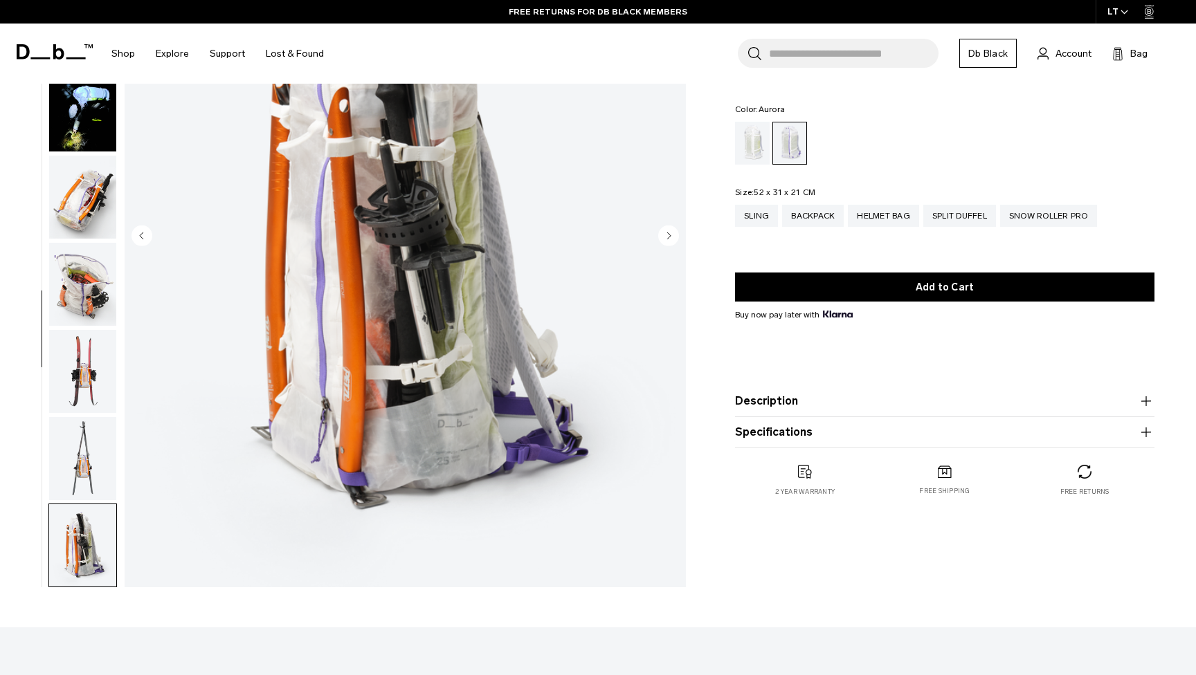
scroll to position [80, 0]
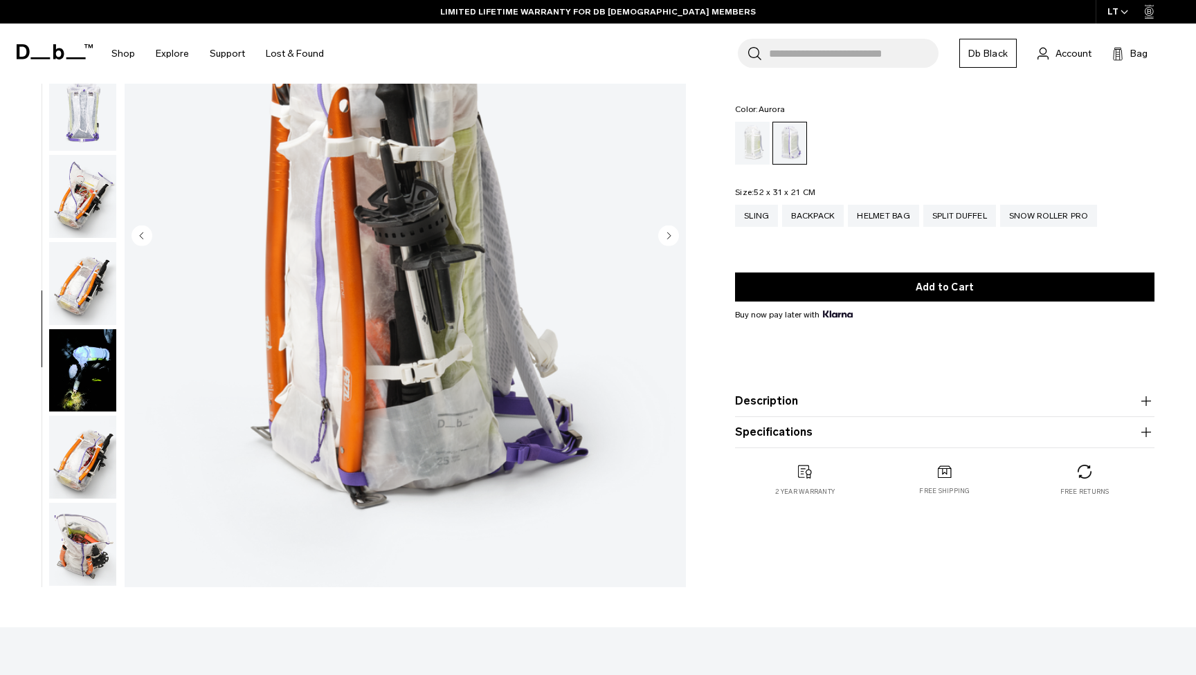
click at [77, 290] on img "button" at bounding box center [82, 283] width 67 height 83
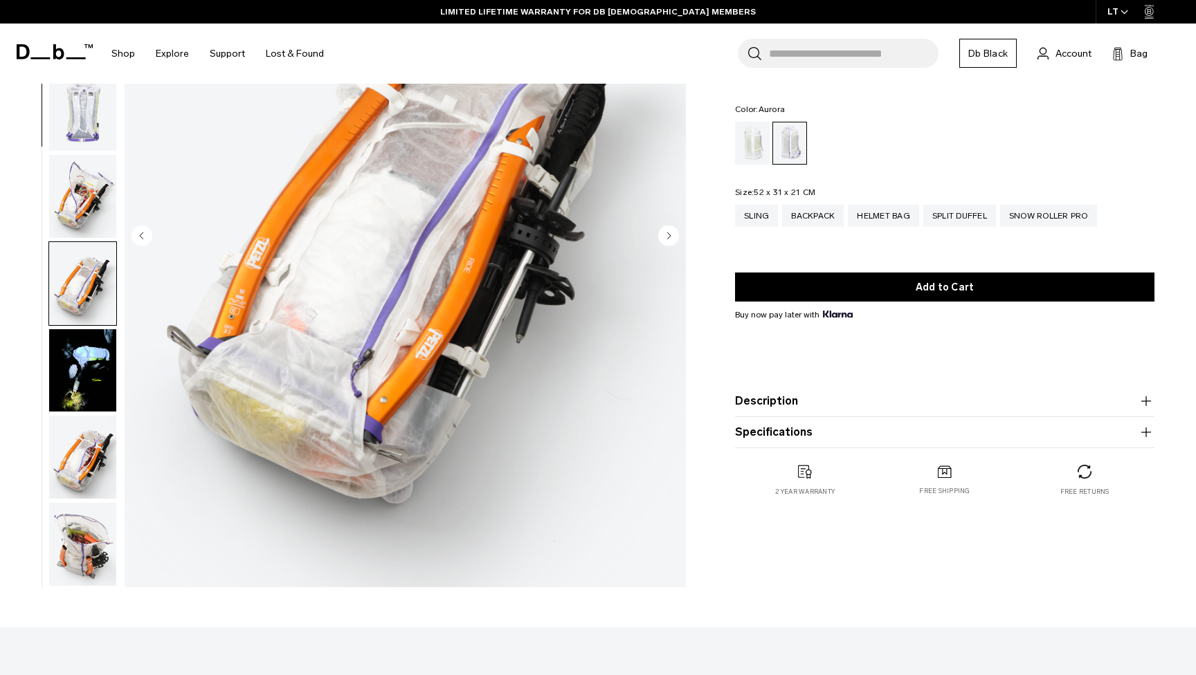
click at [77, 290] on ul at bounding box center [82, 237] width 68 height 701
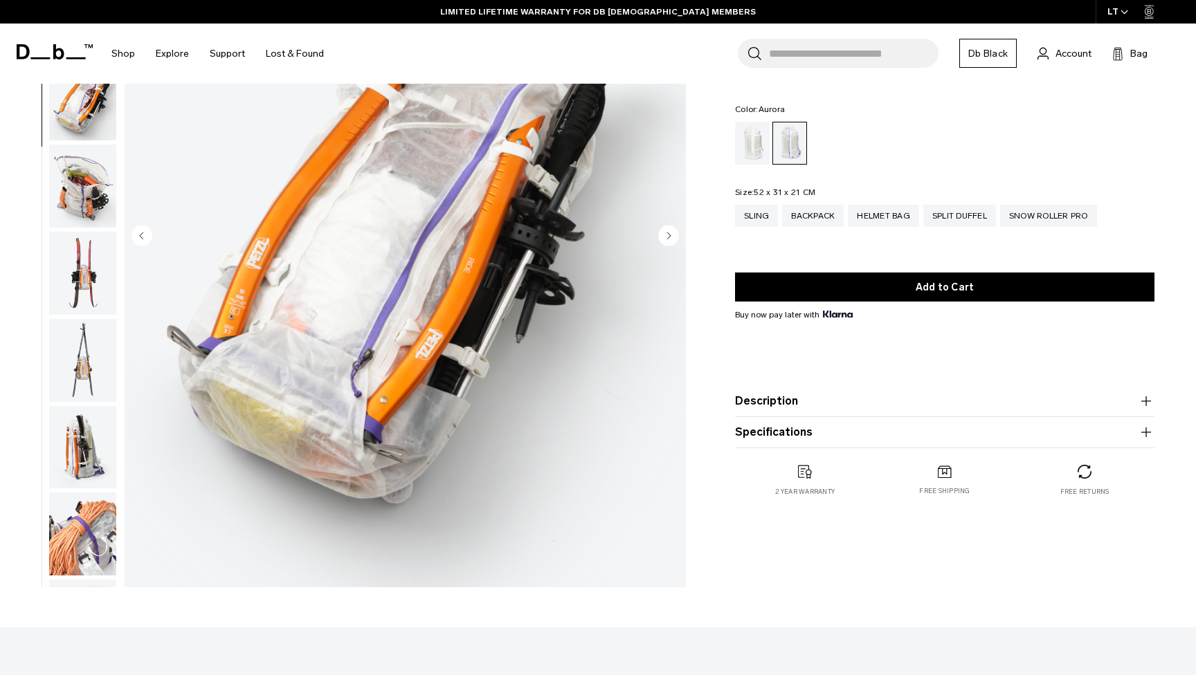
click at [77, 269] on img "button" at bounding box center [82, 273] width 67 height 83
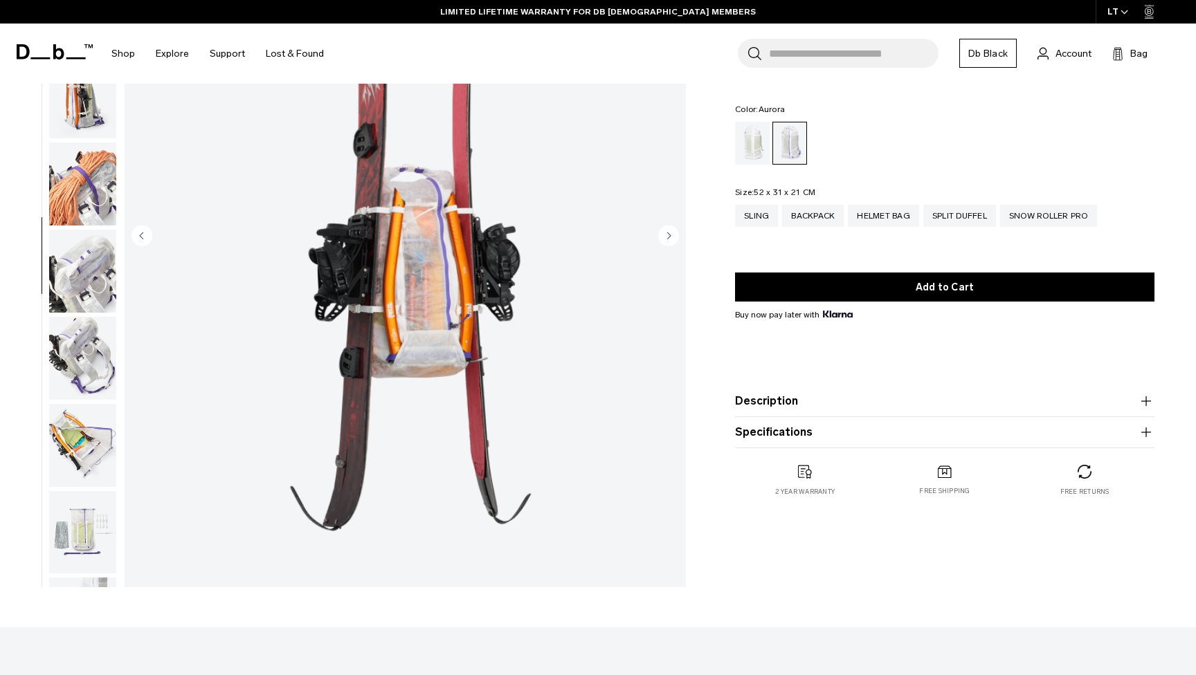
click at [84, 194] on img "button" at bounding box center [82, 184] width 67 height 83
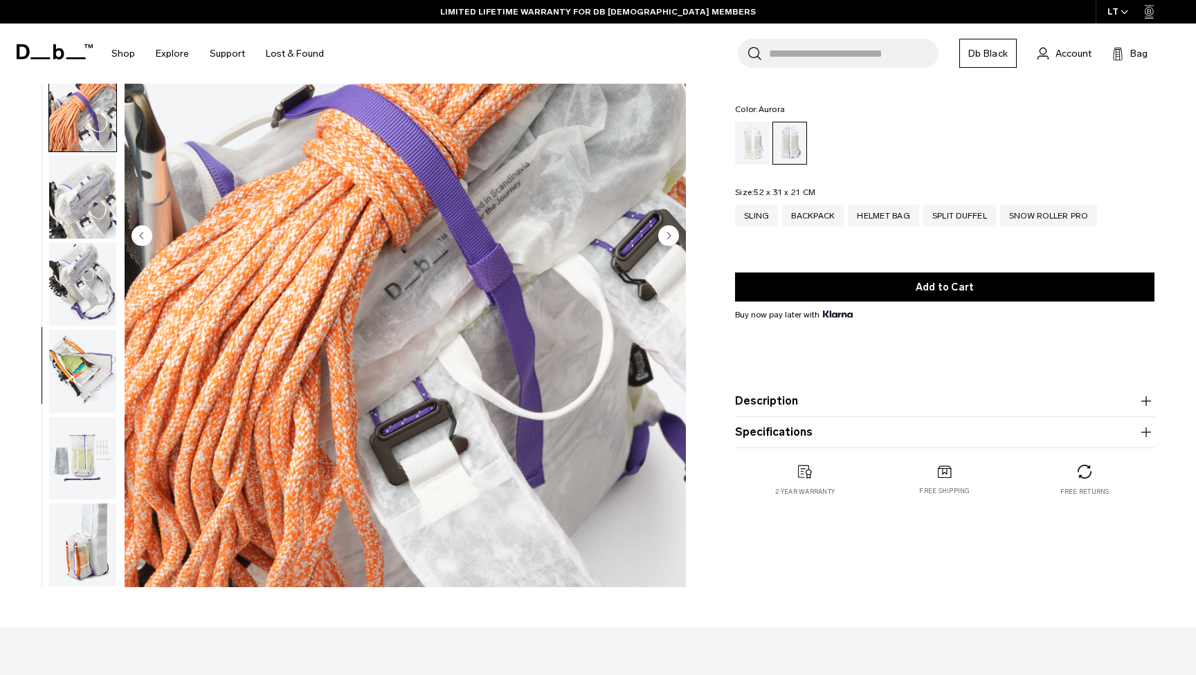
click at [84, 194] on img "button" at bounding box center [82, 197] width 67 height 83
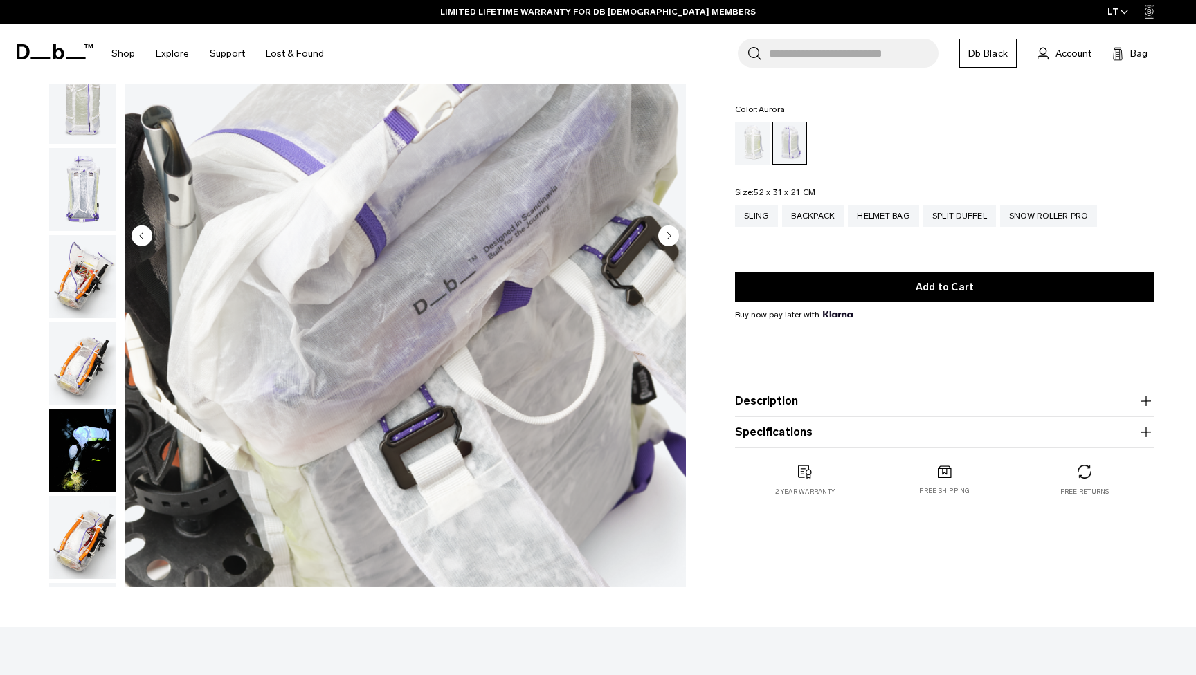
scroll to position [0, 0]
click at [88, 213] on img "button" at bounding box center [82, 189] width 67 height 83
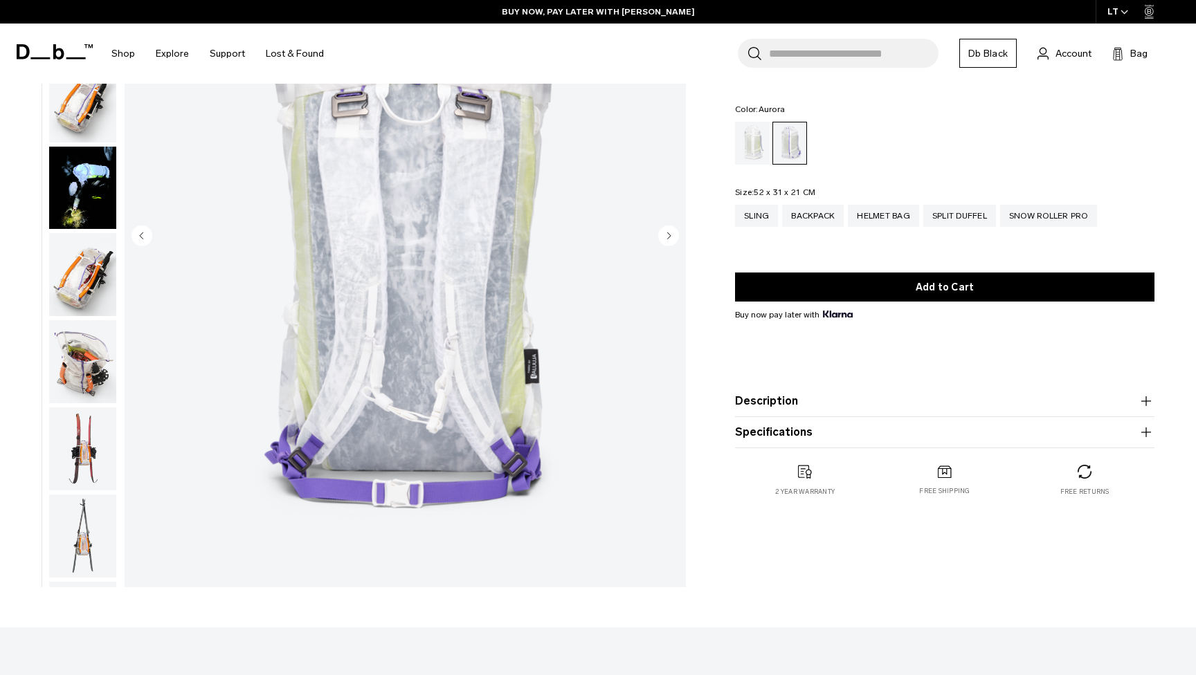
click at [88, 219] on img "button" at bounding box center [82, 188] width 67 height 83
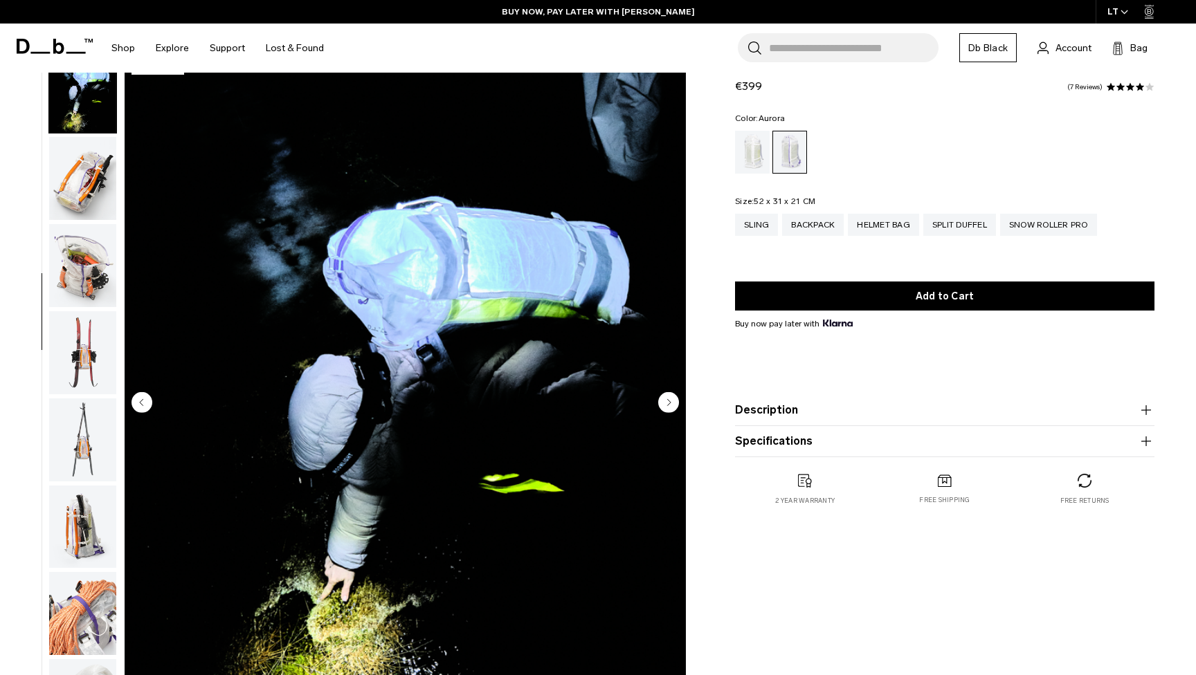
scroll to position [40, 0]
click at [661, 399] on circle "Next slide" at bounding box center [668, 402] width 21 height 21
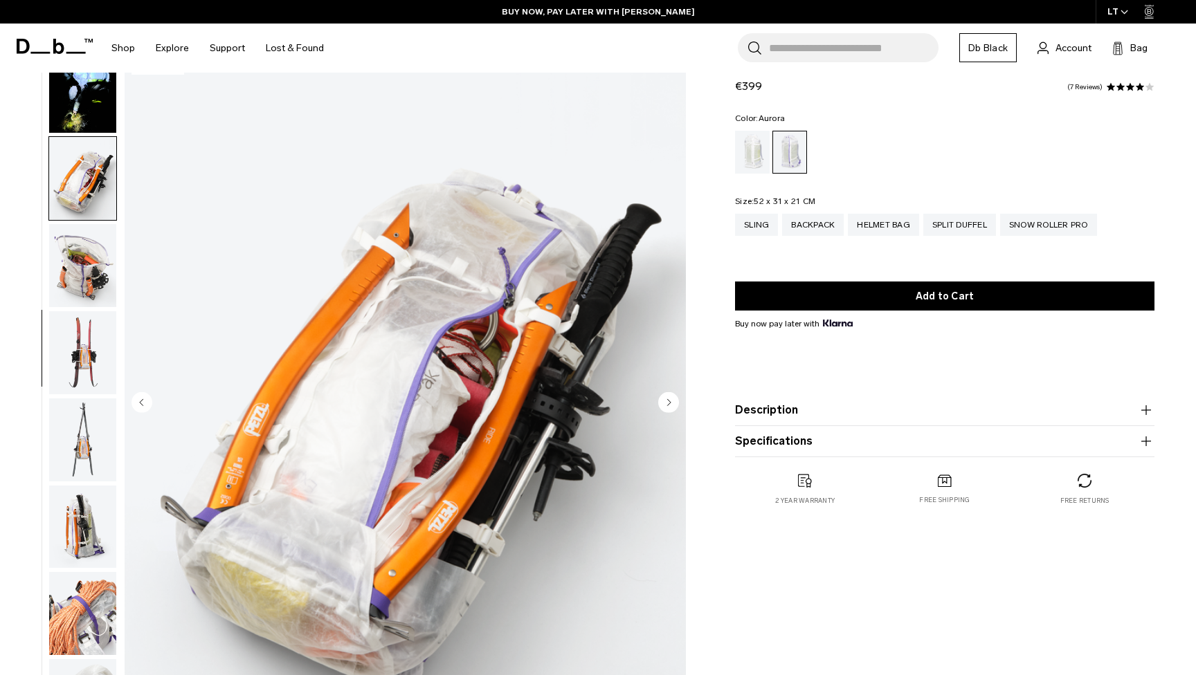
scroll to position [614, 0]
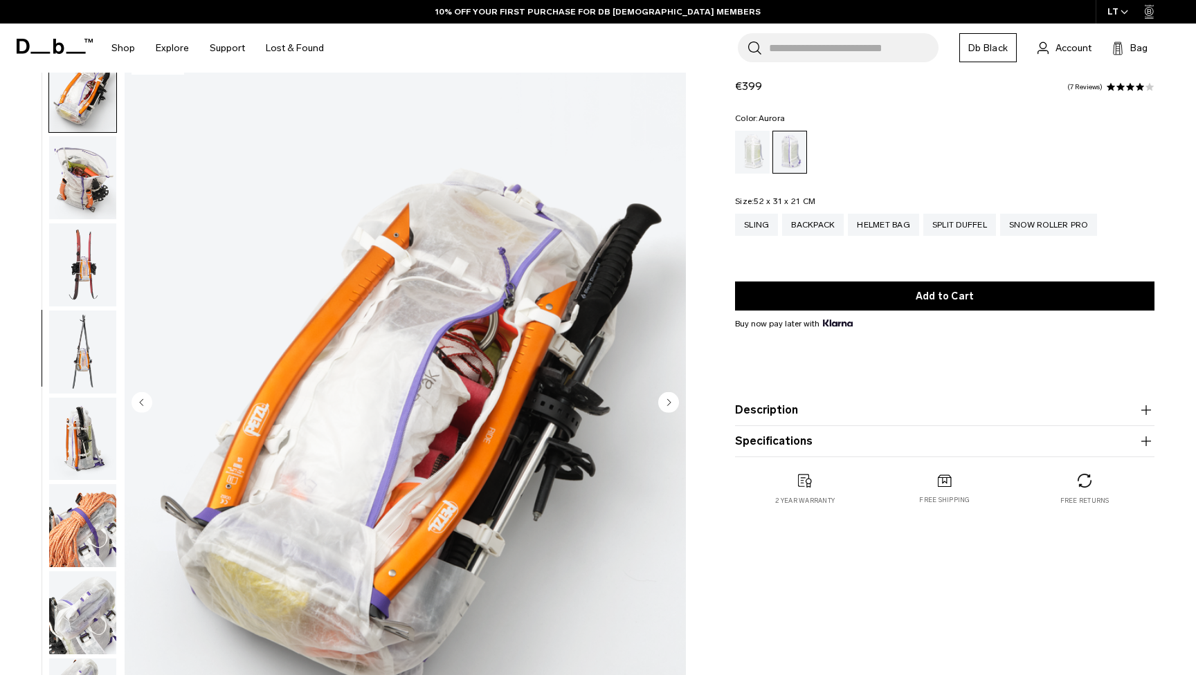
click at [152, 396] on icon "Previous slide" at bounding box center [141, 402] width 21 height 21
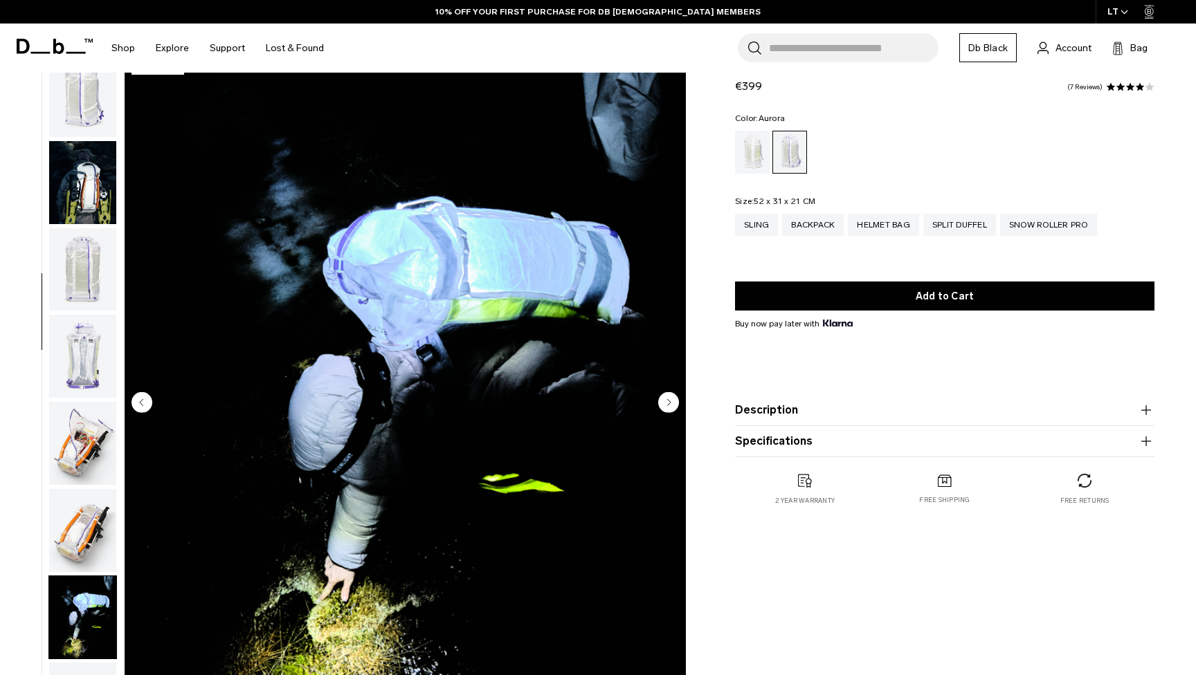
scroll to position [0, 0]
click at [102, 181] on img "button" at bounding box center [82, 182] width 67 height 83
